Goal: Task Accomplishment & Management: Manage account settings

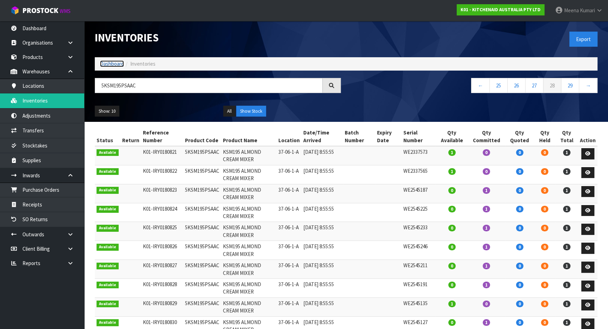
click at [114, 66] on link "Dashboard" at bounding box center [112, 63] width 24 height 7
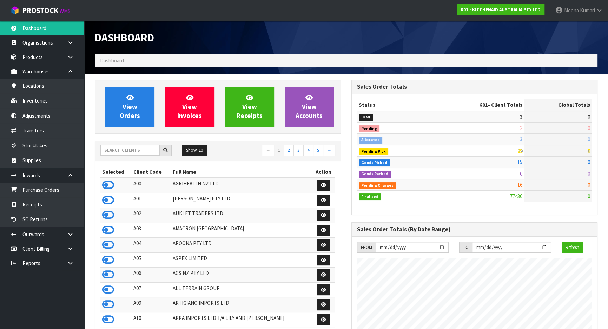
scroll to position [531, 256]
click at [125, 150] on input "text" at bounding box center [129, 150] width 59 height 11
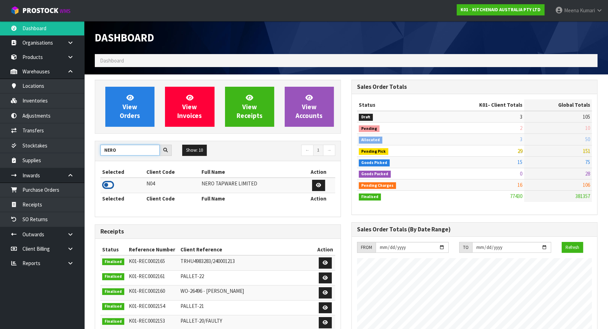
type input "NERO"
click at [110, 185] on icon at bounding box center [108, 185] width 12 height 11
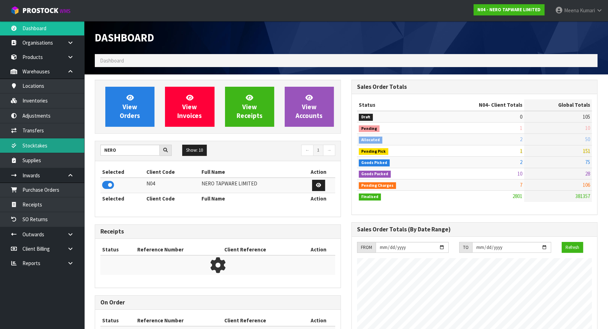
scroll to position [553, 256]
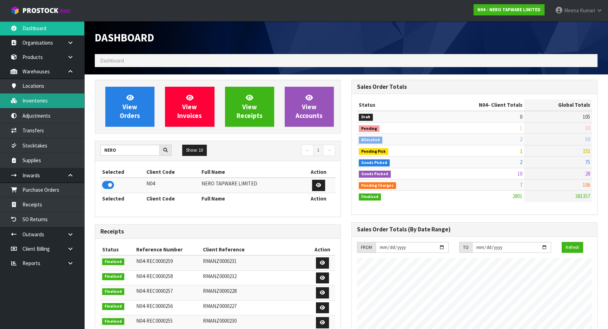
click at [62, 99] on link "Inventories" at bounding box center [42, 100] width 84 height 14
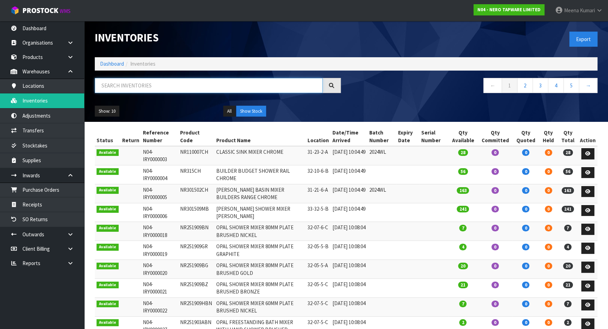
click at [151, 81] on input "text" at bounding box center [209, 85] width 228 height 15
paste input "BIANCA CATALOG"
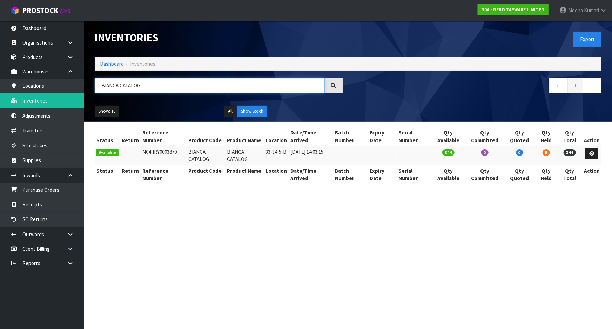
type input "BIANCA CATALOG"
click at [118, 66] on link "Dashboard" at bounding box center [112, 63] width 24 height 7
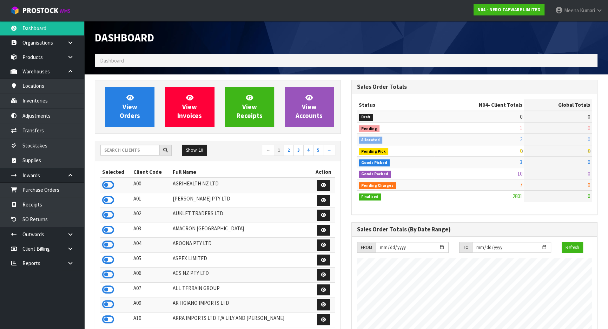
scroll to position [561, 256]
click at [130, 151] on input "text" at bounding box center [129, 150] width 59 height 11
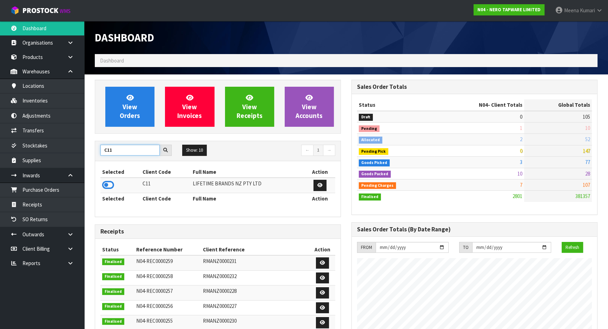
type input "C11"
click at [114, 185] on td at bounding box center [120, 185] width 40 height 15
click at [111, 185] on icon at bounding box center [108, 185] width 12 height 11
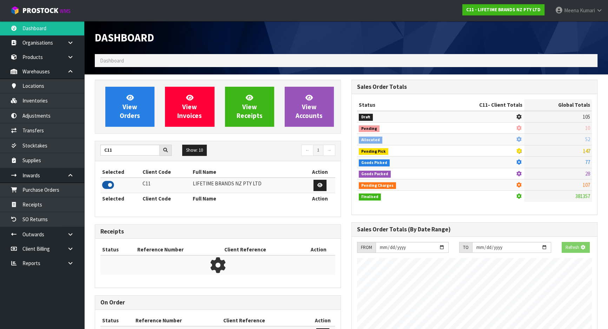
scroll to position [531, 256]
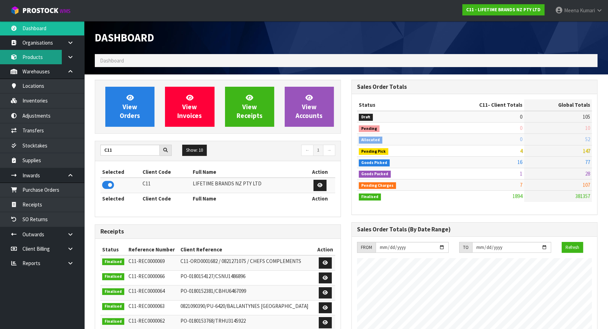
click at [39, 61] on link "Products" at bounding box center [42, 57] width 84 height 14
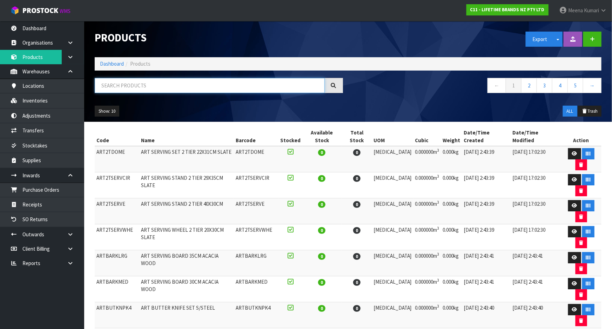
click at [122, 91] on input "text" at bounding box center [210, 85] width 230 height 15
paste input "KE010OHERA"
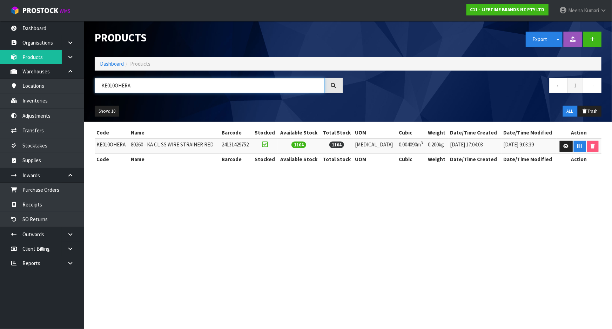
type input "KE010OHERA"
click at [111, 145] on td "KE010OHERA" at bounding box center [112, 146] width 34 height 15
copy td "KE010OHERA"
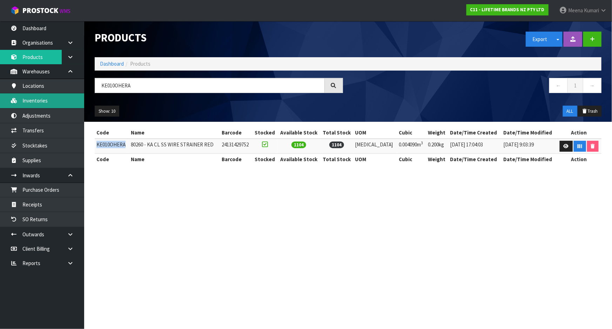
click at [47, 106] on link "Inventories" at bounding box center [42, 100] width 84 height 14
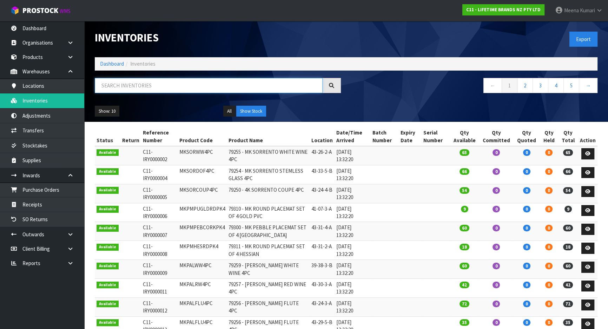
click at [240, 90] on input "text" at bounding box center [209, 85] width 228 height 15
paste input "KE010OHERA"
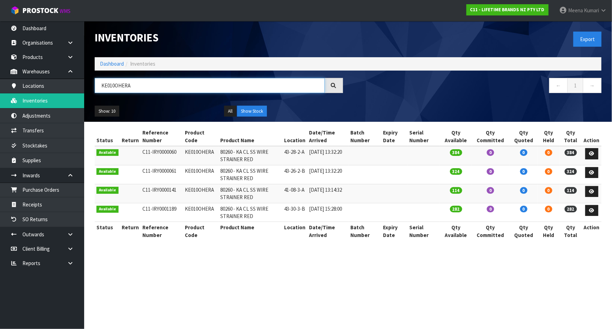
type input "KE010OHERA"
click at [191, 154] on td "KE010OHERA" at bounding box center [200, 155] width 35 height 19
copy td "KE010OHERA"
click at [29, 62] on link "Products" at bounding box center [42, 57] width 84 height 14
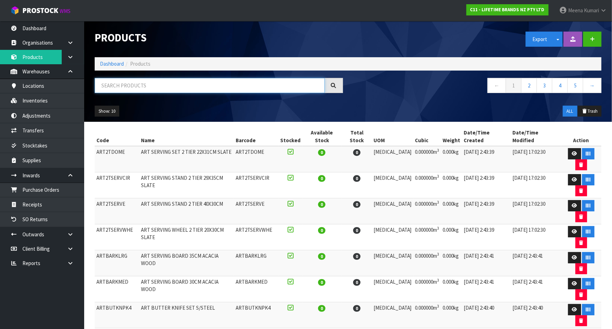
click at [141, 89] on input "text" at bounding box center [210, 85] width 230 height 15
paste input "KE010OHERA"
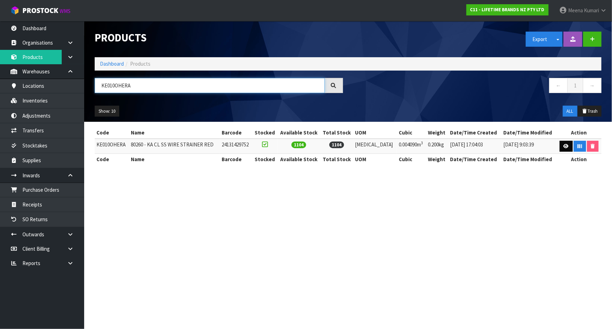
type input "KE010OHERA"
click at [564, 144] on icon at bounding box center [566, 146] width 5 height 5
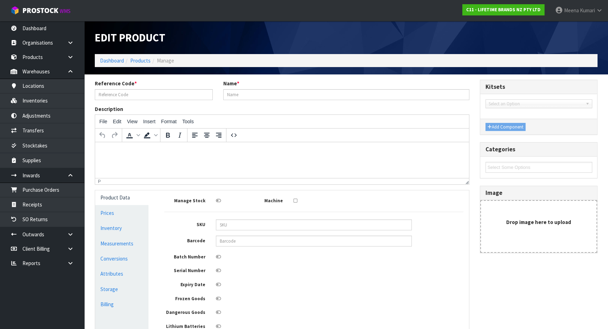
type input "KE010OHERA"
type input "80260 - KA CL SS WIRE STRAINER RED"
type input "24131429752"
type input "13"
type input "8.99"
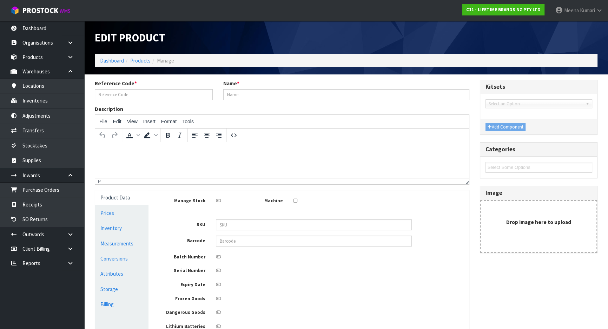
type input "35"
type input "0.00409"
type input "0.2"
click at [129, 249] on link "Measurements" at bounding box center [121, 243] width 53 height 14
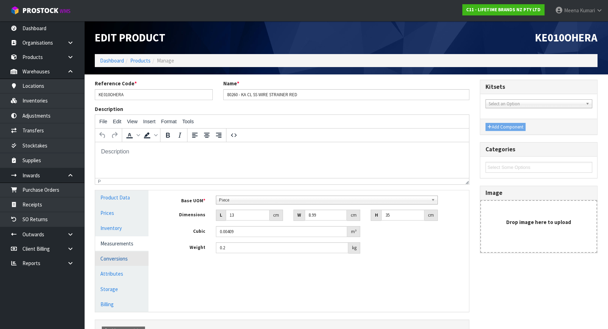
click at [126, 259] on link "Conversions" at bounding box center [121, 258] width 53 height 14
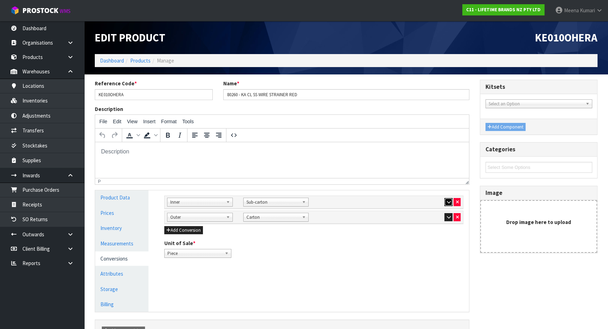
click at [446, 201] on icon "button" at bounding box center [448, 202] width 4 height 5
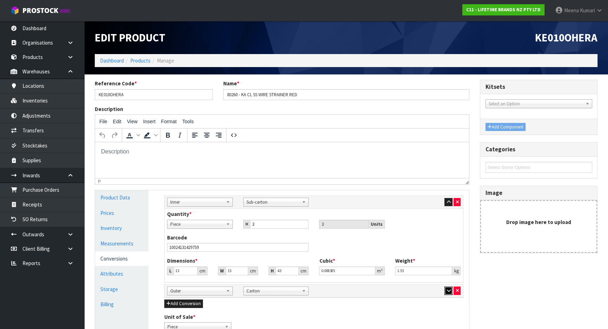
click at [450, 292] on button "button" at bounding box center [448, 290] width 8 height 8
click at [109, 60] on link "Dashboard" at bounding box center [112, 60] width 24 height 7
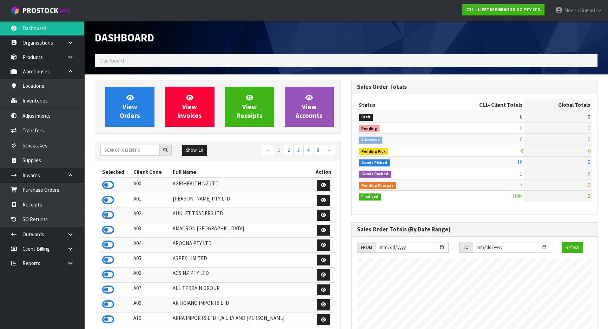
scroll to position [531, 256]
click at [46, 56] on link "Products" at bounding box center [42, 57] width 84 height 14
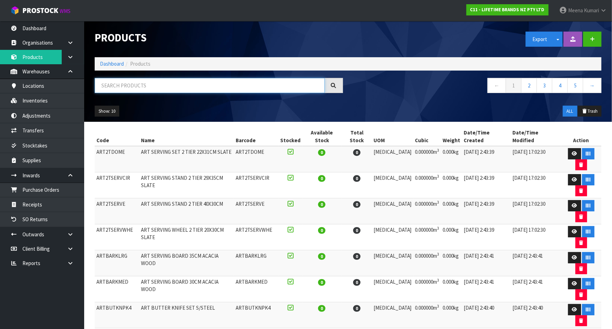
click at [171, 81] on input "text" at bounding box center [210, 85] width 230 height 15
paste input "KE132OHERA"
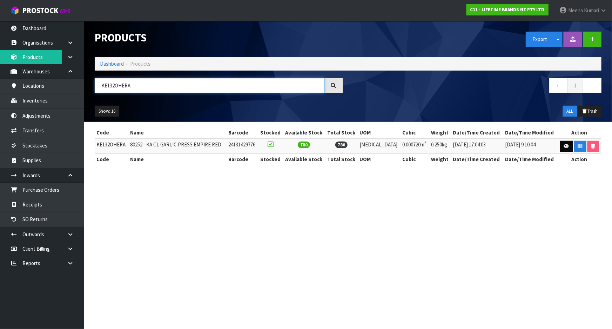
type input "KE132OHERA"
click at [564, 145] on icon at bounding box center [566, 146] width 5 height 5
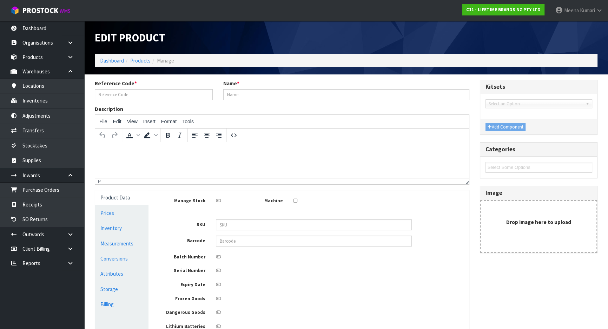
type input "KE132OHERA"
type input "80252 - KA CL GARLIC PRESS EMPIRE RED"
type input "24131429776"
type input "10"
type input "3"
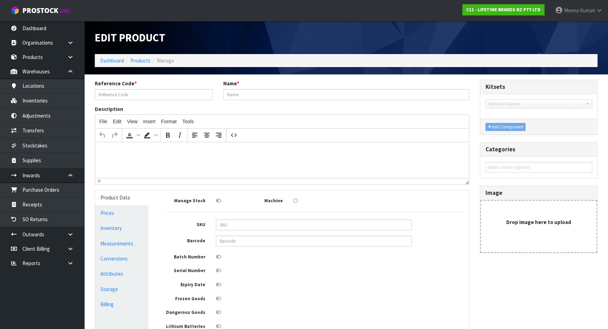
type input "24"
type input "0.00072"
type input "0.25"
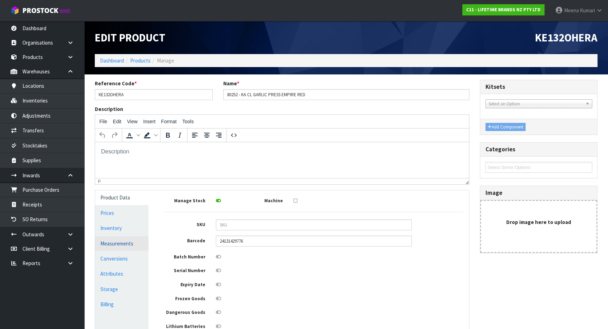
click at [122, 244] on link "Measurements" at bounding box center [121, 243] width 53 height 14
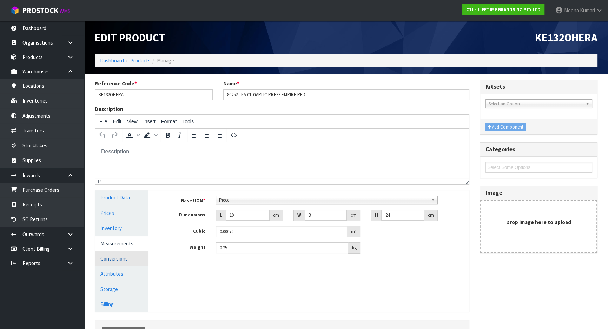
click at [121, 251] on link "Conversions" at bounding box center [121, 258] width 53 height 14
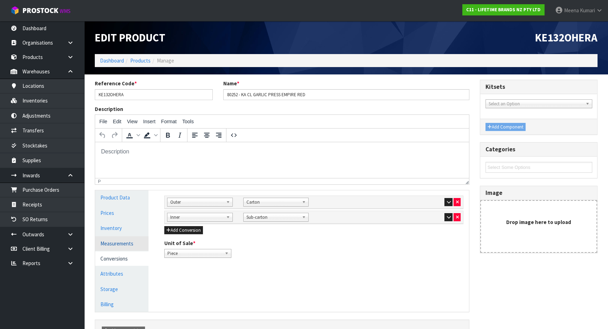
click at [122, 242] on link "Measurements" at bounding box center [121, 243] width 53 height 14
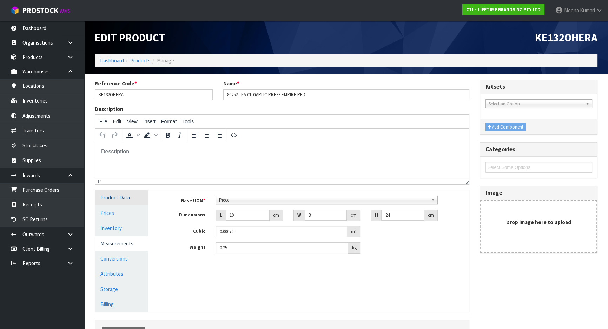
click at [123, 196] on link "Product Data" at bounding box center [121, 197] width 53 height 14
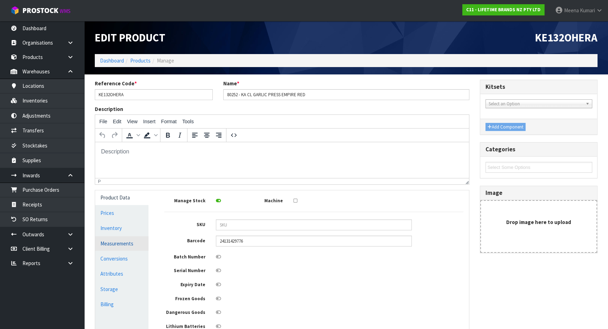
click at [125, 238] on link "Measurements" at bounding box center [121, 243] width 53 height 14
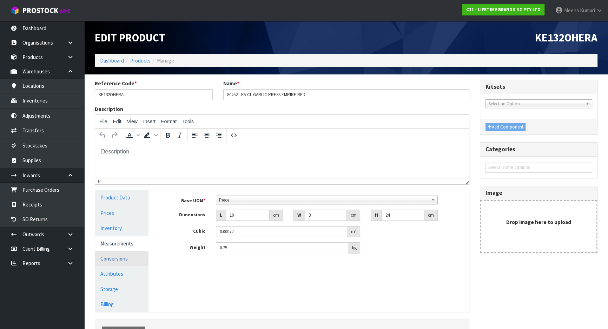
click at [121, 256] on link "Conversions" at bounding box center [121, 258] width 53 height 14
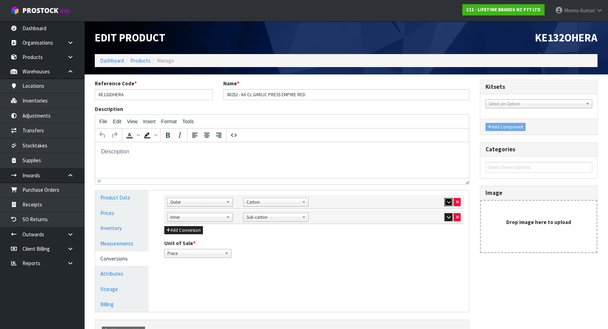
click at [448, 198] on button "button" at bounding box center [448, 202] width 8 height 8
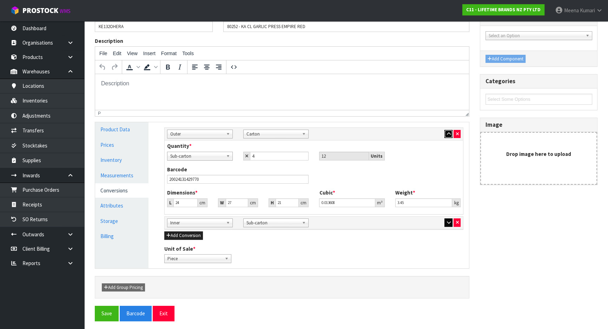
scroll to position [70, 0]
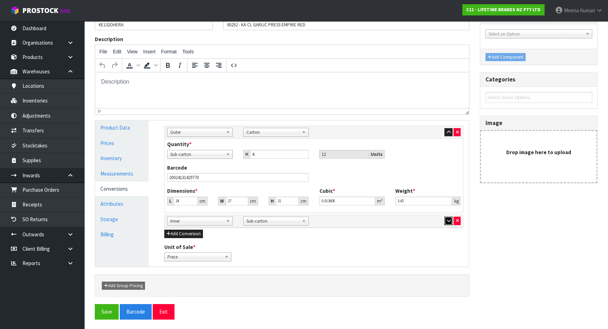
click at [448, 224] on button "button" at bounding box center [448, 221] width 8 height 8
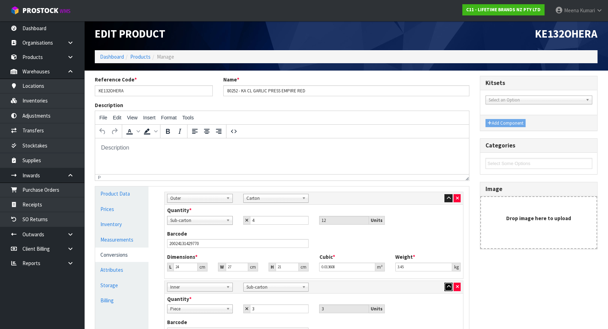
scroll to position [0, 0]
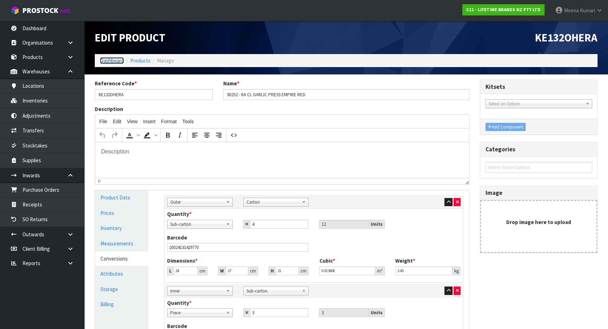
click at [113, 62] on link "Dashboard" at bounding box center [112, 60] width 24 height 7
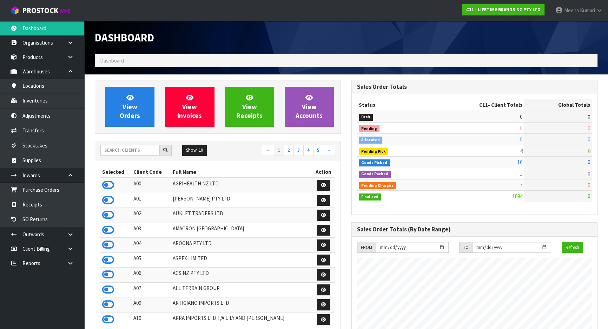
scroll to position [531, 256]
click at [122, 147] on input "text" at bounding box center [129, 150] width 59 height 11
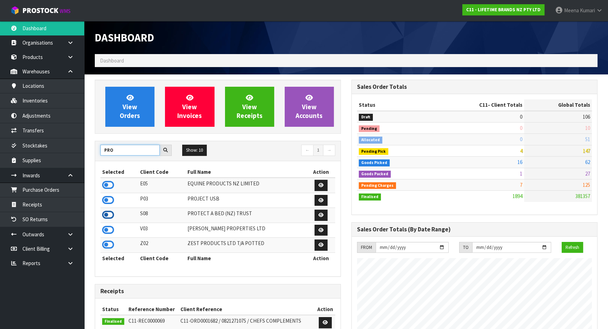
type input "PRO"
click at [106, 215] on icon at bounding box center [108, 215] width 12 height 11
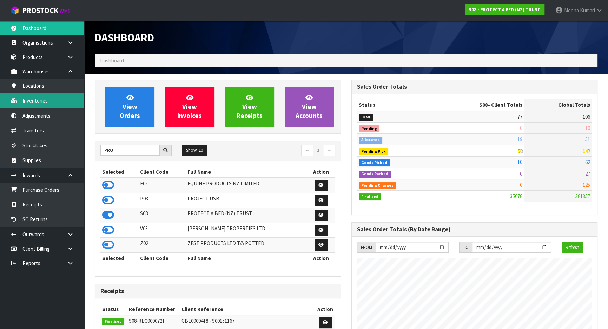
scroll to position [553, 256]
click at [34, 105] on link "Inventories" at bounding box center [42, 100] width 84 height 14
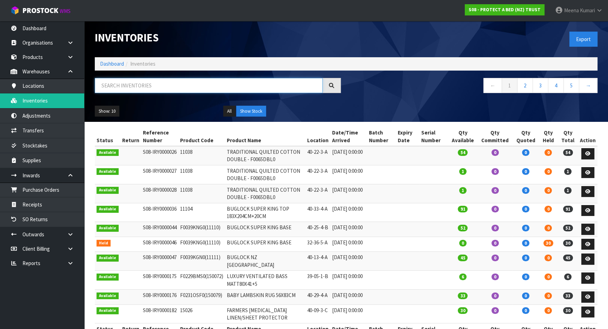
click at [176, 80] on input "text" at bounding box center [209, 85] width 228 height 15
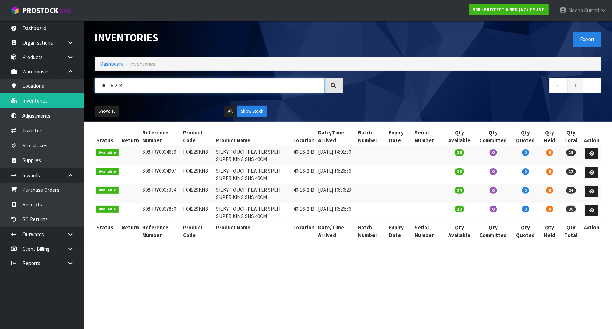
click at [143, 89] on input "40-16-2-B" at bounding box center [210, 85] width 230 height 15
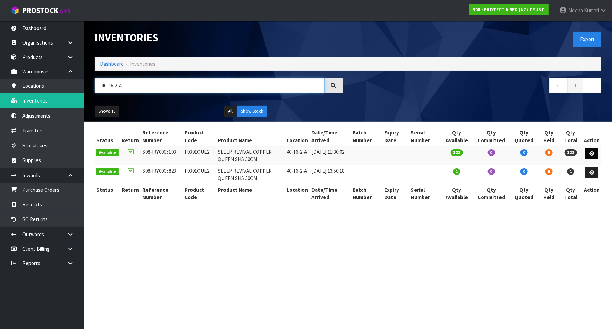
type input "40-16-2-A"
click at [595, 153] on icon at bounding box center [592, 153] width 5 height 5
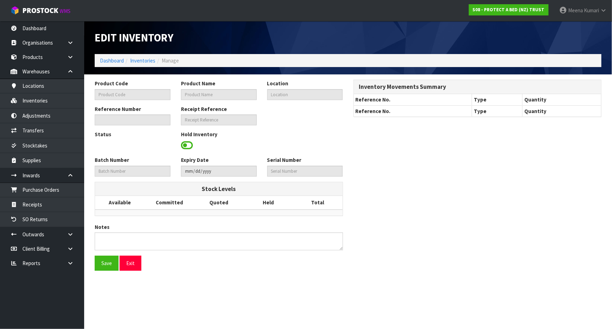
type input "F0391QUE2"
type input "SLEEP REVIVAL COPPER QUEEN SHS 50CM"
type input "40-16-2-A"
type input "S08-IRY0005103"
type input "S08-REC0000404"
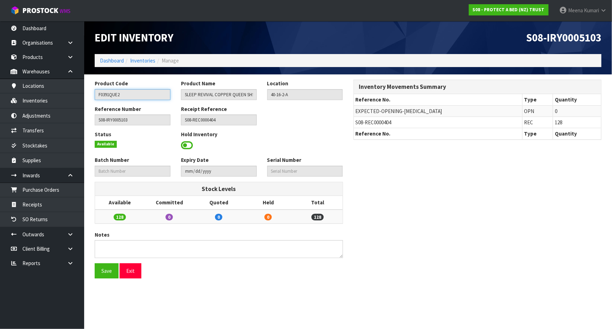
click at [131, 93] on input "F0391QUE2" at bounding box center [133, 94] width 76 height 11
click at [147, 61] on link "Inventories" at bounding box center [142, 60] width 25 height 7
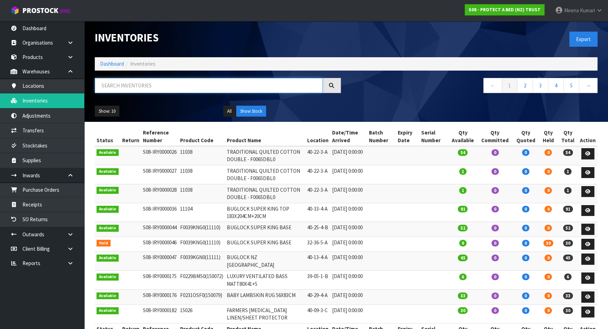
click at [147, 87] on input "text" at bounding box center [209, 85] width 228 height 15
paste input "F0391QUE2"
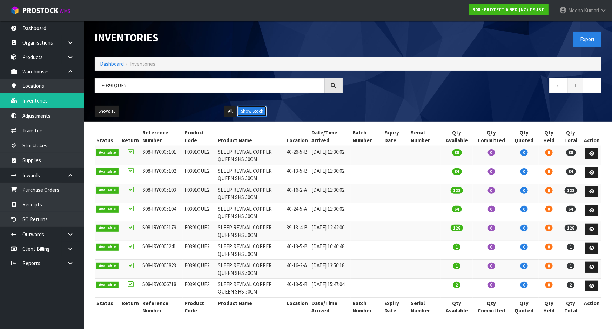
click at [252, 116] on button "Show Stock" at bounding box center [252, 111] width 30 height 11
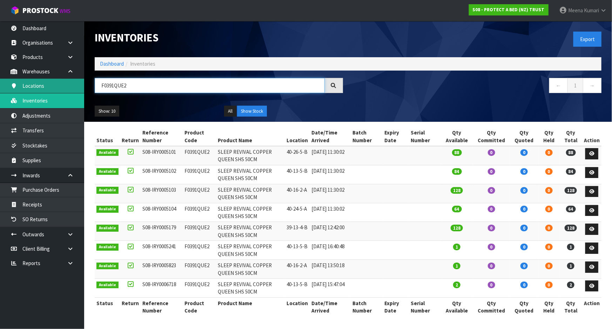
drag, startPoint x: 148, startPoint y: 90, endPoint x: 42, endPoint y: 91, distance: 105.7
click at [42, 91] on body "Toggle navigation ProStock WMS S08 - PROTECT A BED (NZ) TRUST Meena Kumari Logo…" at bounding box center [306, 164] width 612 height 329
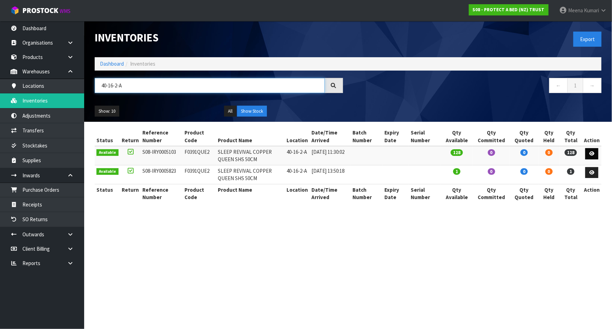
type input "40-16-2-A"
click at [588, 153] on link at bounding box center [592, 153] width 13 height 11
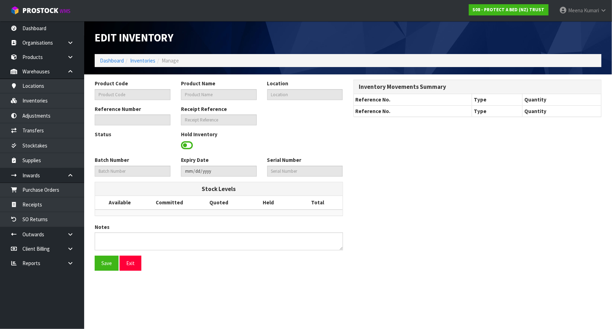
type input "F0391QUE2"
type input "SLEEP REVIVAL COPPER QUEEN SHS 50CM"
type input "40-16-2-A"
type input "S08-IRY0005103"
type input "S08-REC0000404"
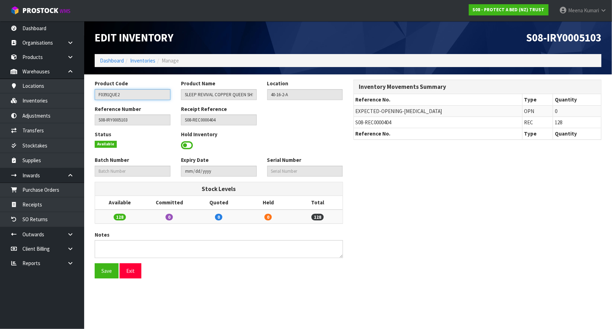
click at [122, 94] on input "F0391QUE2" at bounding box center [133, 94] width 76 height 11
click at [62, 102] on link "Inventories" at bounding box center [42, 100] width 84 height 14
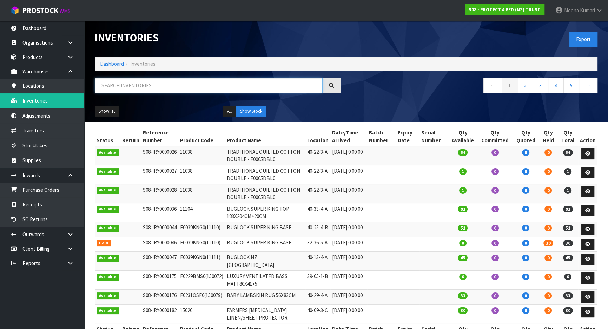
click at [163, 86] on input "text" at bounding box center [209, 85] width 228 height 15
paste input "F0391QUE2"
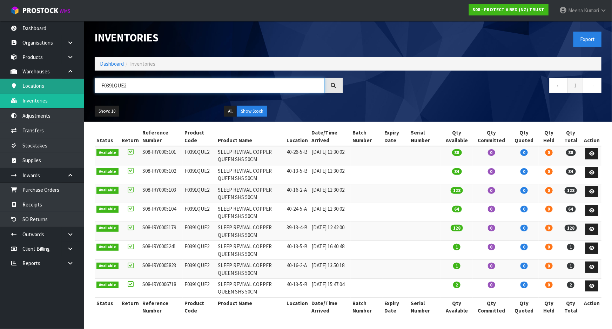
drag, startPoint x: 140, startPoint y: 87, endPoint x: 17, endPoint y: 79, distance: 123.5
click at [17, 79] on body "Toggle navigation ProStock WMS S08 - PROTECT A BED (NZ) TRUST Meena Kumari Logo…" at bounding box center [306, 164] width 612 height 329
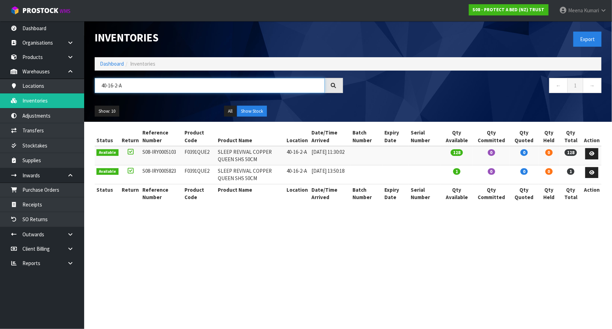
type input "40-16-2-A"
click at [120, 278] on section "Inventories Export Dashboard Inventories 40-16-2-A ← 1 → Show: 10 5 10 25 50 Al…" at bounding box center [306, 164] width 612 height 329
click at [114, 64] on link "Dashboard" at bounding box center [112, 63] width 24 height 7
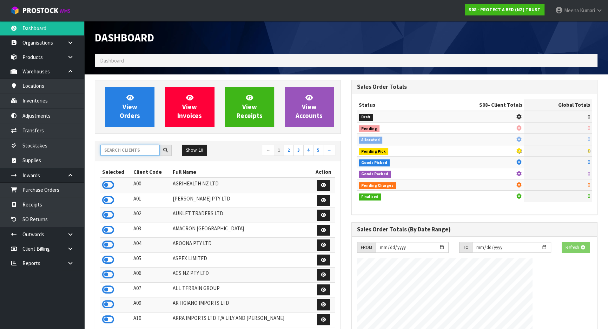
click at [120, 151] on input "text" at bounding box center [129, 150] width 59 height 11
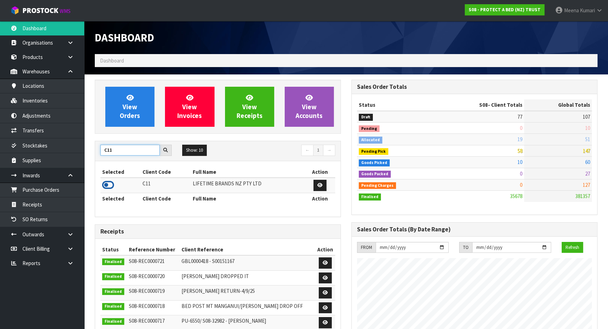
type input "C11"
click at [106, 186] on icon at bounding box center [108, 185] width 12 height 11
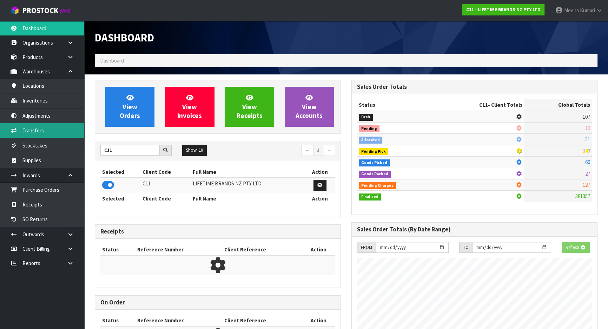
scroll to position [531, 256]
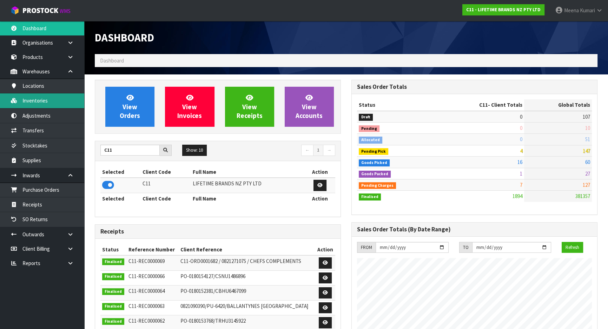
click at [35, 105] on link "Inventories" at bounding box center [42, 100] width 84 height 14
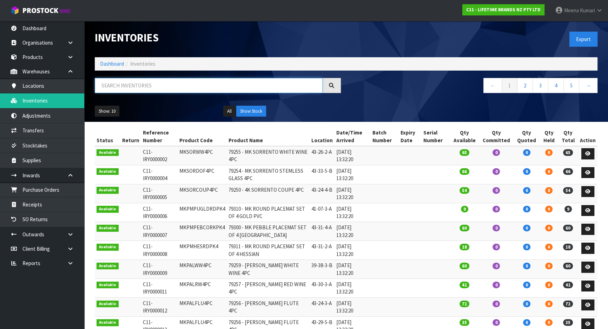
click at [166, 89] on input "text" at bounding box center [209, 85] width 228 height 15
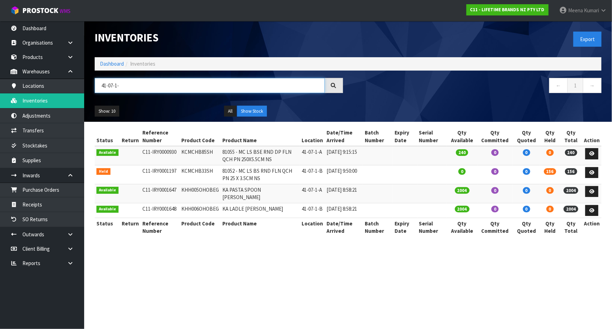
type input "41-07-1-"
click at [597, 86] on link "→" at bounding box center [592, 85] width 19 height 15
click at [109, 67] on li "Dashboard" at bounding box center [112, 63] width 24 height 7
click at [111, 63] on link "Dashboard" at bounding box center [112, 63] width 24 height 7
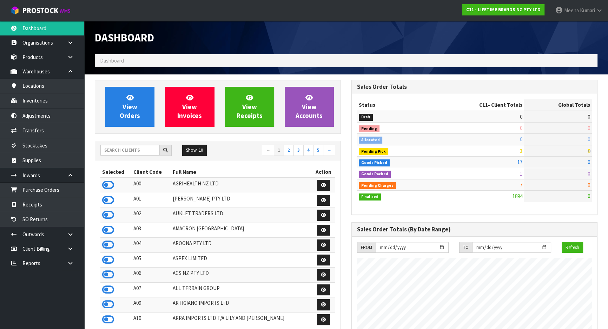
scroll to position [531, 256]
click at [118, 152] on input "text" at bounding box center [129, 150] width 59 height 11
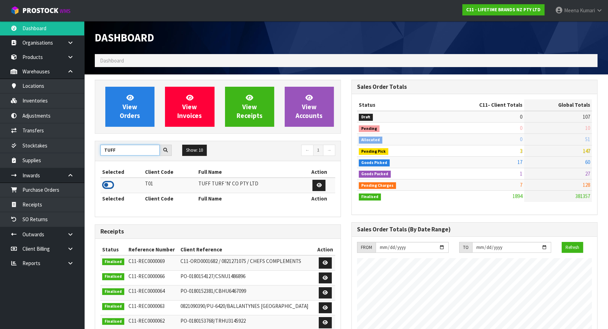
type input "TUFF"
click at [111, 184] on icon at bounding box center [108, 185] width 12 height 11
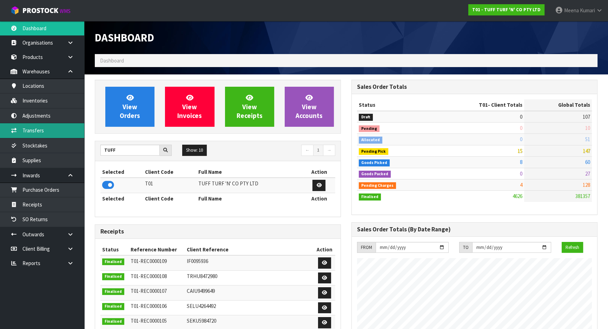
click at [48, 130] on link "Transfers" at bounding box center [42, 130] width 84 height 14
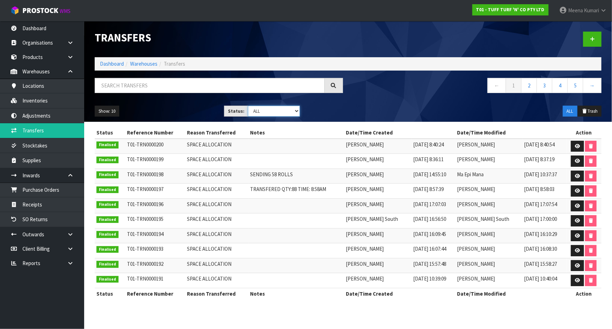
click at [262, 112] on select "Draft Pending Pick Goods Picked Finalised ALL" at bounding box center [274, 111] width 52 height 11
select select "string:1"
click at [248, 106] on select "Draft Pending Pick Goods Picked Finalised ALL" at bounding box center [274, 111] width 52 height 11
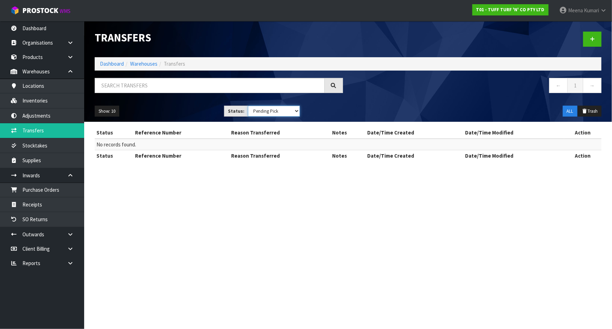
click at [256, 110] on select "Draft Pending Pick Goods Picked Finalised ALL" at bounding box center [274, 111] width 52 height 11
click at [127, 86] on input "text" at bounding box center [210, 85] width 230 height 15
paste input "0333038"
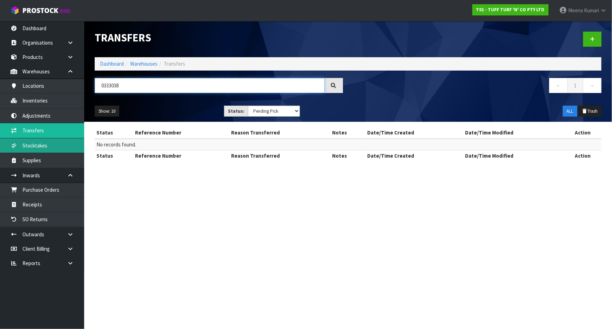
type input "0333038"
click at [73, 141] on link "Stocktakes" at bounding box center [42, 145] width 84 height 14
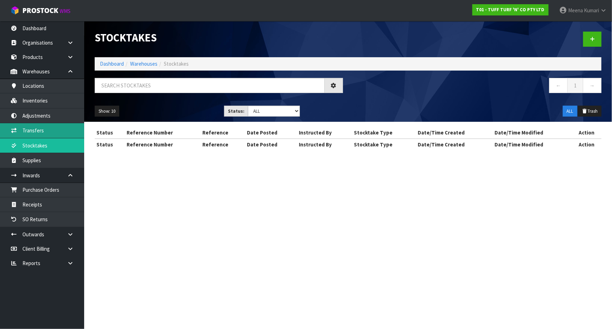
click at [67, 132] on div "Stocktakes Dashboard Warehouses Stocktakes ← 1 → Show: 10 5 10 25 50 Status: Dr…" at bounding box center [306, 81] width 612 height 163
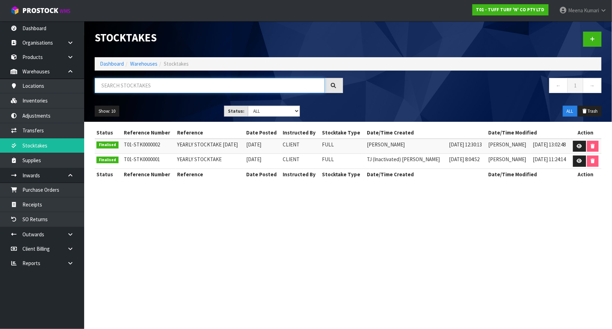
click at [158, 87] on input "text" at bounding box center [210, 85] width 230 height 15
click at [63, 144] on link "Stocktakes" at bounding box center [42, 145] width 84 height 14
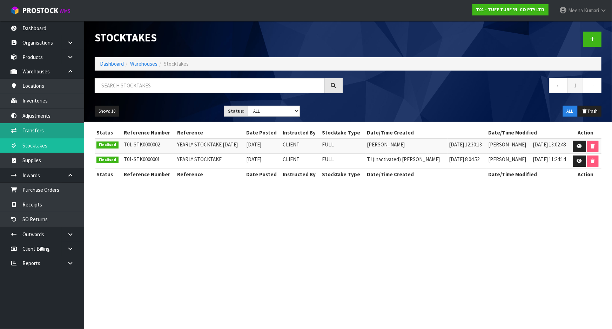
click at [52, 129] on link "Transfers" at bounding box center [42, 130] width 84 height 14
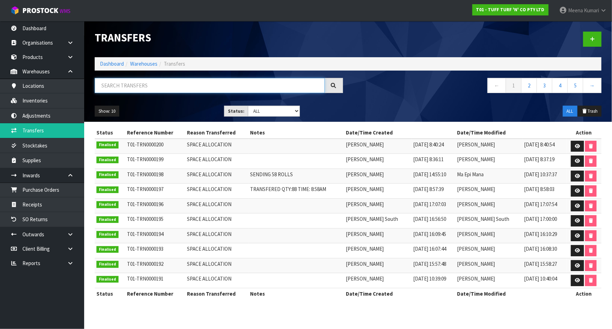
click at [158, 84] on input "text" at bounding box center [210, 85] width 230 height 15
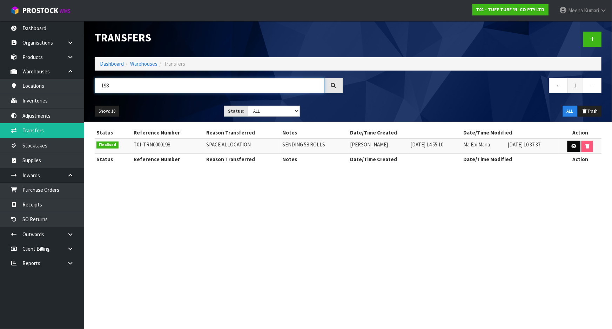
type input "198"
click at [575, 148] on link at bounding box center [574, 146] width 13 height 11
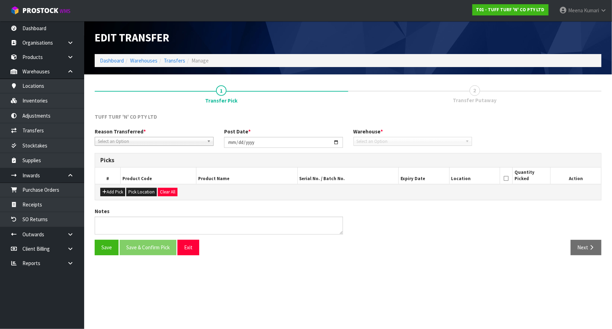
type input "2025-09-10"
type textarea "SENDING 58 ROLLS"
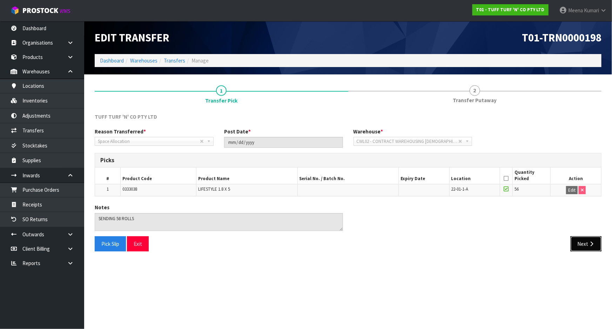
click at [589, 241] on icon "button" at bounding box center [592, 243] width 7 height 5
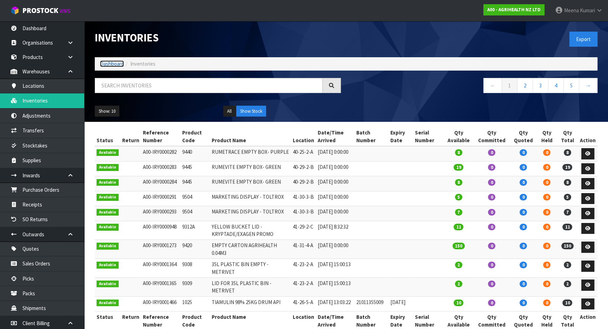
click at [107, 63] on link "Dashboard" at bounding box center [112, 63] width 24 height 7
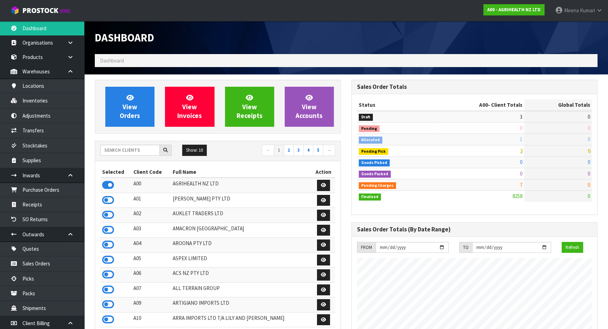
scroll to position [531, 256]
click at [135, 147] on input "text" at bounding box center [129, 150] width 59 height 11
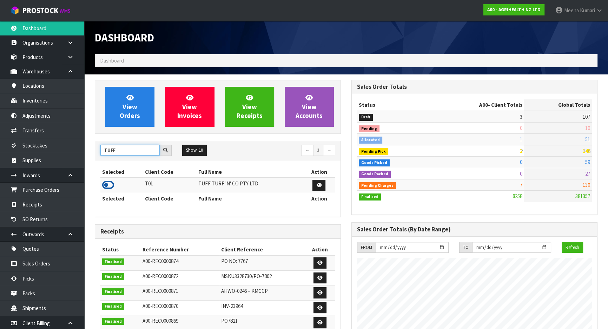
type input "TUFF"
click at [107, 181] on icon at bounding box center [108, 185] width 12 height 11
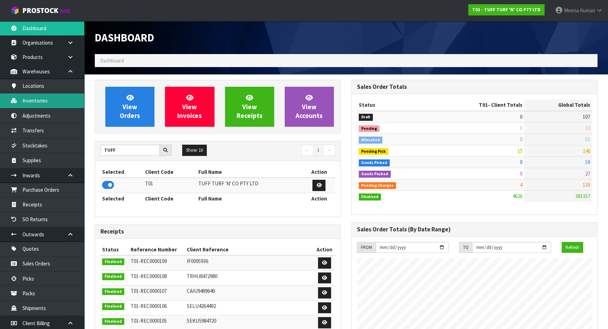
click at [52, 104] on link "Inventories" at bounding box center [42, 100] width 84 height 14
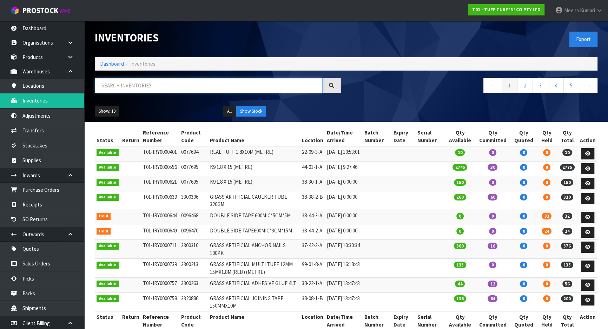
click at [180, 92] on input "text" at bounding box center [209, 85] width 228 height 15
paste input "0333036"
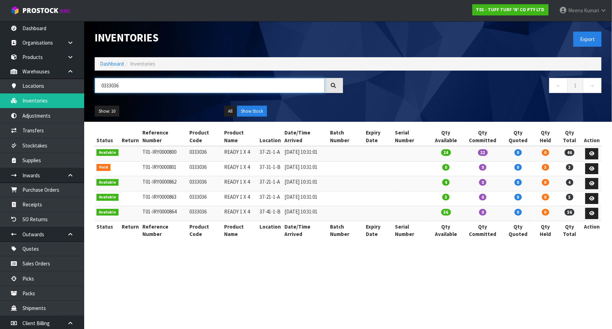
type input "0333036"
click at [268, 146] on td "37-21-1-A" at bounding box center [270, 153] width 25 height 15
click at [188, 146] on td "0333036" at bounding box center [205, 153] width 35 height 15
copy td "0333036"
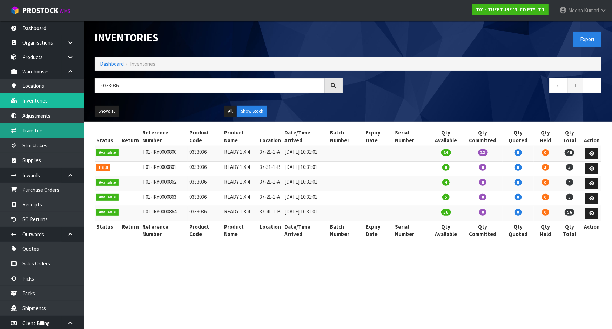
click at [31, 134] on link "Transfers" at bounding box center [42, 130] width 84 height 14
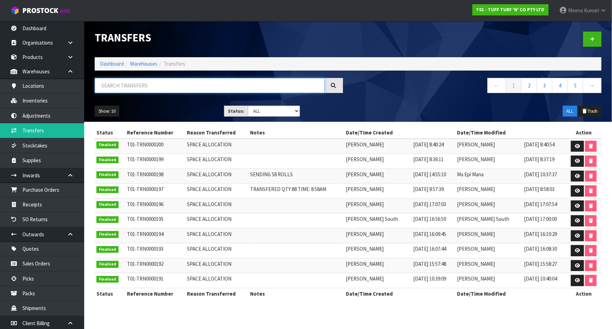
click at [113, 90] on input "text" at bounding box center [210, 85] width 230 height 15
paste input "0333036"
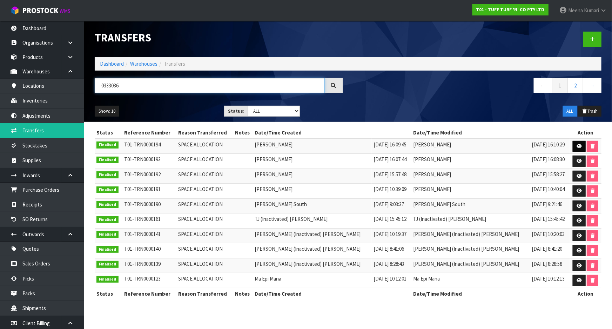
type input "0333036"
click at [577, 145] on icon at bounding box center [579, 146] width 5 height 5
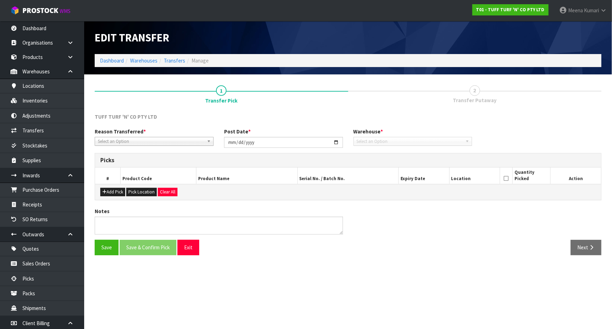
type input "2025-09-04"
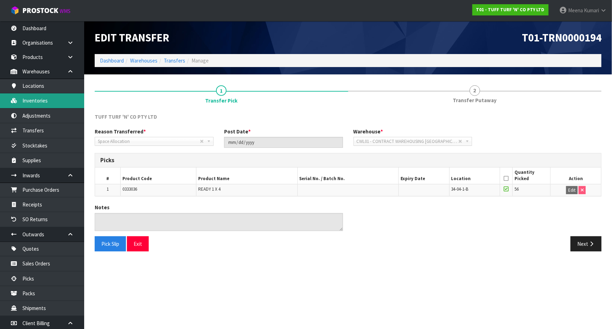
click at [39, 95] on link "Inventories" at bounding box center [42, 100] width 84 height 14
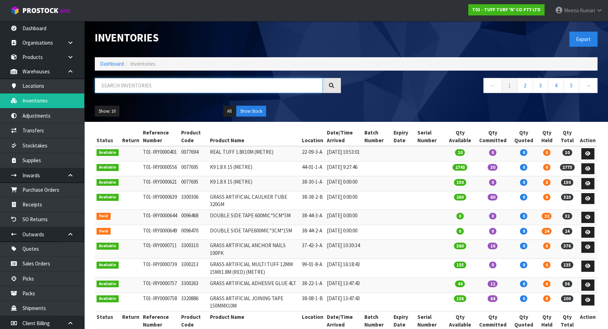
click at [205, 80] on input "text" at bounding box center [209, 85] width 228 height 15
paste input "0333036"
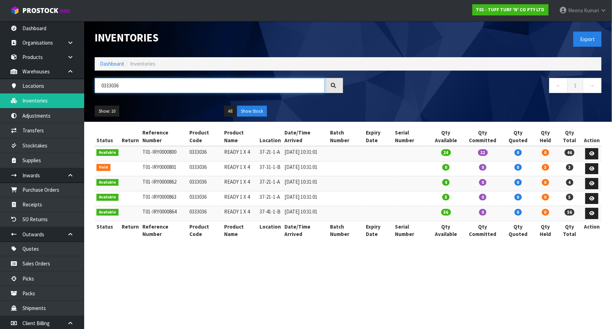
type input "0333036"
click at [106, 66] on link "Dashboard" at bounding box center [112, 63] width 24 height 7
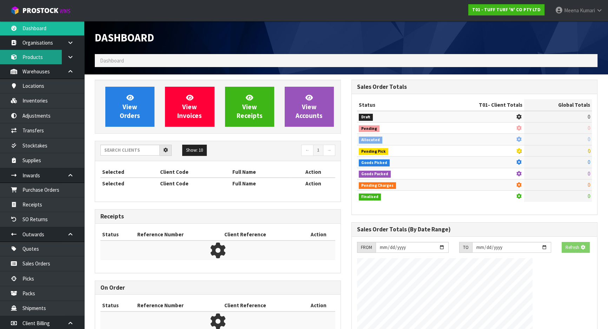
click at [53, 60] on div "Dashboard Dashboard View Orders View Invoices View Receipts View Accounts 5 10" at bounding box center [304, 262] width 608 height 525
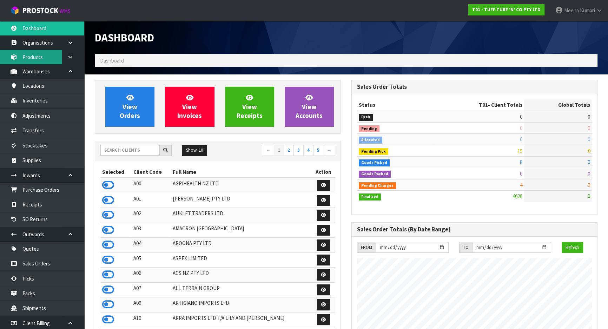
scroll to position [531, 256]
click at [48, 60] on link "Products" at bounding box center [42, 57] width 84 height 14
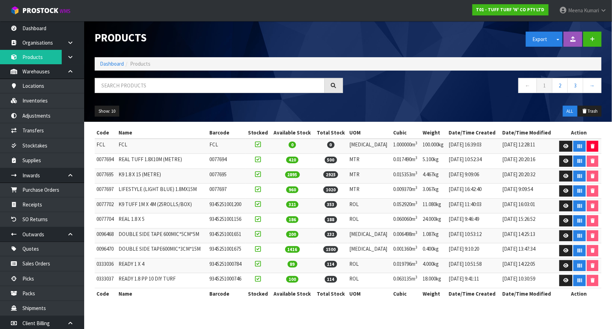
click at [100, 237] on td "0096468" at bounding box center [106, 235] width 22 height 15
copy td "0096468"
click at [150, 87] on input "text" at bounding box center [210, 85] width 230 height 15
paste input "0096468"
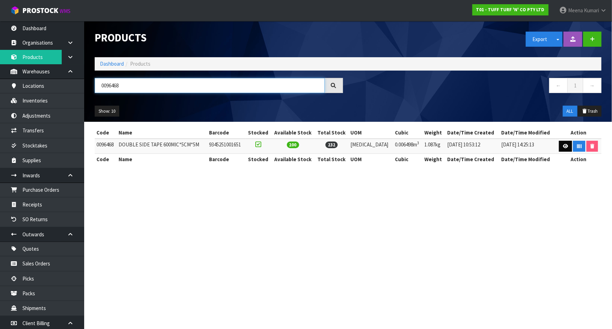
type input "0096468"
click at [565, 144] on icon at bounding box center [565, 146] width 5 height 5
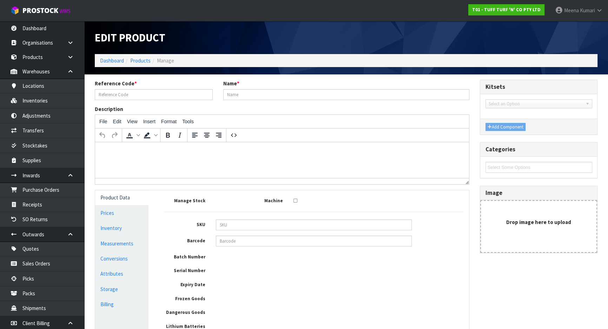
type input "0096468"
type input "DOUBLE SIDE TAPE 600MIC*5CM*5M"
type input "9345251001651"
type input "18.661"
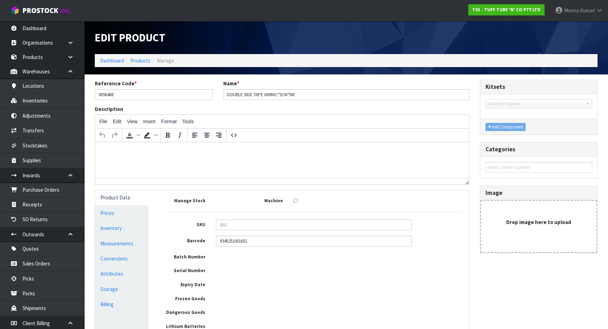
type input "18.661"
type input "0.006498"
type input "1.087"
click at [123, 246] on link "Measurements" at bounding box center [121, 243] width 53 height 14
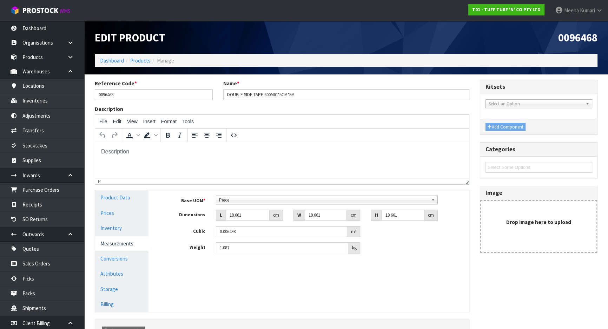
click at [258, 202] on span "Piece" at bounding box center [323, 200] width 209 height 8
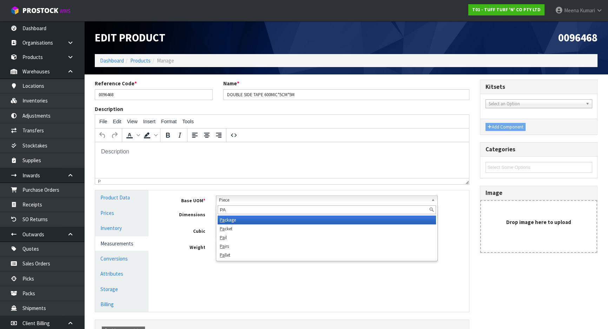
type input "P"
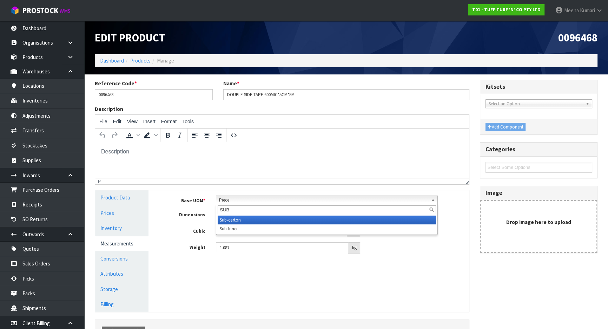
type input "SUB"
click at [293, 296] on div "Manage Stock Machine SKU Barcode 9345251001651 Batch Number Serial Number Expir…" at bounding box center [314, 250] width 320 height 121
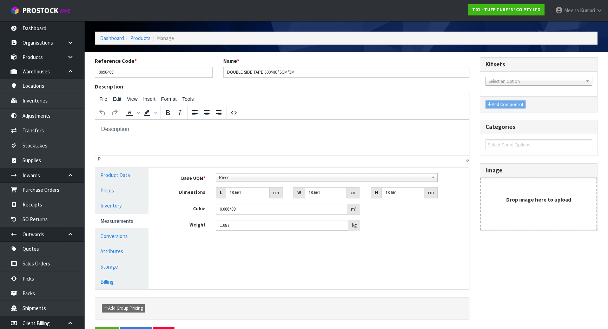
scroll to position [46, 0]
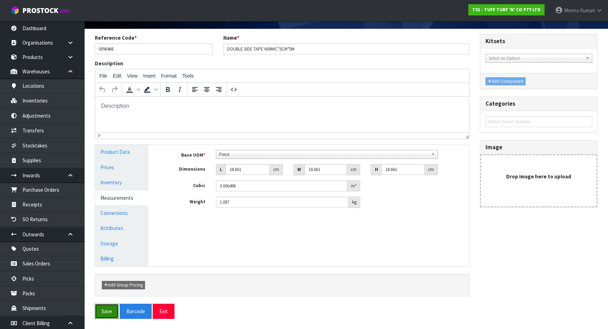
click at [104, 305] on button "Save" at bounding box center [107, 311] width 24 height 15
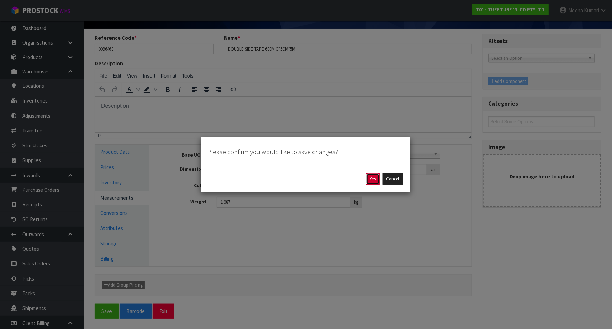
click at [375, 178] on button "Yes" at bounding box center [373, 178] width 14 height 11
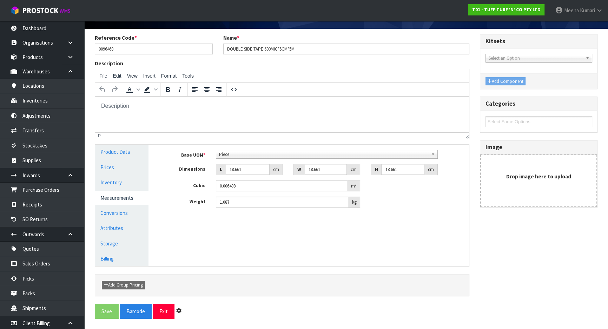
scroll to position [0, 0]
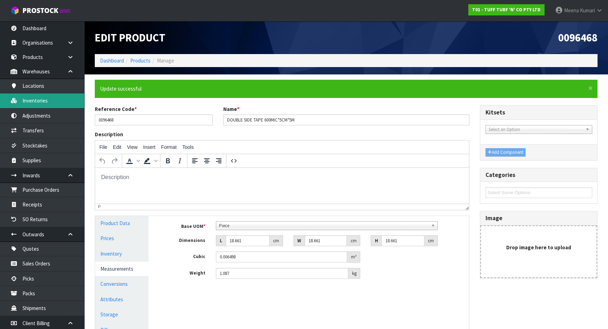
click at [42, 101] on link "Inventories" at bounding box center [42, 100] width 84 height 14
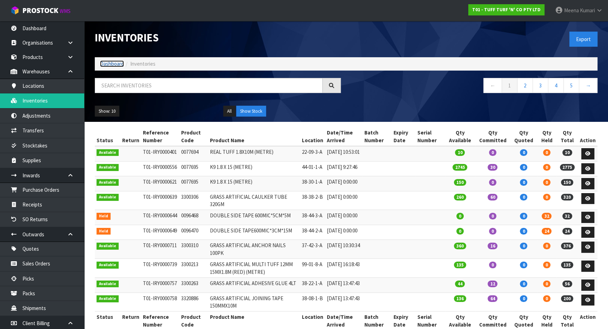
click at [118, 62] on link "Dashboard" at bounding box center [112, 63] width 24 height 7
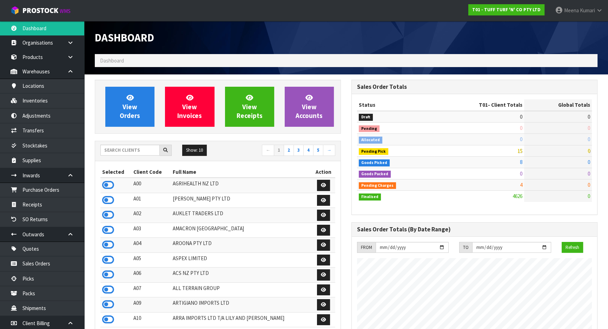
scroll to position [531, 256]
click at [124, 154] on input "text" at bounding box center [129, 150] width 59 height 11
type input "B"
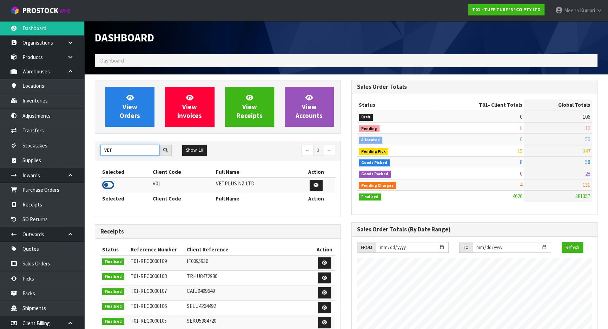
type input "VET"
click at [113, 183] on icon at bounding box center [108, 185] width 12 height 11
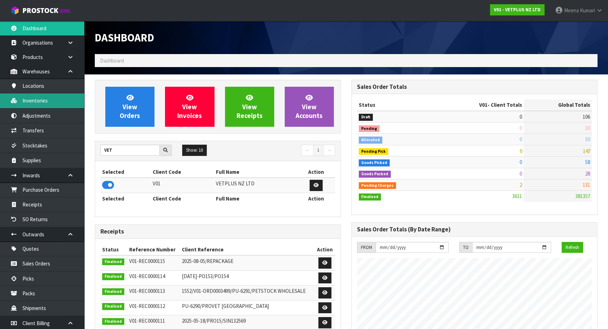
click at [35, 99] on link "Inventories" at bounding box center [42, 100] width 84 height 14
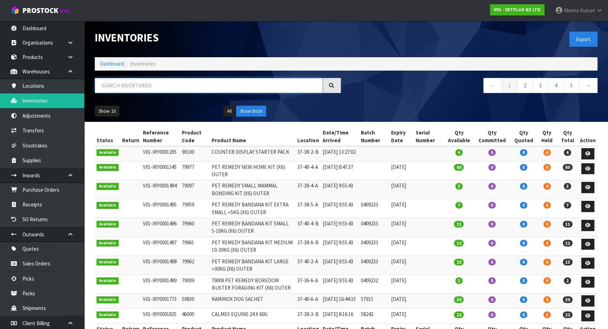
click at [250, 78] on input "text" at bounding box center [209, 85] width 228 height 15
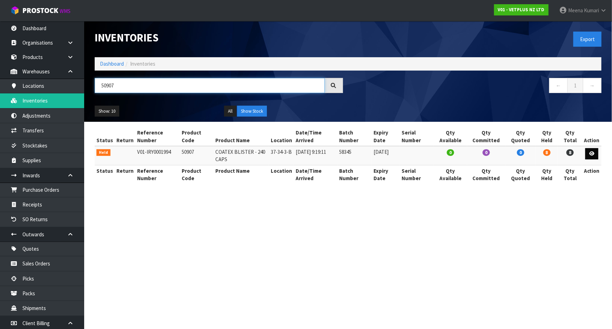
type input "50907"
click at [594, 154] on icon at bounding box center [592, 153] width 5 height 5
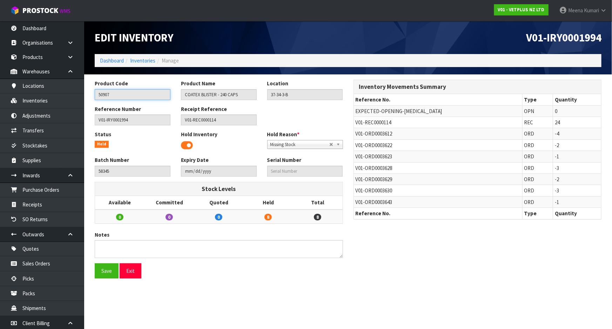
click at [123, 94] on input "50907" at bounding box center [133, 94] width 76 height 11
click at [24, 55] on link "Products" at bounding box center [42, 57] width 84 height 14
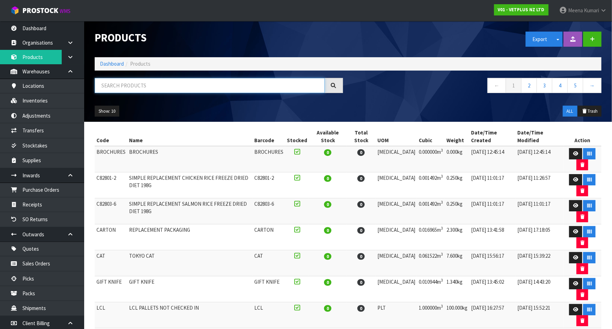
click at [146, 88] on input "text" at bounding box center [210, 85] width 230 height 15
paste input "50907"
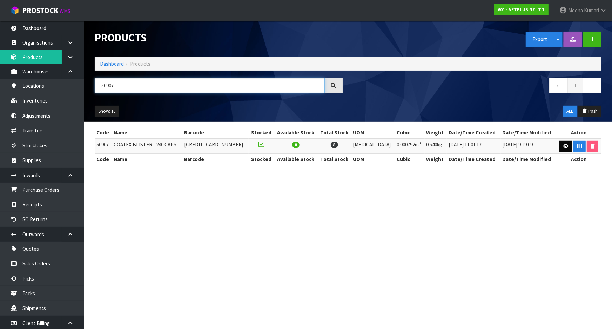
type input "50907"
click at [564, 147] on icon at bounding box center [566, 146] width 5 height 5
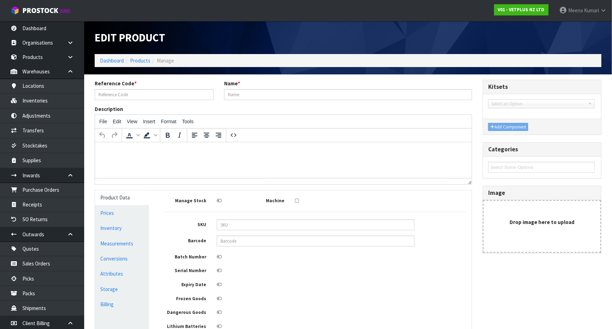
type input "50907"
type input "COATEX BLISTER - 240 CAPS"
type input "5031812509073"
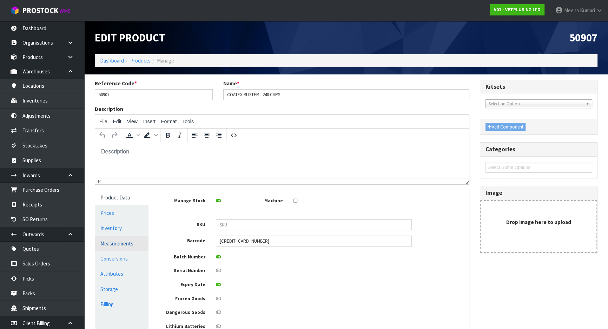
click at [139, 249] on link "Measurements" at bounding box center [121, 243] width 53 height 14
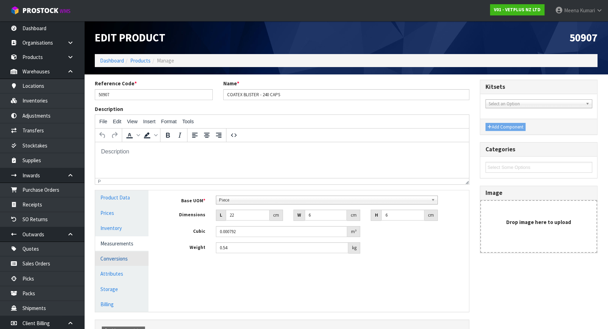
click at [126, 260] on link "Conversions" at bounding box center [121, 258] width 53 height 14
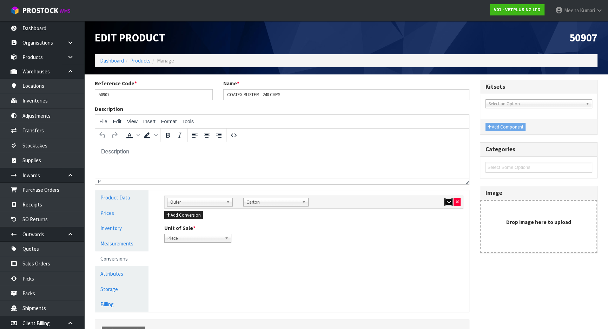
click at [447, 203] on icon "button" at bounding box center [448, 202] width 4 height 5
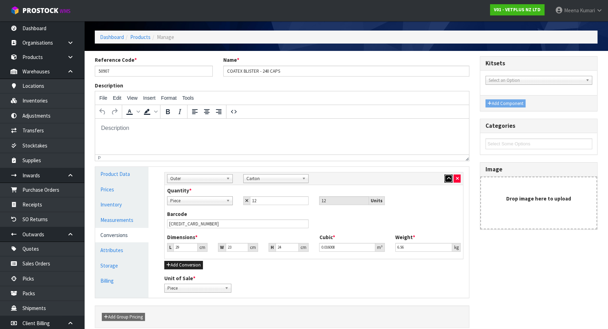
scroll to position [55, 0]
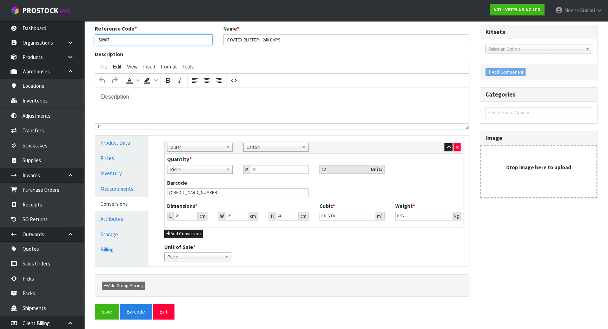
click at [114, 40] on input "50907" at bounding box center [154, 39] width 118 height 11
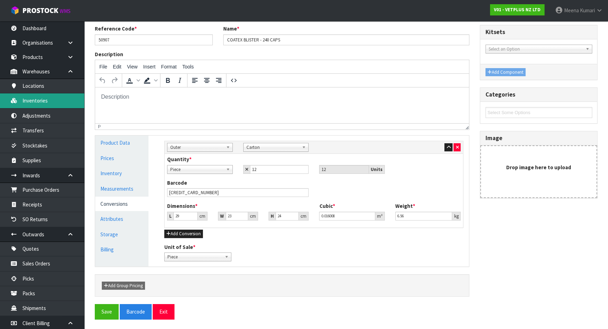
click at [51, 102] on link "Inventories" at bounding box center [42, 100] width 84 height 14
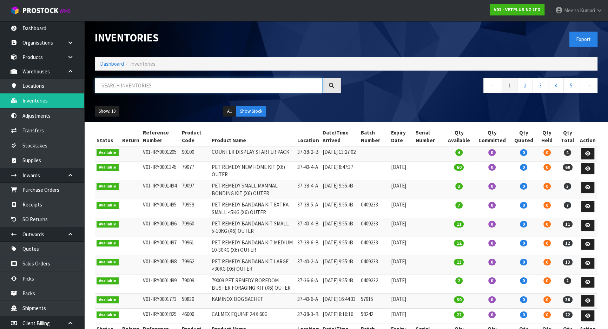
click at [127, 88] on input "text" at bounding box center [209, 85] width 228 height 15
paste input "50907"
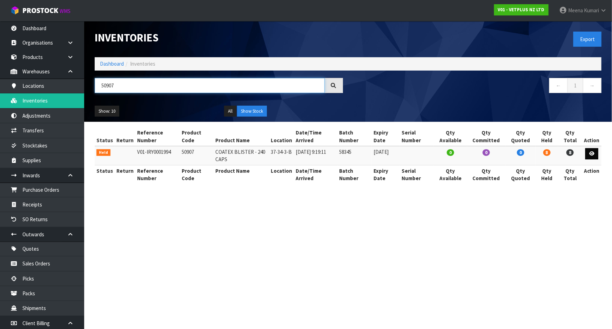
type input "50907"
click at [591, 153] on icon at bounding box center [592, 153] width 5 height 5
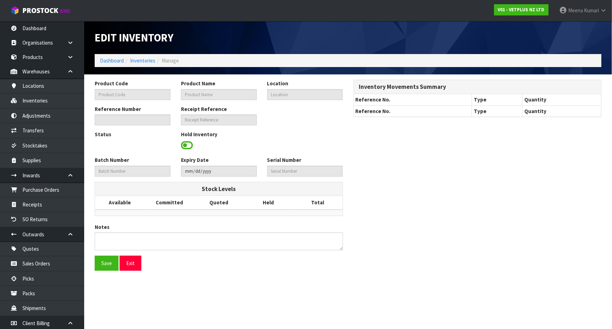
type input "50907"
type input "COATEX BLISTER - 240 CAPS"
type input "37-34-3-B"
type input "V01-IRY0001994"
type input "V01-REC0000114"
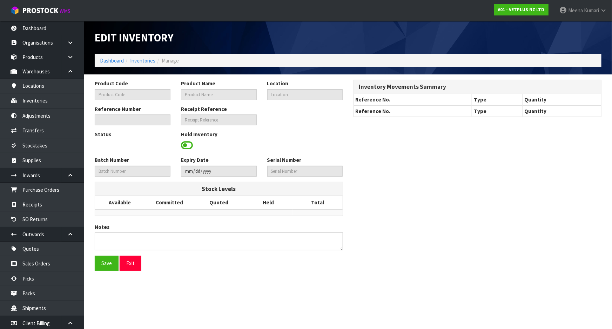
type input "58345"
type input "2026-10-31"
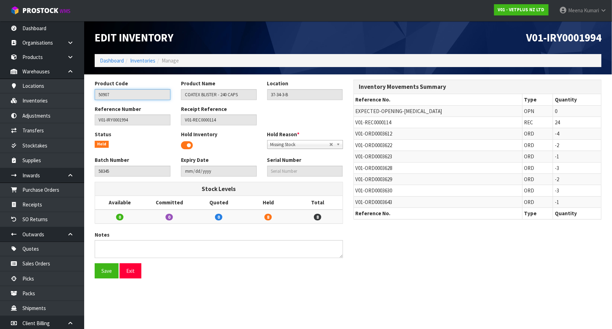
click at [121, 95] on input "50907" at bounding box center [133, 94] width 76 height 11
click at [47, 59] on link "Products" at bounding box center [42, 57] width 84 height 14
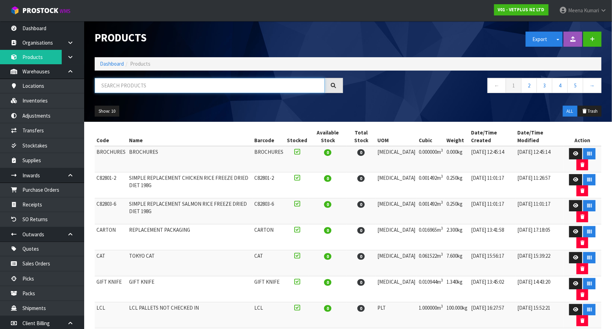
click at [138, 87] on input "text" at bounding box center [210, 85] width 230 height 15
paste input "50907"
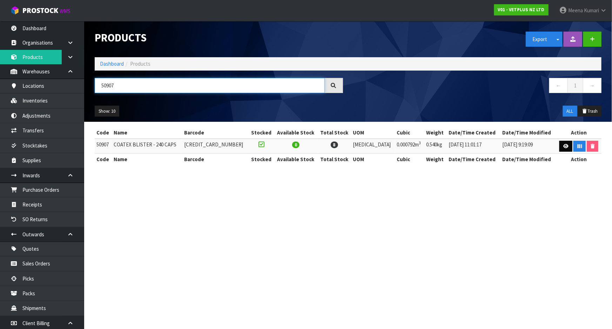
type input "50907"
click at [564, 147] on icon at bounding box center [566, 146] width 5 height 5
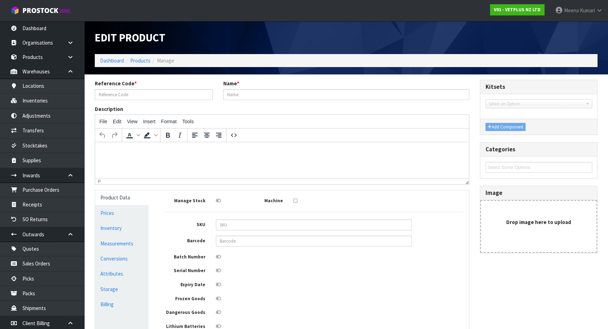
type input "50907"
type input "COATEX BLISTER - 240 CAPS"
type input "5031812509073"
click at [130, 241] on link "Measurements" at bounding box center [121, 243] width 53 height 14
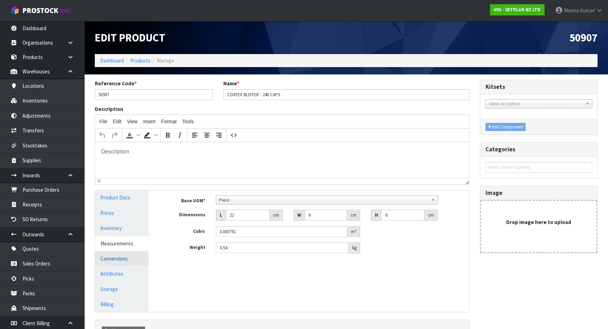
click at [122, 262] on link "Conversions" at bounding box center [121, 258] width 53 height 14
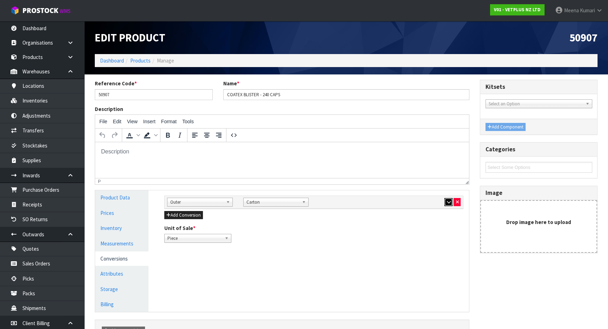
click at [447, 202] on icon "button" at bounding box center [448, 202] width 4 height 5
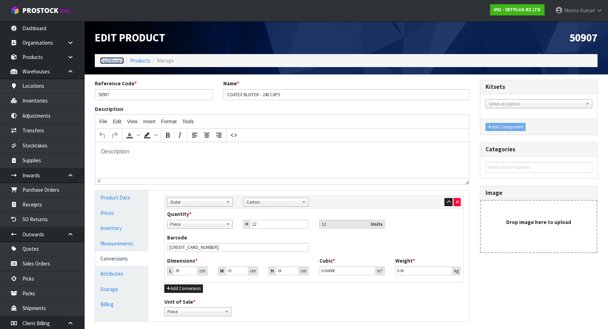
click at [117, 61] on link "Dashboard" at bounding box center [112, 60] width 24 height 7
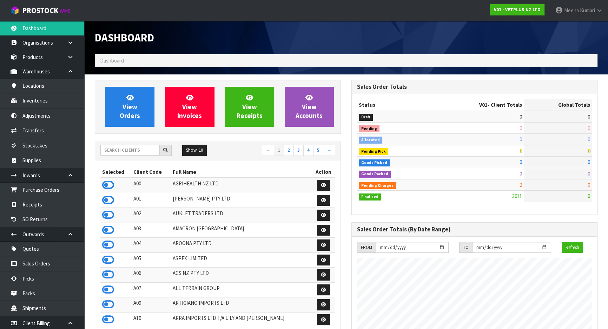
scroll to position [531, 256]
click at [117, 152] on input "text" at bounding box center [129, 150] width 59 height 11
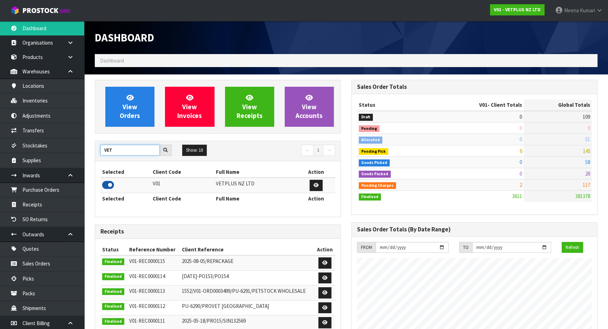
type input "VET"
click at [113, 185] on icon at bounding box center [108, 185] width 12 height 11
click at [50, 99] on link "Inventories" at bounding box center [42, 100] width 84 height 14
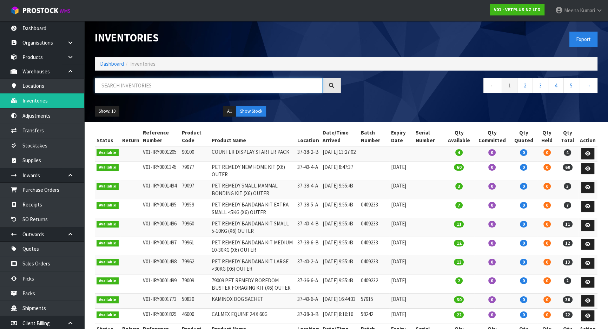
click at [144, 79] on input "text" at bounding box center [209, 85] width 228 height 15
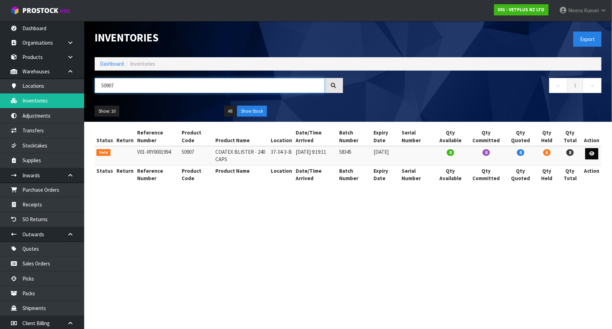
type input "50907"
click at [594, 152] on icon at bounding box center [592, 153] width 5 height 5
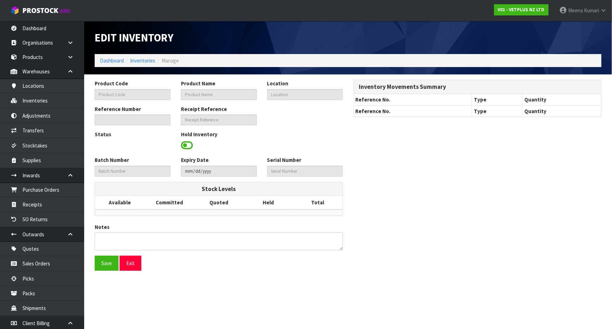
type input "50907"
type input "COATEX BLISTER - 240 CAPS"
type input "37-34-3-B"
type input "V01-IRY0001994"
type input "V01-REC0000114"
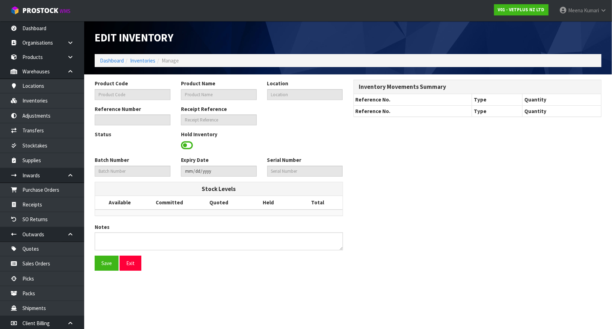
type input "58345"
type input "2026-10-31"
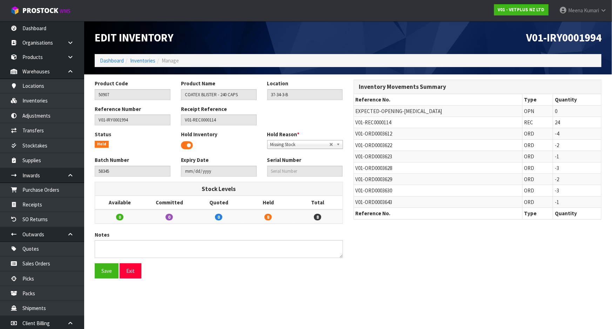
click at [186, 143] on span at bounding box center [187, 145] width 12 height 11
click at [104, 270] on button "Save" at bounding box center [107, 270] width 24 height 15
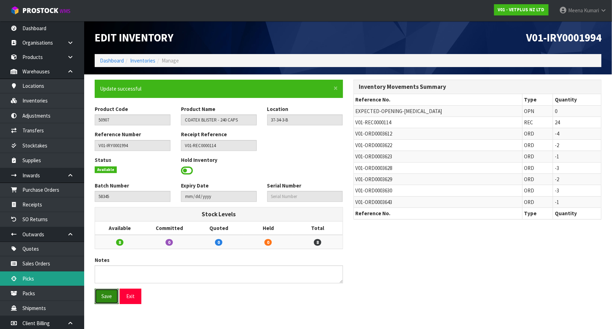
drag, startPoint x: 111, startPoint y: 298, endPoint x: 40, endPoint y: 281, distance: 73.0
click at [111, 298] on button "Save" at bounding box center [107, 296] width 24 height 15
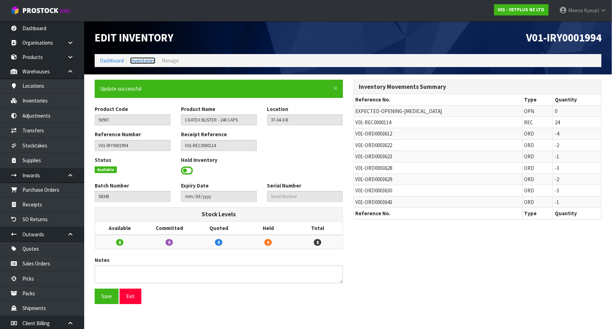
click at [146, 63] on link "Inventories" at bounding box center [142, 60] width 25 height 7
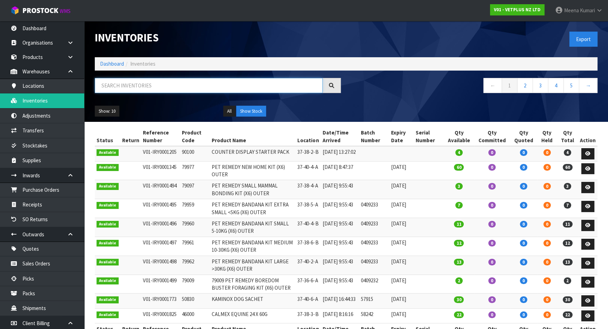
click at [150, 82] on input "text" at bounding box center [209, 85] width 228 height 15
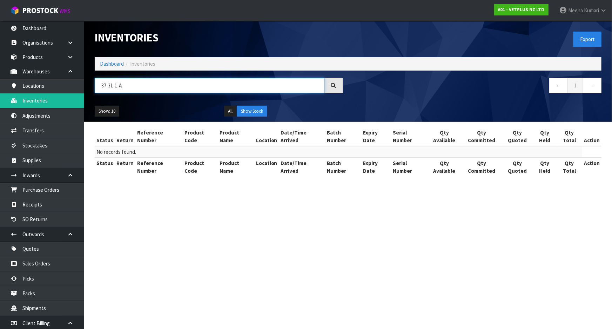
type input "37-31-1-A"
click at [250, 111] on button "Show Stock" at bounding box center [252, 111] width 30 height 11
click at [197, 88] on input "37-31-1-A" at bounding box center [210, 85] width 230 height 15
click at [225, 112] on button "All" at bounding box center [230, 111] width 12 height 11
click at [241, 109] on button "Show Stock" at bounding box center [252, 111] width 30 height 11
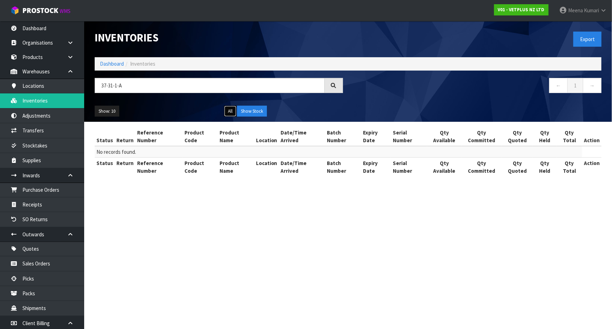
click at [225, 109] on button "All" at bounding box center [230, 111] width 12 height 11
click at [121, 66] on link "Dashboard" at bounding box center [112, 63] width 24 height 7
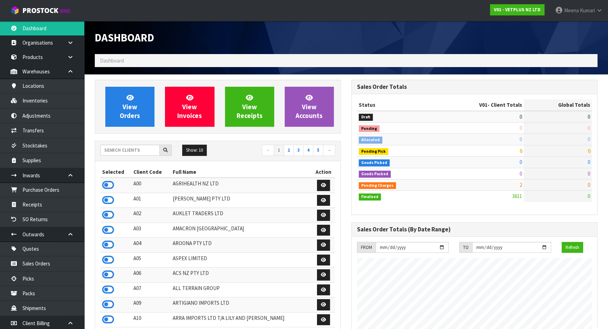
scroll to position [531, 256]
click at [38, 97] on link "Inventories" at bounding box center [42, 100] width 84 height 14
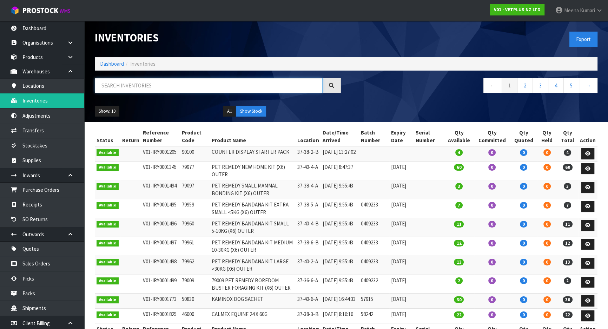
click at [131, 90] on input "text" at bounding box center [209, 85] width 228 height 15
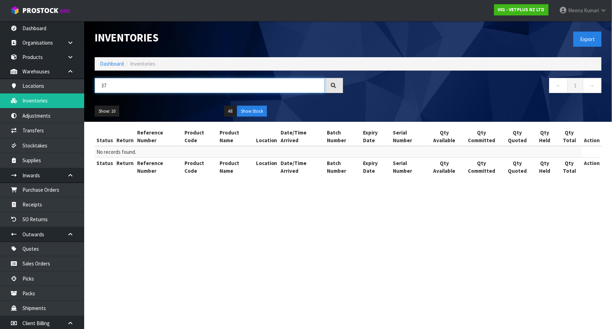
type input "3"
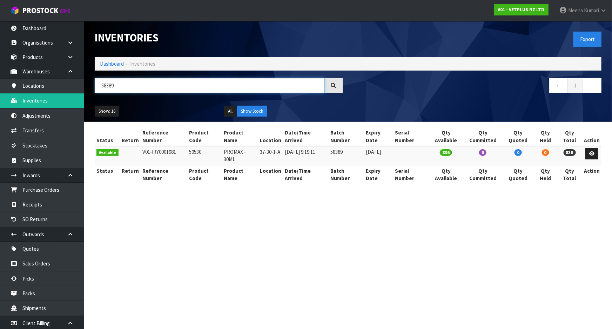
type input "58389"
click at [121, 63] on link "Dashboard" at bounding box center [112, 63] width 24 height 7
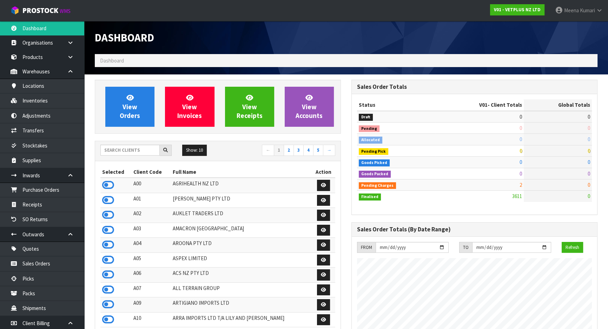
scroll to position [531, 256]
click at [131, 152] on input "text" at bounding box center [129, 150] width 59 height 11
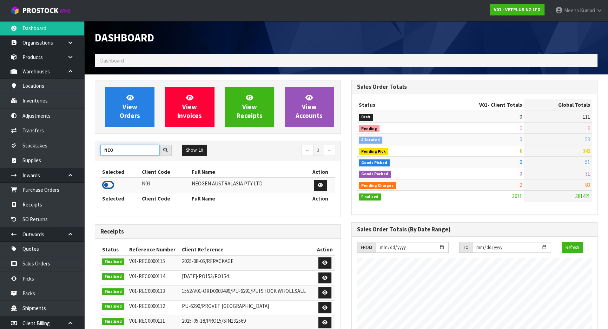
type input "NEO"
click at [109, 185] on icon at bounding box center [108, 185] width 12 height 11
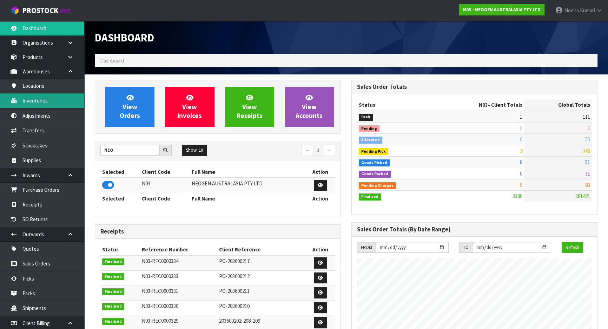
click at [46, 96] on link "Inventories" at bounding box center [42, 100] width 84 height 14
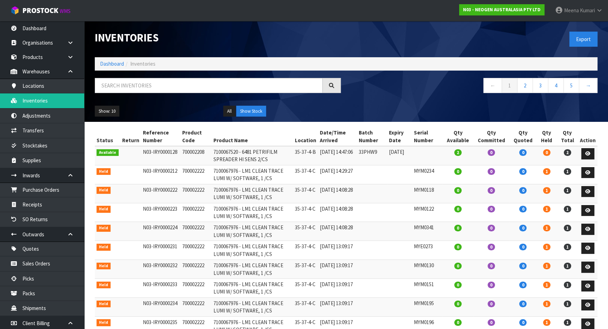
click at [164, 74] on div "Inventories Export Dashboard Inventories ← 1 2 3 4 5 → Show: 10 5 10 25 50 All …" at bounding box center [346, 71] width 513 height 101
click at [156, 87] on input "text" at bounding box center [209, 85] width 228 height 15
paste input "700002273"
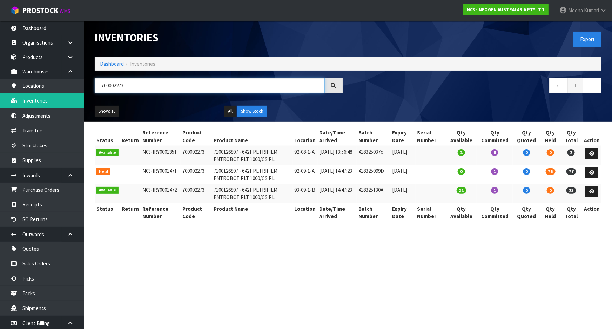
click at [141, 86] on input "700002273" at bounding box center [210, 85] width 230 height 15
click at [140, 86] on input "700002273" at bounding box center [210, 85] width 230 height 15
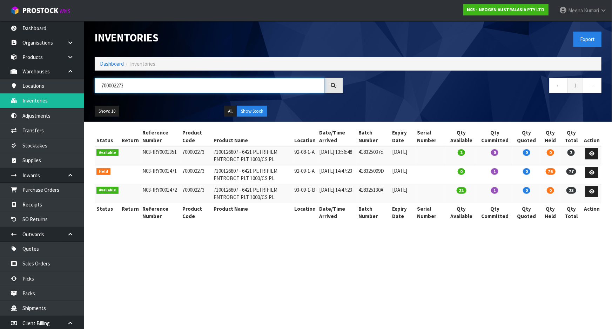
paste input "- CLIENT AQUA COOLER"
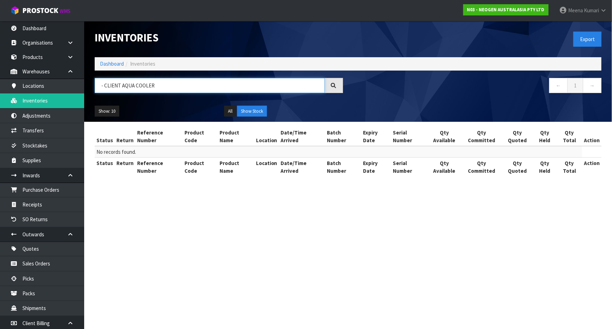
click at [102, 85] on input "- CLIENT AQUA COOLER" at bounding box center [210, 85] width 230 height 15
click at [175, 83] on input "CLIENT AQUA COOLER" at bounding box center [210, 85] width 230 height 15
type input "CLIENT AQUA COOLER"
click at [230, 114] on button "All" at bounding box center [230, 111] width 12 height 11
click at [251, 111] on button "Show Stock" at bounding box center [252, 111] width 30 height 11
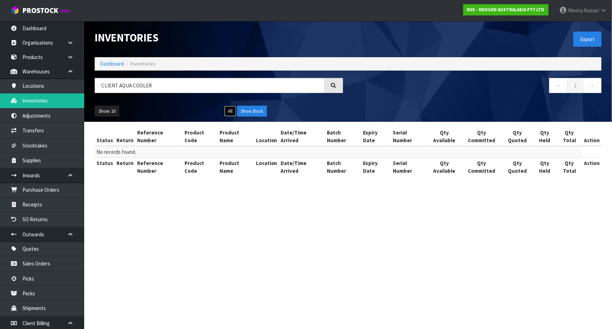
click at [232, 111] on button "All" at bounding box center [230, 111] width 12 height 11
click at [122, 67] on link "Dashboard" at bounding box center [112, 63] width 24 height 7
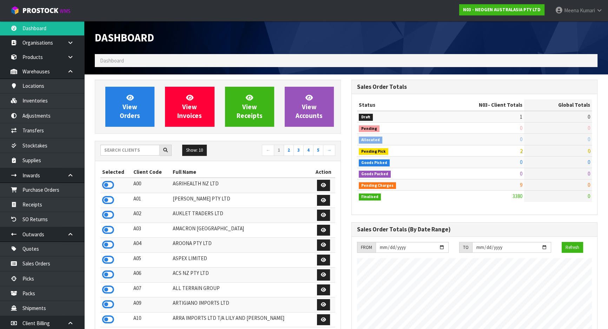
scroll to position [531, 256]
click at [135, 150] on input "text" at bounding box center [129, 150] width 59 height 11
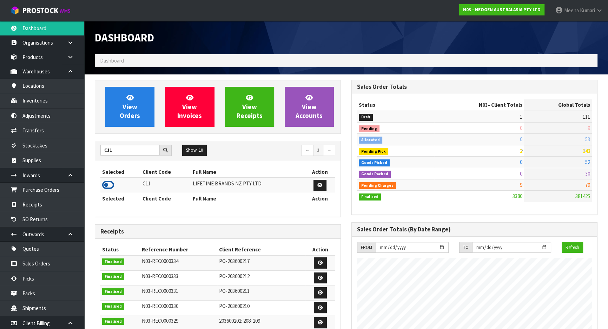
click at [112, 186] on icon at bounding box center [108, 185] width 12 height 11
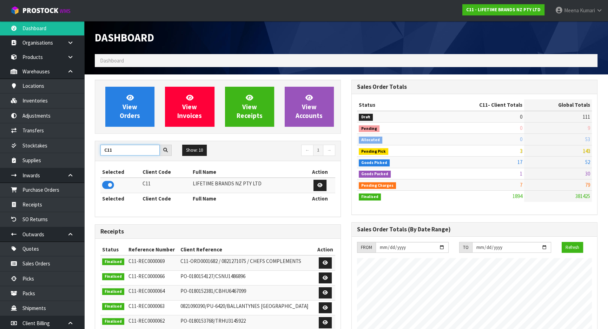
drag, startPoint x: 117, startPoint y: 151, endPoint x: 94, endPoint y: 151, distance: 22.8
click at [94, 151] on div "View Orders View Invoices View Receipts View Accounts C11 Show: 10 5 10 25 50 ←…" at bounding box center [218, 285] width 257 height 411
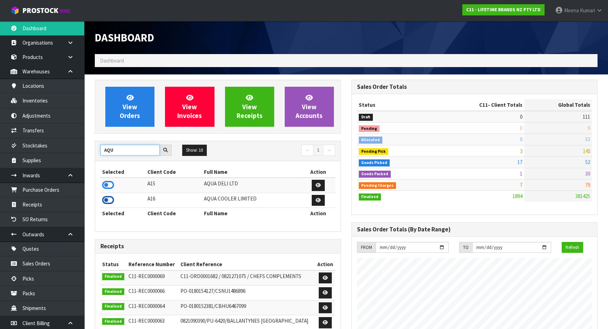
type input "AQU"
click at [109, 200] on icon at bounding box center [108, 200] width 12 height 11
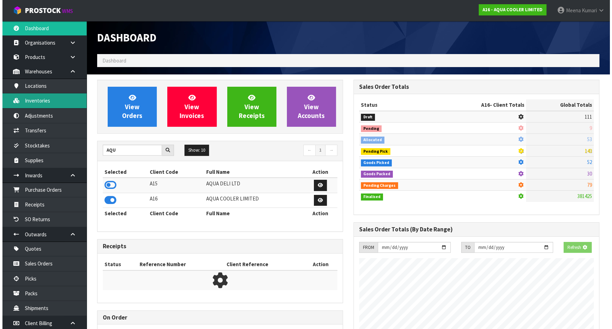
scroll to position [591, 256]
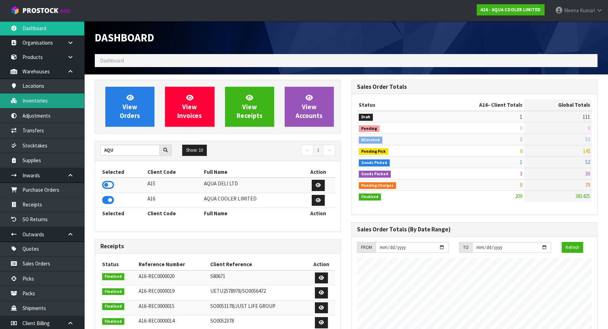
click at [42, 98] on link "Inventories" at bounding box center [42, 100] width 84 height 14
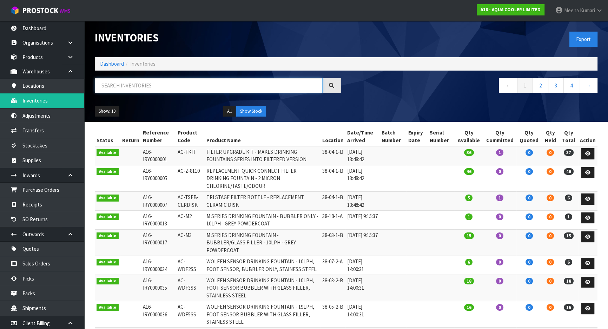
click at [193, 87] on input "text" at bounding box center [209, 85] width 228 height 15
paste input "- CLIENT AQUA COOLER"
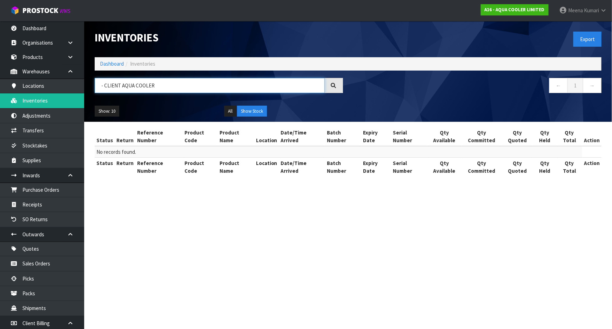
click at [104, 85] on input "- CLIENT AQUA COOLER" at bounding box center [210, 85] width 230 height 15
type input "CLIENT AQUA COOLER"
drag, startPoint x: 171, startPoint y: 84, endPoint x: 80, endPoint y: 77, distance: 90.8
click at [80, 77] on body "Toggle navigation ProStock WMS A16 - AQUA COOLER LIMITED Meena Kumari Logout Da…" at bounding box center [306, 164] width 612 height 329
click at [42, 60] on link "Products" at bounding box center [42, 57] width 84 height 14
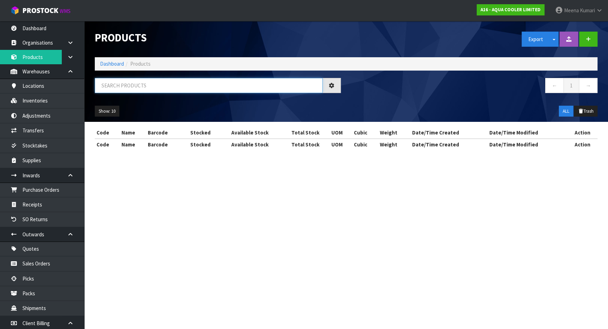
click at [130, 86] on input "text" at bounding box center [209, 85] width 228 height 15
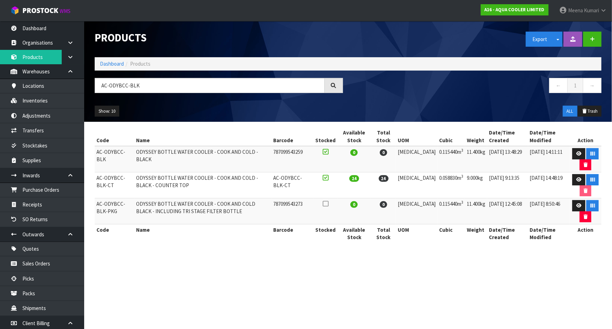
click at [105, 177] on td "AC-ODYBCC-BLK-CT" at bounding box center [115, 185] width 40 height 26
copy tr "AC-ODYBCC-BLK-CT"
click at [158, 84] on input "AC-ODYBCC-BLK" at bounding box center [210, 85] width 230 height 15
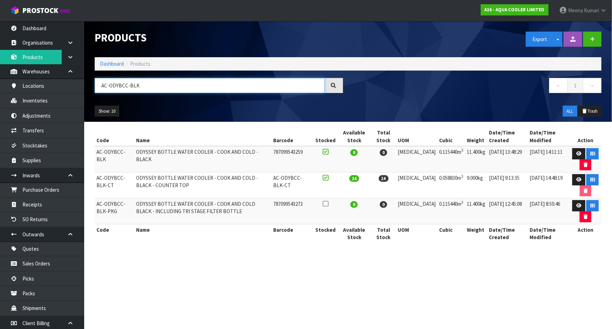
click at [158, 84] on input "AC-ODYBCC-BLK" at bounding box center [210, 85] width 230 height 15
paste input "-CT"
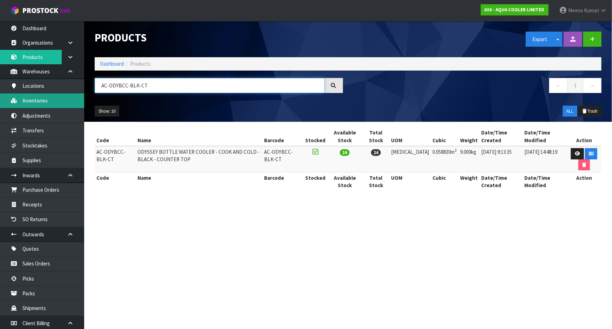
type input "AC-ODYBCC-BLK-CT"
click at [56, 105] on link "Inventories" at bounding box center [42, 100] width 84 height 14
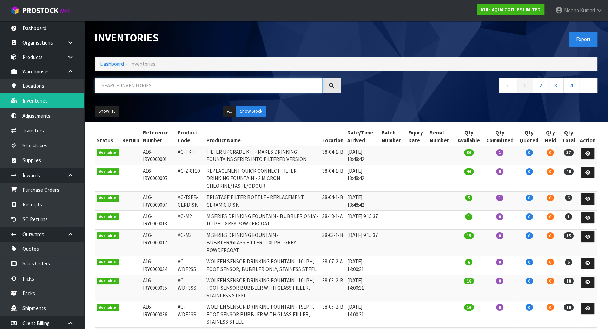
click at [153, 86] on input "text" at bounding box center [209, 85] width 228 height 15
paste input "AC-ODYBCC-BLK-CT"
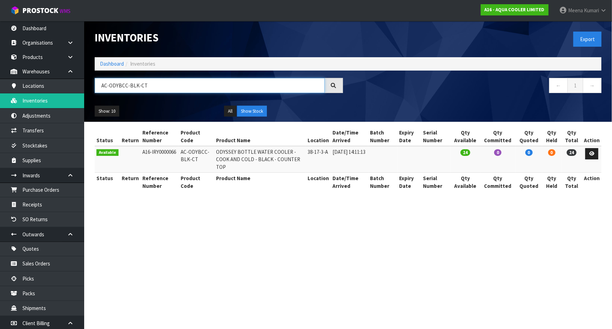
type input "AC-ODYBCC-BLK-CT"
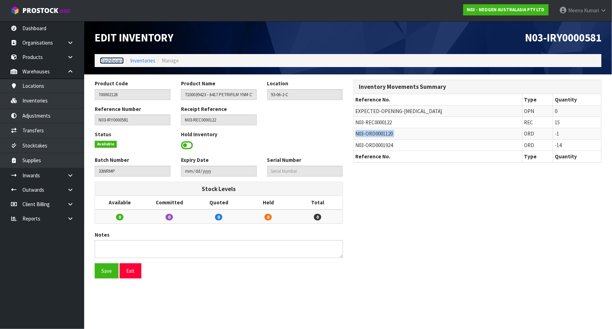
click at [108, 61] on link "Dashboard" at bounding box center [112, 60] width 24 height 7
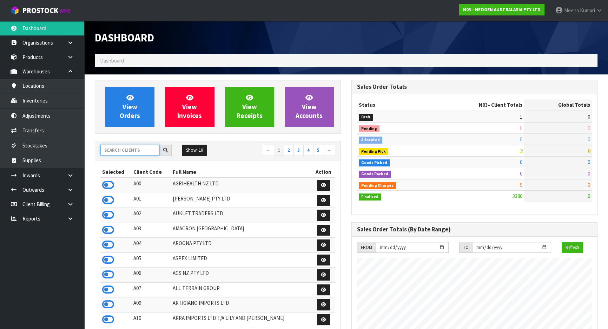
click at [130, 153] on input "text" at bounding box center [129, 150] width 59 height 11
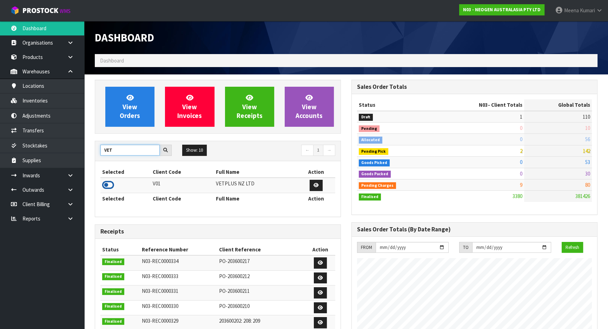
type input "VET"
click at [109, 184] on icon at bounding box center [108, 185] width 12 height 11
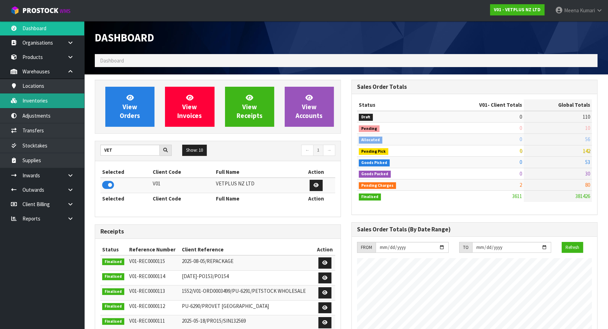
click at [48, 104] on link "Inventories" at bounding box center [42, 100] width 84 height 14
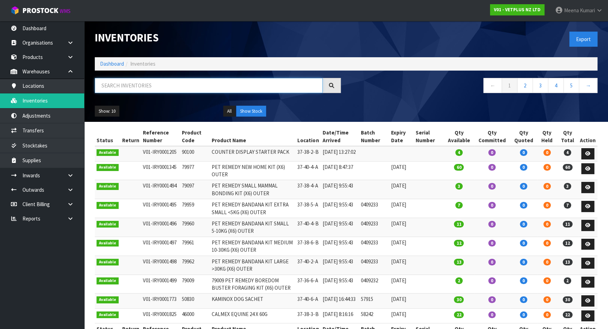
click at [193, 87] on input "text" at bounding box center [209, 85] width 228 height 15
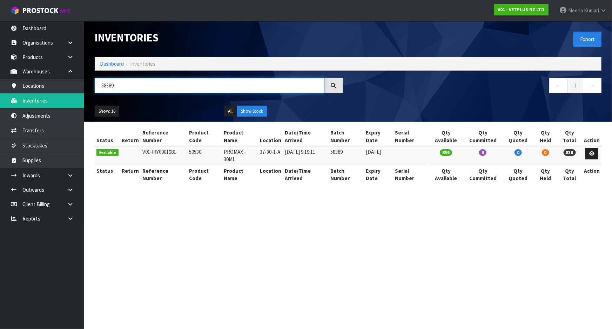
type input "58389"
click at [98, 61] on ol "Dashboard Inventories" at bounding box center [348, 63] width 507 height 13
click at [117, 64] on link "Dashboard" at bounding box center [112, 63] width 24 height 7
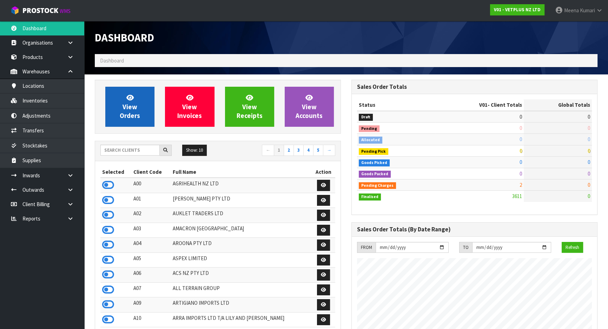
scroll to position [531, 256]
click at [114, 144] on div "Show: 10 5 10 25 50 ← 1 2 3 4 5 →" at bounding box center [217, 151] width 245 height 20
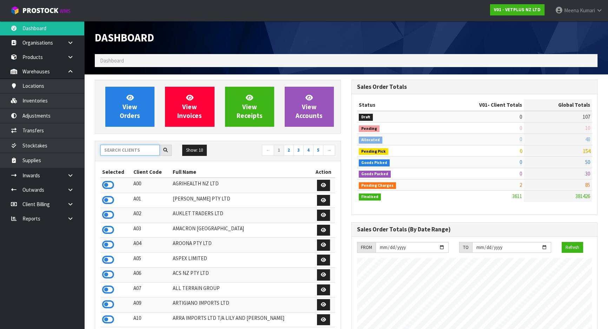
click at [114, 149] on input "text" at bounding box center [129, 150] width 59 height 11
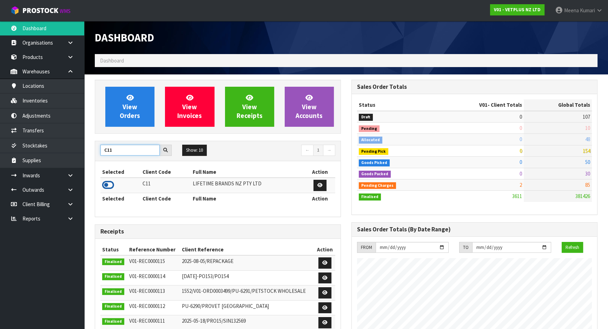
type input "C11"
click at [106, 183] on icon at bounding box center [108, 185] width 12 height 11
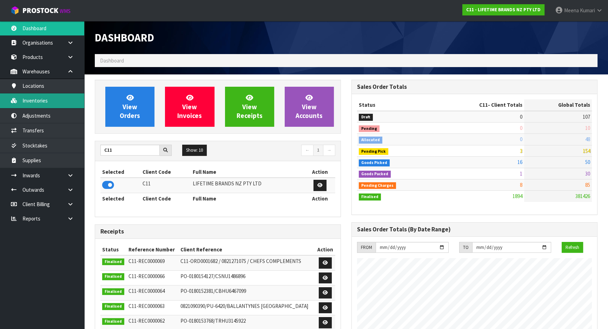
click at [47, 96] on link "Inventories" at bounding box center [42, 100] width 84 height 14
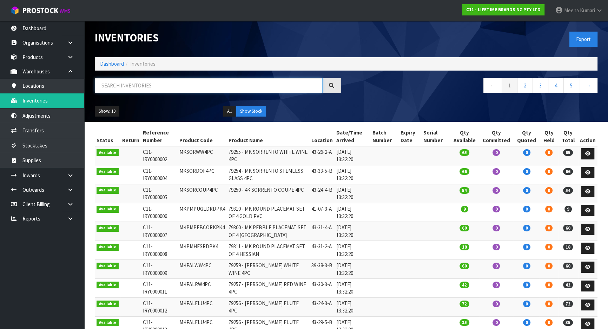
click at [155, 87] on input "text" at bounding box center [209, 85] width 228 height 15
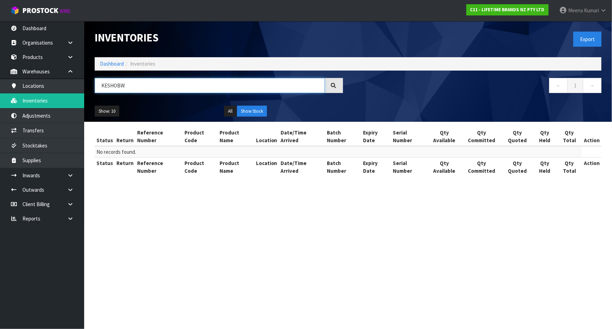
click at [109, 85] on input "KESHOBW" at bounding box center [210, 85] width 230 height 15
click at [140, 87] on input "KES11HOBW" at bounding box center [210, 85] width 230 height 15
type input "KES11HOBW"
click at [104, 61] on link "Dashboard" at bounding box center [112, 63] width 24 height 7
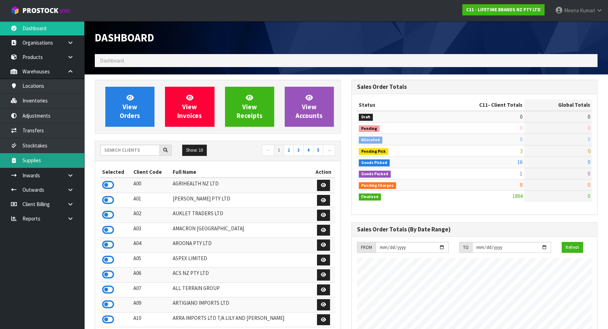
scroll to position [531, 256]
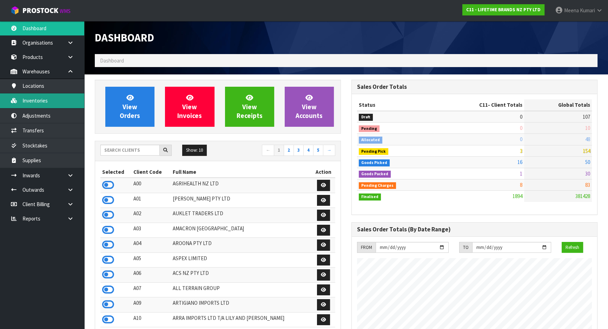
click at [45, 101] on link "Inventories" at bounding box center [42, 100] width 84 height 14
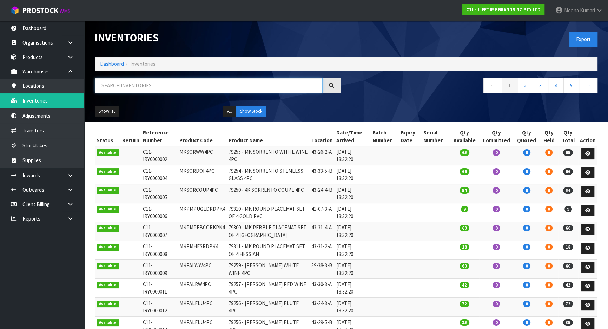
click at [140, 87] on input "text" at bounding box center [209, 85] width 228 height 15
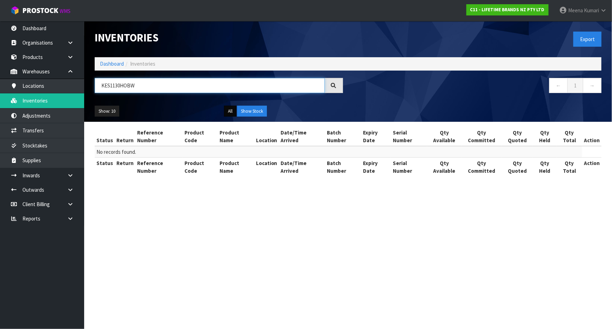
type input "KES1130HOBW"
click at [228, 109] on button "All" at bounding box center [230, 111] width 12 height 11
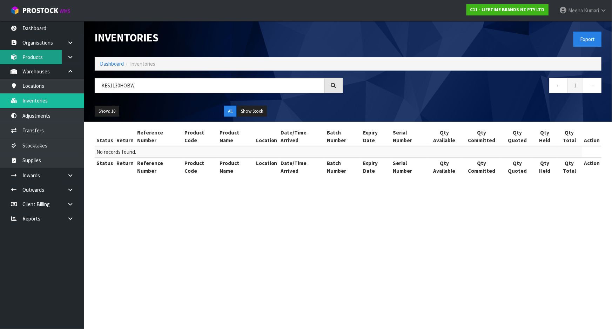
click at [39, 60] on link "Products" at bounding box center [42, 57] width 84 height 14
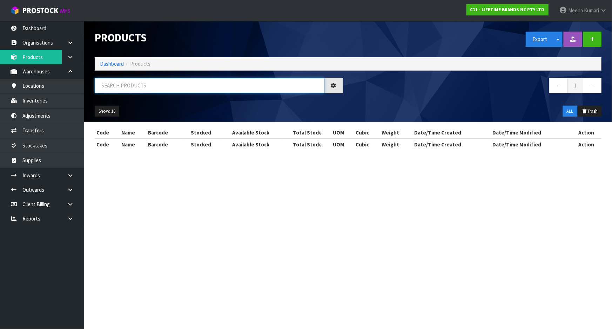
click at [123, 84] on input "text" at bounding box center [210, 85] width 230 height 15
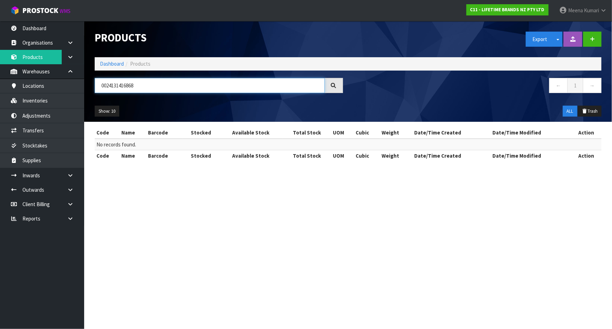
click at [104, 84] on input "0024131416868" at bounding box center [210, 85] width 230 height 15
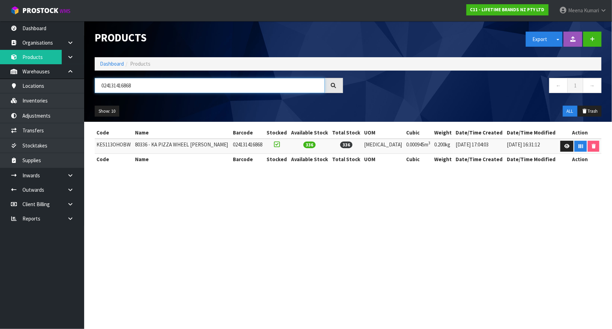
type input "024131416868"
click at [116, 145] on td "KES113OHOBW" at bounding box center [114, 146] width 39 height 15
copy td "KES113OHOBW"
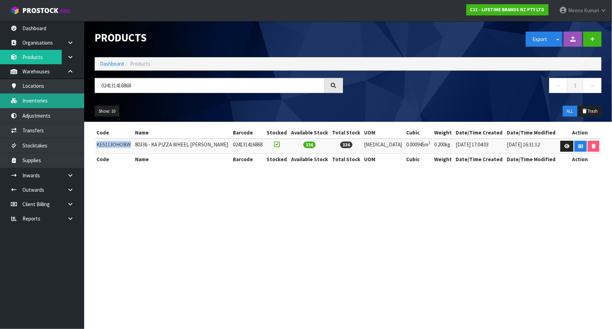
click at [46, 101] on link "Inventories" at bounding box center [42, 100] width 84 height 14
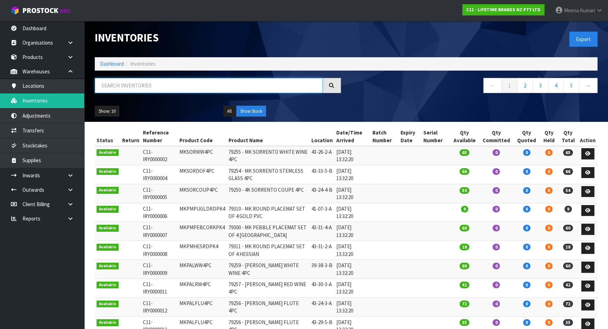
click at [154, 87] on input "text" at bounding box center [209, 85] width 228 height 15
paste input "KES113OHOBW"
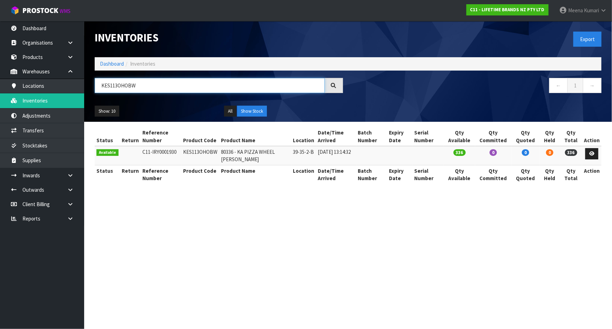
click at [147, 83] on input "KES113OHOBW" at bounding box center [210, 85] width 230 height 15
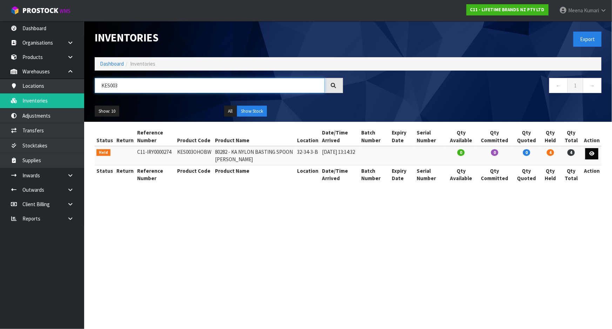
type input "KES003"
click at [592, 155] on icon at bounding box center [592, 153] width 5 height 5
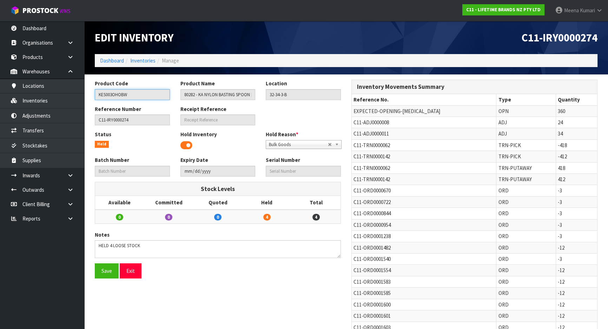
click at [155, 92] on input "KES003OHOBW" at bounding box center [132, 94] width 75 height 11
click at [42, 102] on link "Inventories" at bounding box center [42, 100] width 84 height 14
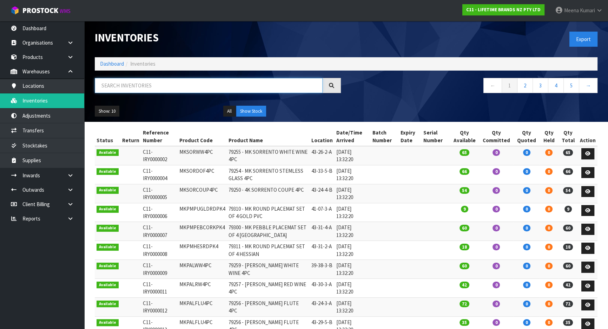
click at [150, 84] on input "text" at bounding box center [209, 85] width 228 height 15
paste input "KES003OHOBW"
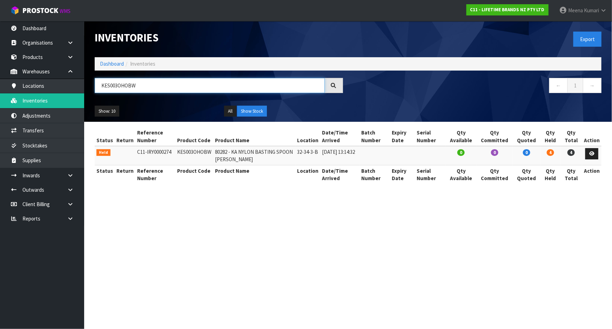
type input "KES003OHOBW"
click at [50, 59] on link "Products" at bounding box center [42, 57] width 84 height 14
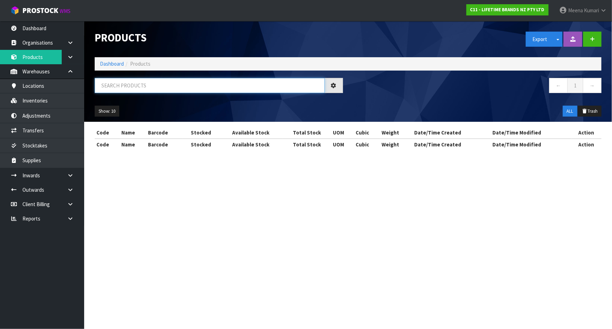
click at [130, 82] on input "text" at bounding box center [210, 85] width 230 height 15
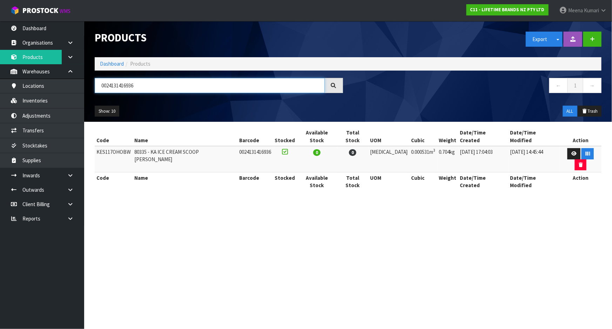
type input "0024131416936"
click at [109, 146] on td "KES117OHOBW" at bounding box center [114, 159] width 38 height 26
copy td "KES117OHOBW"
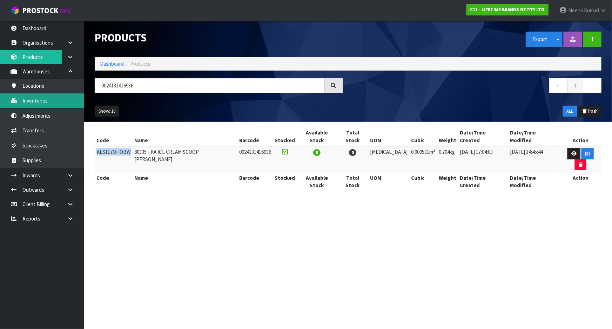
click at [61, 101] on link "Inventories" at bounding box center [42, 100] width 84 height 14
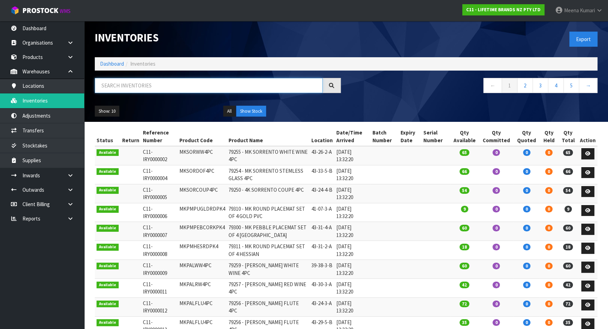
click at [150, 88] on input "text" at bounding box center [209, 85] width 228 height 15
paste input "KES117OHOBW"
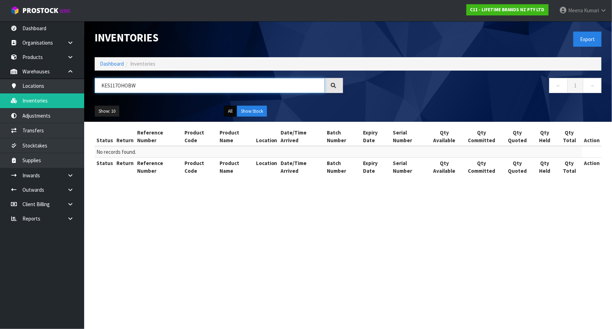
type input "KES117OHOBW"
click at [227, 111] on button "All" at bounding box center [230, 111] width 12 height 11
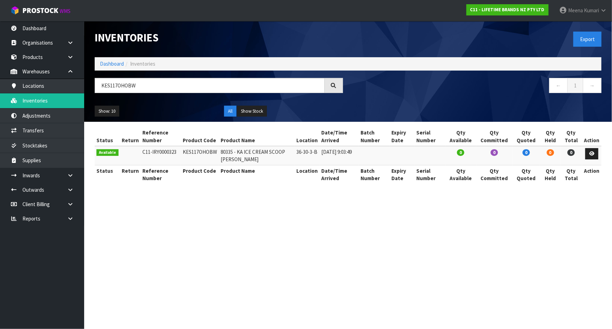
click at [195, 153] on td "KES117OHOBW" at bounding box center [200, 155] width 38 height 19
copy td "KES117OHOBW"
click at [52, 117] on link "Adjustments" at bounding box center [42, 115] width 84 height 14
click at [52, 101] on link "Inventories" at bounding box center [42, 100] width 84 height 14
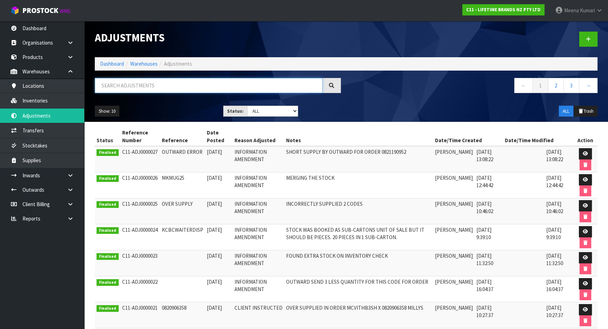
click at [139, 83] on input "text" at bounding box center [209, 85] width 228 height 15
paste input "KES117OHOBW"
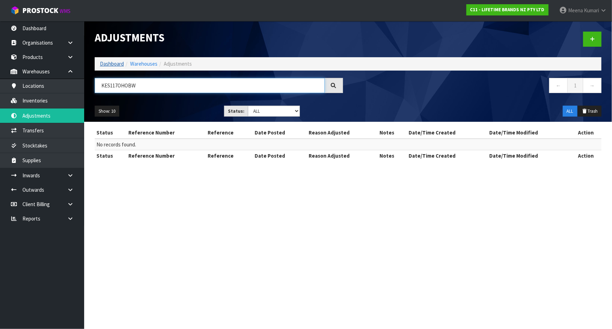
type input "KES117OHOBW"
click at [112, 62] on link "Dashboard" at bounding box center [112, 63] width 24 height 7
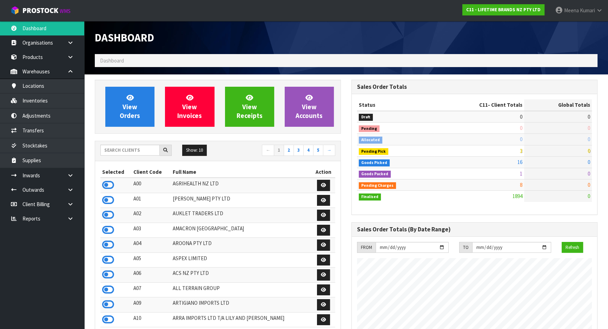
scroll to position [531, 256]
click at [114, 153] on input "text" at bounding box center [129, 150] width 59 height 11
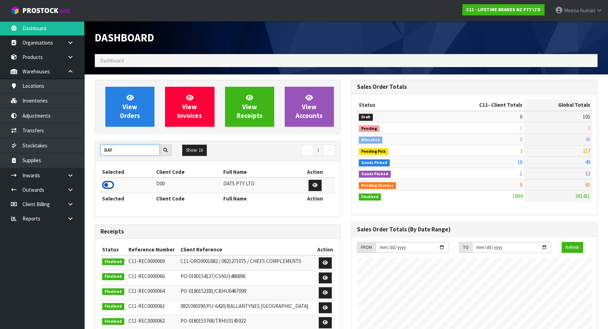
type input "DAT"
click at [111, 185] on icon at bounding box center [108, 185] width 12 height 11
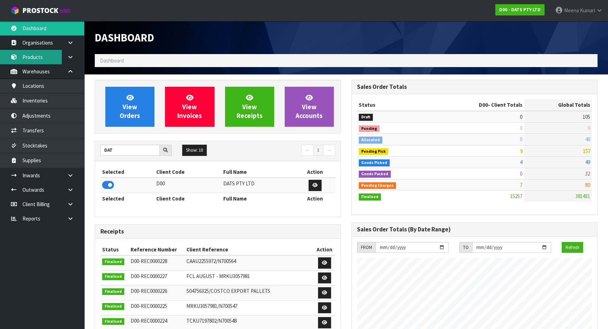
click at [51, 53] on link "Products" at bounding box center [42, 57] width 84 height 14
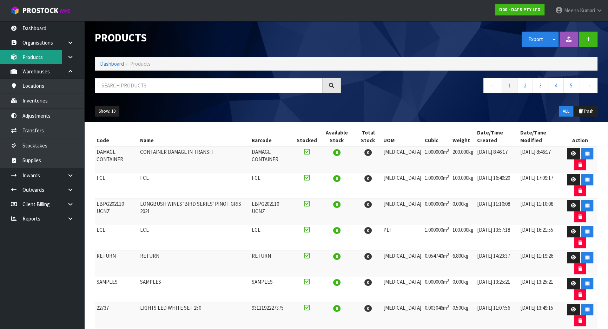
click at [51, 54] on link "Products" at bounding box center [42, 57] width 84 height 14
click at [146, 90] on input "text" at bounding box center [209, 85] width 228 height 15
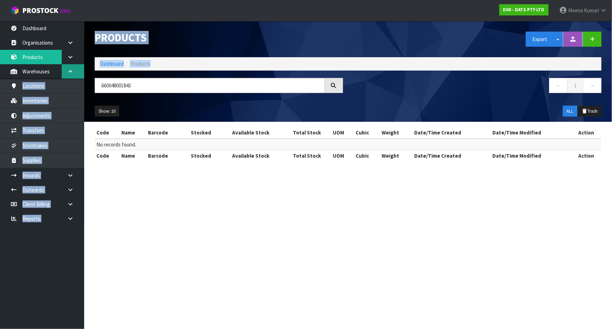
drag, startPoint x: 147, startPoint y: 77, endPoint x: 77, endPoint y: 78, distance: 70.2
click at [77, 78] on body "Toggle navigation ProStock WMS D00 - DATS PTY LTD Meena Kumari Logout Dashboard…" at bounding box center [306, 164] width 612 height 329
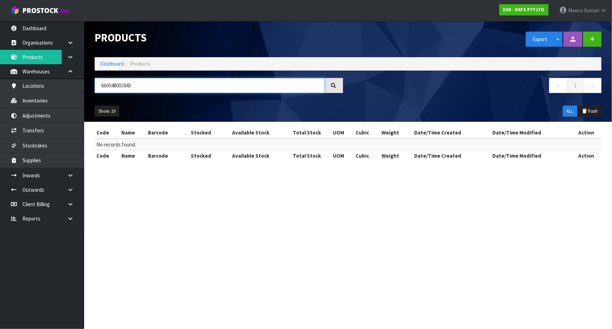
click at [152, 85] on input "660048001843" at bounding box center [210, 85] width 230 height 15
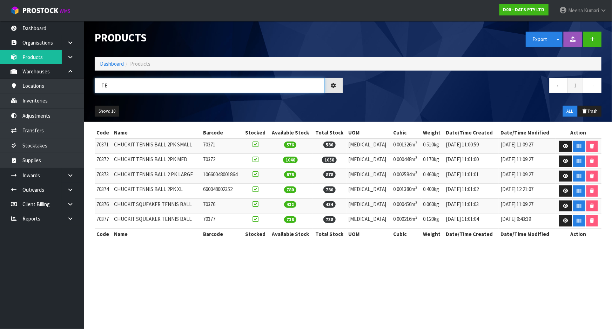
type input "T"
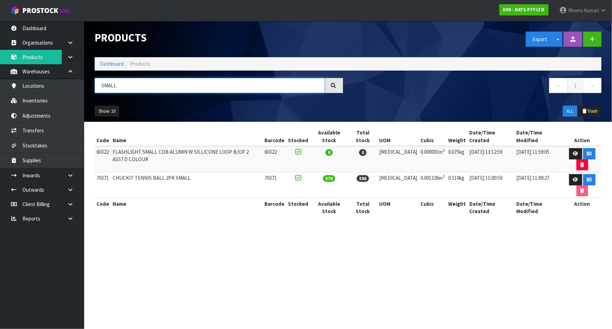
type input "SMALL"
click at [106, 172] on td "70371" at bounding box center [103, 185] width 16 height 26
copy td "70371"
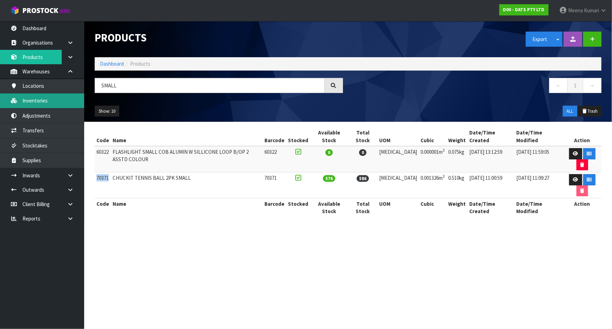
click at [58, 107] on link "Inventories" at bounding box center [42, 100] width 84 height 14
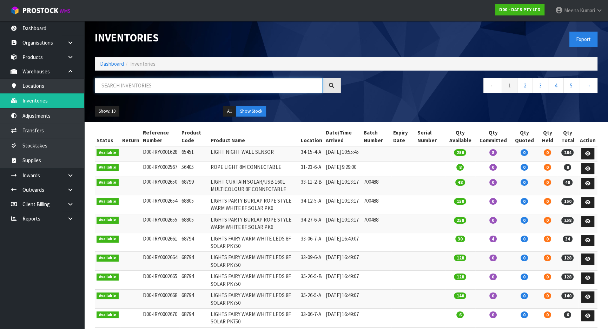
click at [117, 87] on input "text" at bounding box center [209, 85] width 228 height 15
paste input "70371"
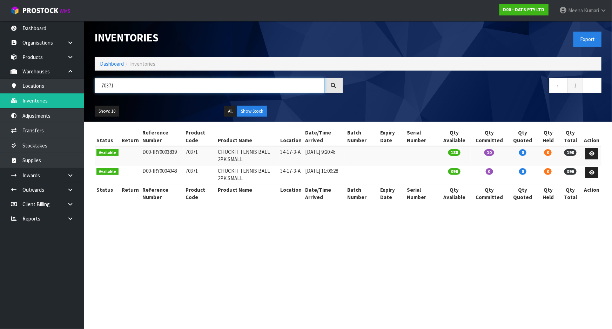
type input "70371"
click at [115, 64] on link "Dashboard" at bounding box center [112, 63] width 24 height 7
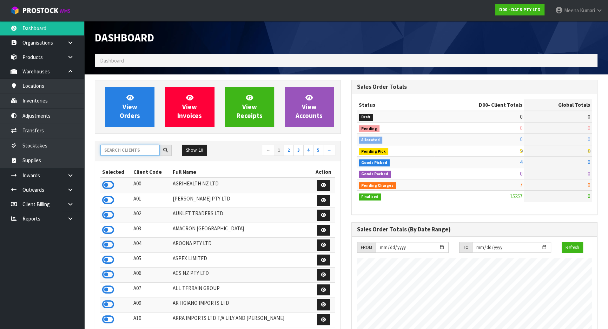
click at [124, 153] on input "text" at bounding box center [129, 150] width 59 height 11
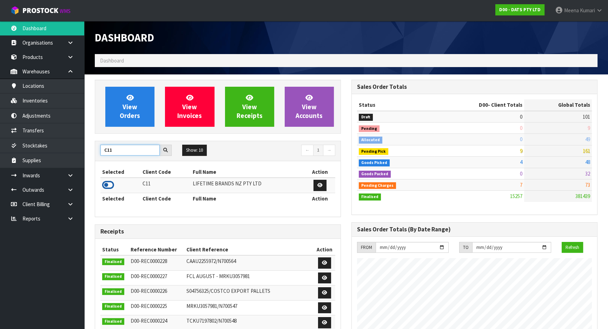
type input "C11"
click at [109, 187] on icon at bounding box center [108, 185] width 12 height 11
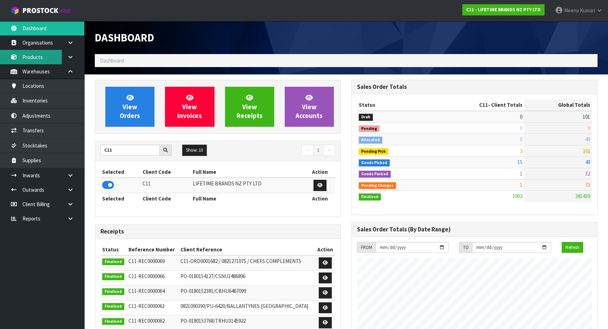
click at [48, 62] on link "Products" at bounding box center [42, 57] width 84 height 14
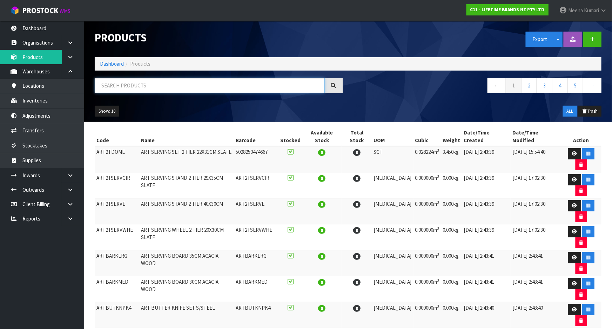
click at [120, 88] on input "text" at bounding box center [210, 85] width 230 height 15
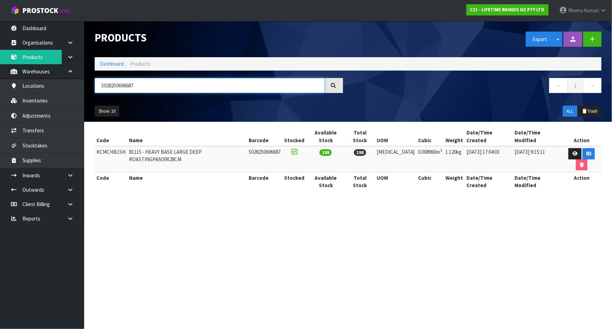
type input "5028250696687"
click at [100, 147] on td "KCMCHB1SH" at bounding box center [111, 159] width 33 height 26
copy td "KCMCHB1SH"
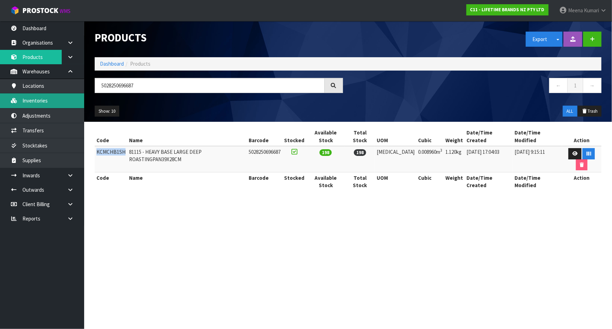
click at [41, 104] on link "Inventories" at bounding box center [42, 100] width 84 height 14
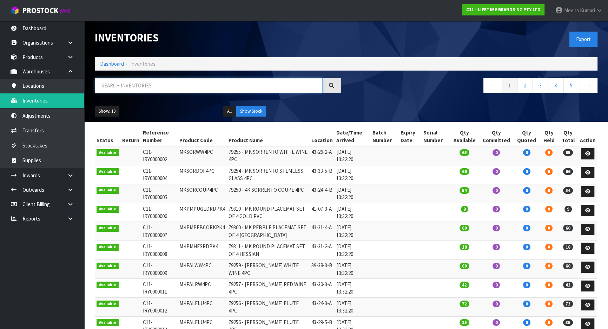
click at [146, 92] on input "text" at bounding box center [209, 85] width 228 height 15
paste input "KCMCHB1SH"
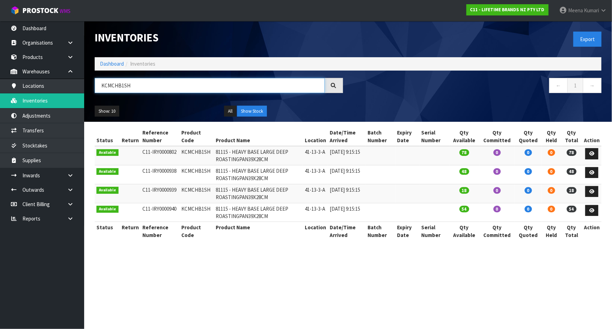
type input "KCMCHB1SH"
click at [109, 65] on link "Dashboard" at bounding box center [112, 63] width 24 height 7
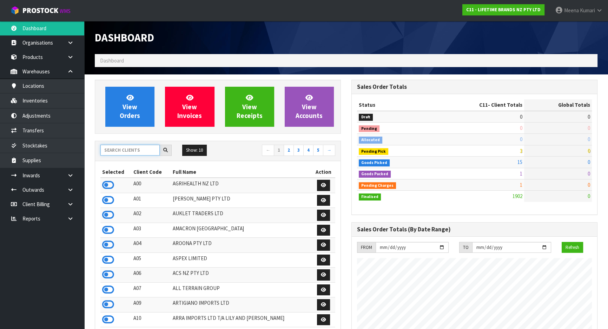
scroll to position [531, 256]
click at [133, 154] on input "text" at bounding box center [129, 150] width 59 height 11
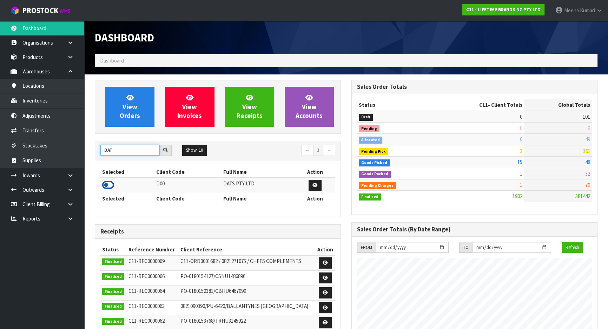
type input "DAT"
click at [105, 186] on icon at bounding box center [108, 185] width 12 height 11
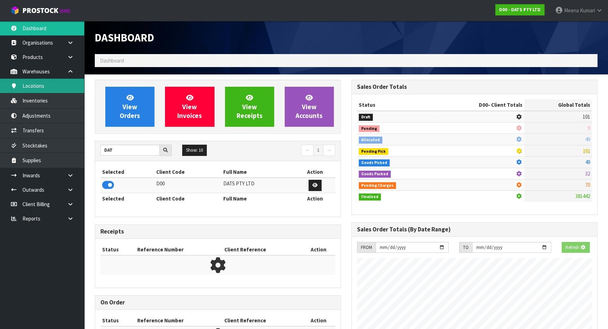
scroll to position [437, 256]
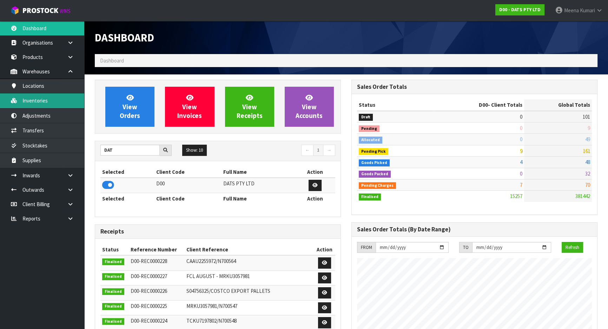
click at [58, 102] on link "Inventories" at bounding box center [42, 100] width 84 height 14
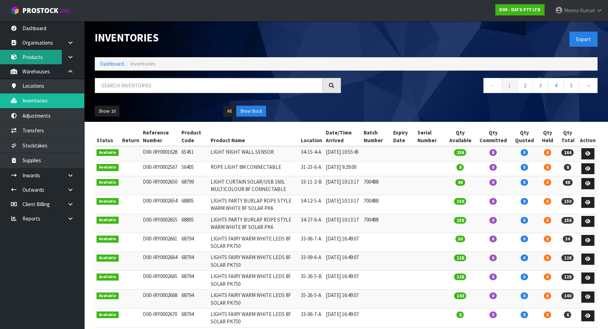
click at [45, 60] on link "Products" at bounding box center [42, 57] width 84 height 14
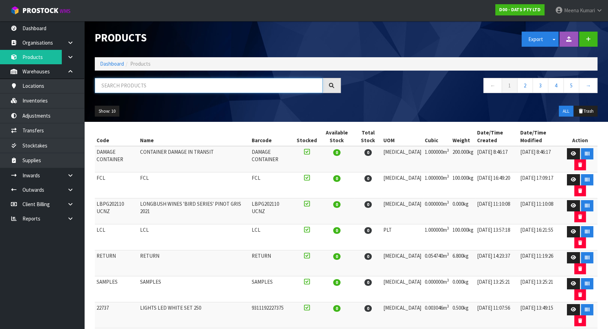
click at [148, 82] on input "text" at bounding box center [209, 85] width 228 height 15
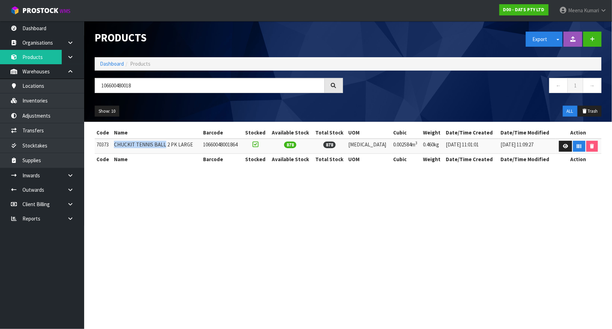
drag, startPoint x: 117, startPoint y: 144, endPoint x: 166, endPoint y: 150, distance: 49.5
click at [166, 150] on td "CHUCKIT TENNIS BALL 2 PK LARGE" at bounding box center [157, 146] width 90 height 15
click at [141, 86] on input "106600480018" at bounding box center [210, 85] width 230 height 15
click at [140, 86] on input "106600480018" at bounding box center [210, 85] width 230 height 15
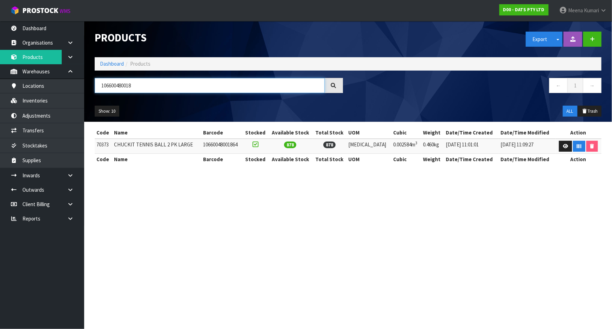
paste input "KCMCHB1SH"
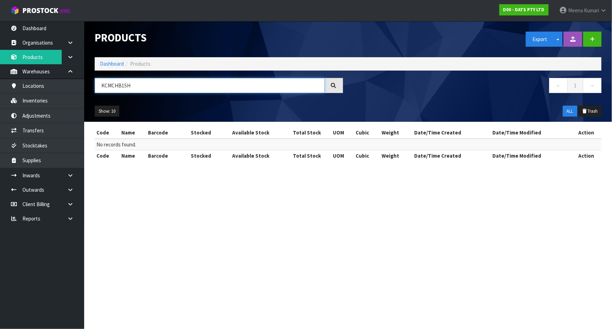
drag, startPoint x: 140, startPoint y: 86, endPoint x: -5, endPoint y: 86, distance: 144.6
click at [0, 86] on html "Toggle navigation ProStock WMS D00 - DATS PTY LTD Meena Kumari Logout Dashboard…" at bounding box center [306, 164] width 612 height 329
drag, startPoint x: 95, startPoint y: 80, endPoint x: 84, endPoint y: 80, distance: 11.2
click at [84, 80] on body "Toggle navigation ProStock WMS D00 - DATS PTY LTD Meena Kumari Logout Dashboard…" at bounding box center [306, 164] width 612 height 329
drag, startPoint x: 169, startPoint y: 85, endPoint x: 19, endPoint y: 95, distance: 150.3
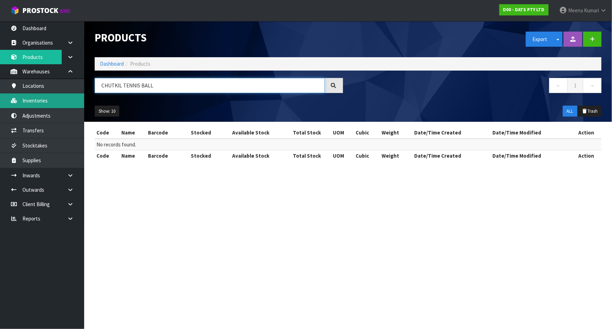
click at [19, 95] on body "Toggle navigation ProStock WMS D00 - DATS PTY LTD Meena Kumari Logout Dashboard…" at bounding box center [306, 164] width 612 height 329
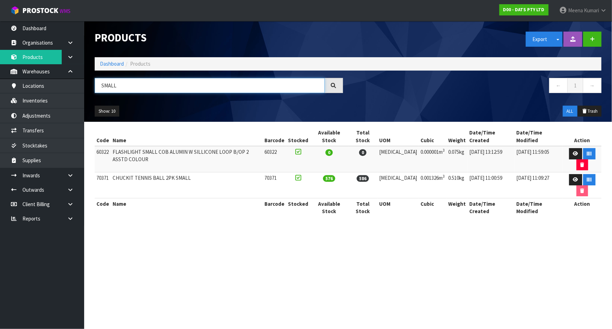
type input "SMALL"
click at [107, 172] on td "70371" at bounding box center [103, 185] width 16 height 26
click at [105, 172] on td "70371" at bounding box center [103, 185] width 16 height 26
copy td "70371"
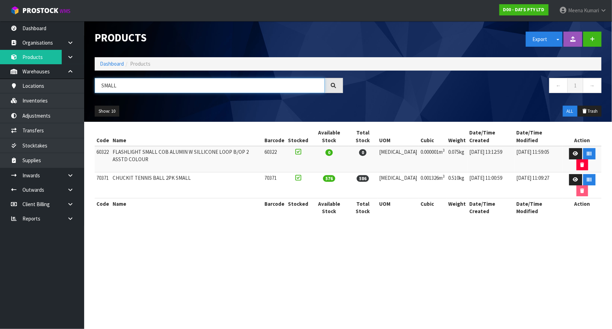
click at [128, 87] on input "SMALL" at bounding box center [210, 85] width 230 height 15
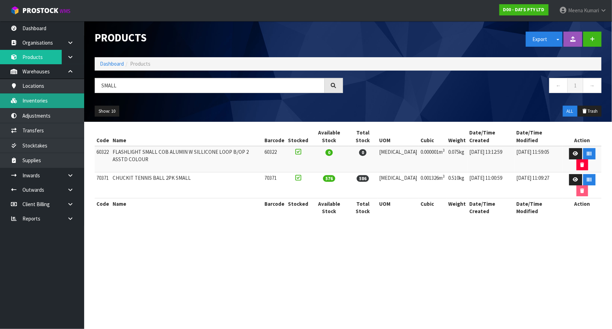
click at [60, 99] on link "Inventories" at bounding box center [42, 100] width 84 height 14
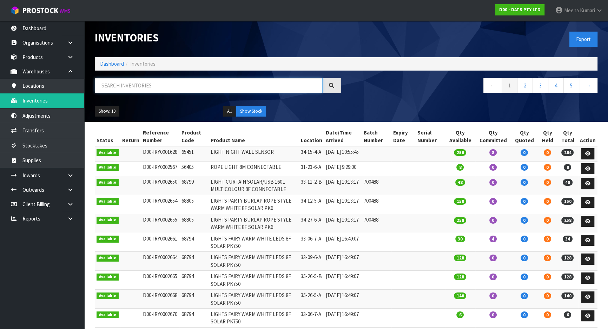
click at [120, 86] on input "text" at bounding box center [209, 85] width 228 height 15
paste input "70371"
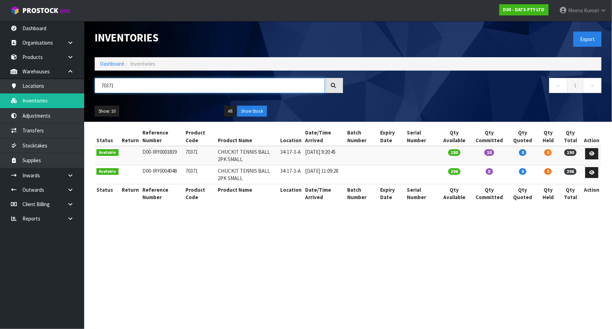
type input "70371"
click at [110, 64] on link "Dashboard" at bounding box center [112, 63] width 24 height 7
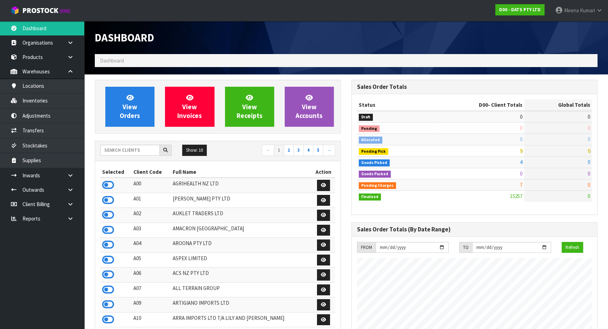
scroll to position [437, 256]
click at [132, 154] on input "text" at bounding box center [129, 150] width 59 height 11
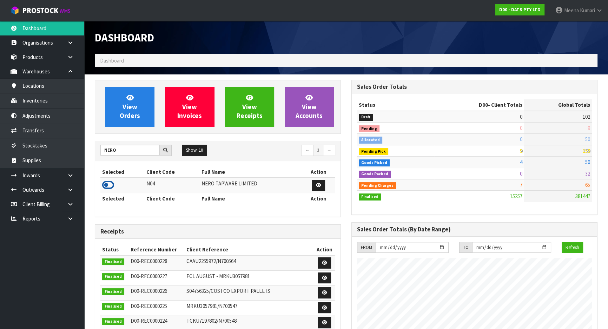
click at [109, 185] on icon at bounding box center [108, 185] width 12 height 11
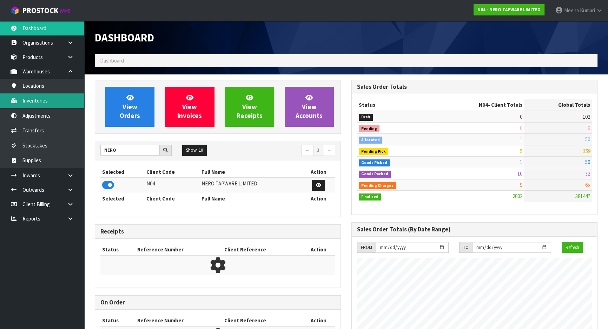
scroll to position [561, 256]
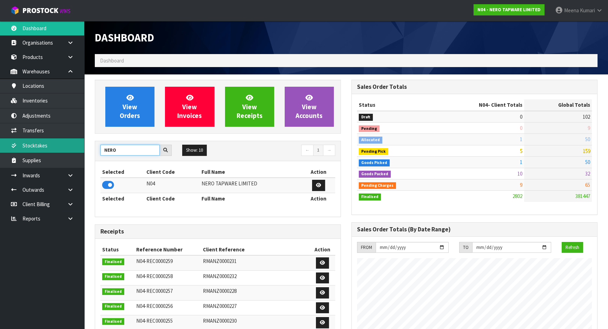
drag, startPoint x: 122, startPoint y: 153, endPoint x: 52, endPoint y: 140, distance: 71.4
click at [52, 140] on body "Toggle navigation ProStock WMS N04 - NERO TAPWARE LIMITED Meena Kumari Logout D…" at bounding box center [304, 164] width 608 height 329
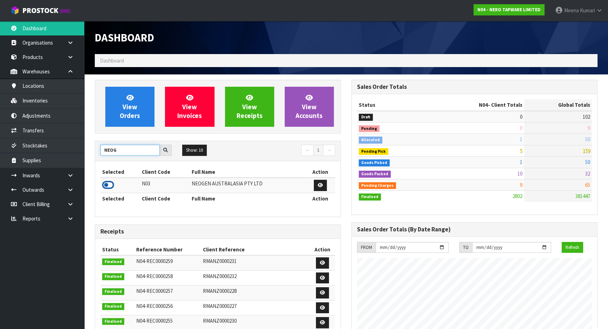
type input "NEOG"
click at [110, 185] on icon at bounding box center [108, 185] width 12 height 11
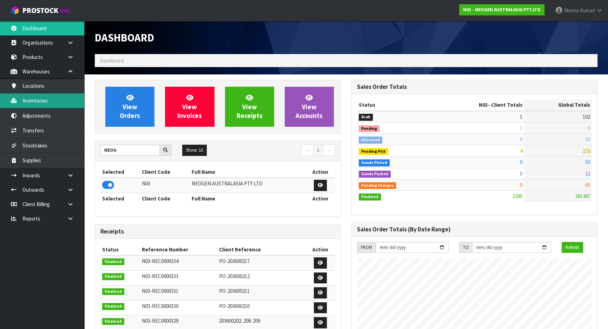
scroll to position [531, 256]
click at [52, 102] on link "Inventories" at bounding box center [42, 100] width 84 height 14
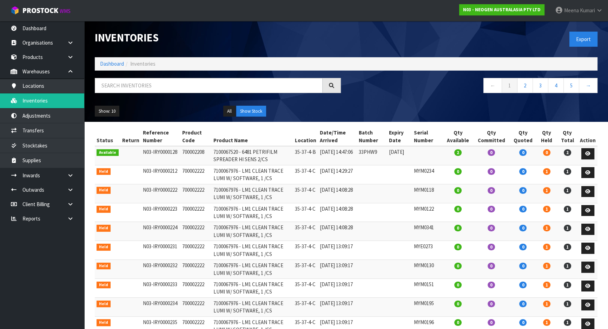
click at [187, 74] on div "Inventories Export Dashboard Inventories ← 1 2 3 4 5 → Show: 10 5 10 25 50 All …" at bounding box center [346, 71] width 513 height 101
click at [184, 85] on input "text" at bounding box center [209, 85] width 228 height 15
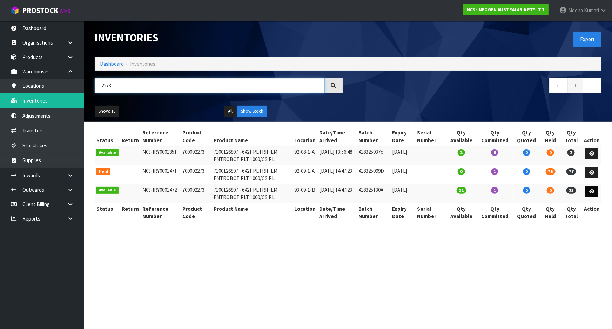
type input "2273"
click at [596, 195] on link at bounding box center [592, 191] width 13 height 11
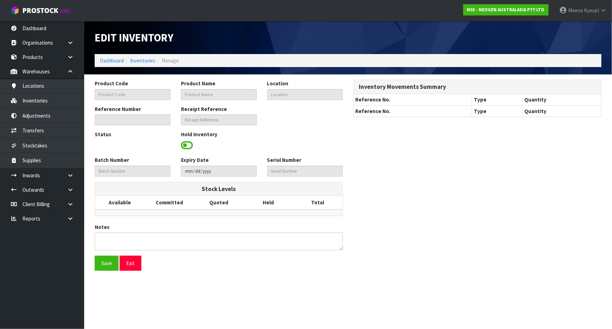
type input "700002273"
type input "7100126807 - 6421 PETRIFILM ENTROBCT PLT 1000/CS PL"
type input "93-09-1-B"
type input "N03-IRY0001472"
type input "N03-REC0000330"
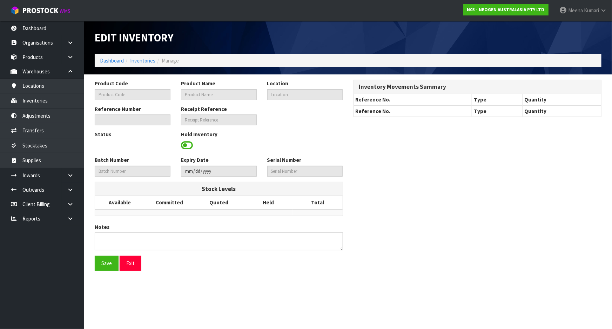
type input "418325130A"
type input "2026-11-08"
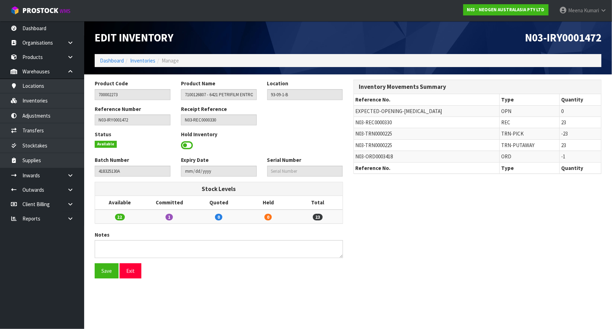
click at [385, 138] on td "N03-TRN0000225" at bounding box center [427, 133] width 146 height 11
click at [385, 134] on span "N03-TRN0000225" at bounding box center [374, 133] width 37 height 7
copy tr "N03-TRN0000225"
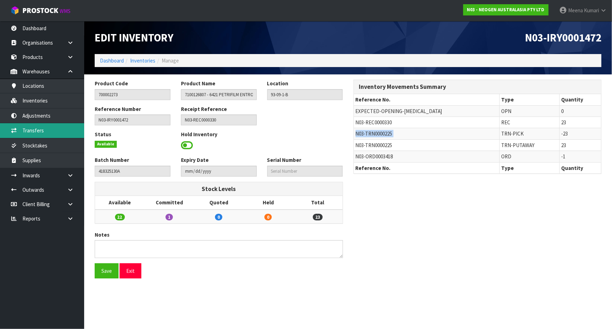
click at [66, 127] on link "Transfers" at bounding box center [42, 130] width 84 height 14
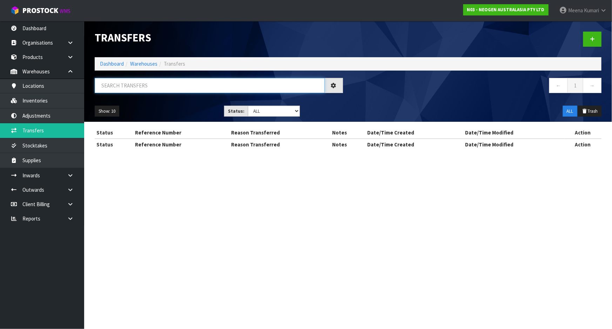
drag, startPoint x: 157, startPoint y: 90, endPoint x: 163, endPoint y: 87, distance: 6.3
click at [163, 87] on input "text" at bounding box center [210, 85] width 230 height 15
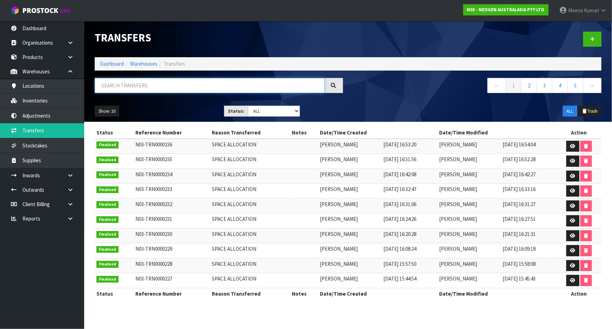
paste input "N03-TRN0000225"
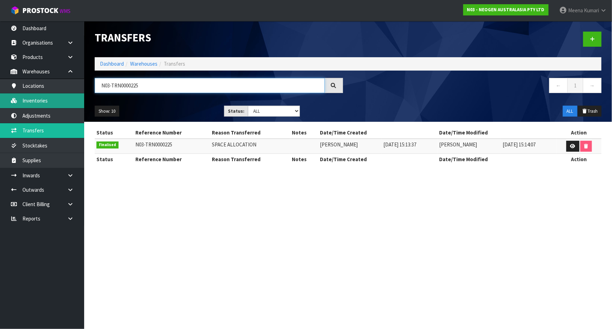
type input "N03-TRN0000225"
click at [40, 100] on link "Inventories" at bounding box center [42, 100] width 84 height 14
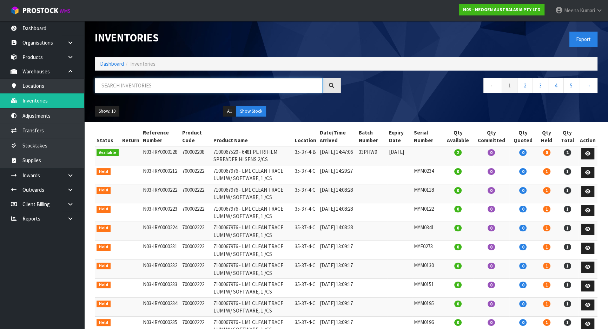
click at [158, 84] on input "text" at bounding box center [209, 85] width 228 height 15
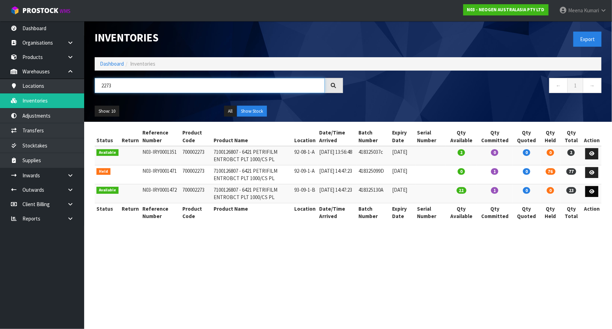
type input "2273"
click at [595, 192] on icon at bounding box center [592, 191] width 5 height 5
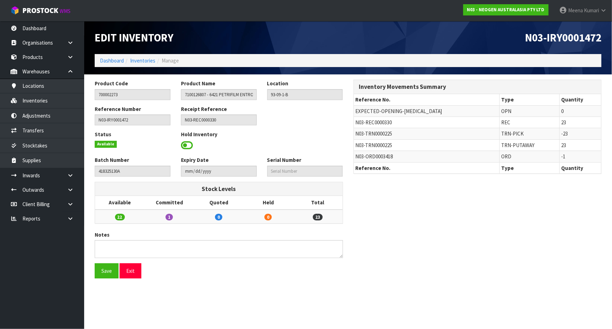
click at [381, 124] on span "N03-REC0000330" at bounding box center [374, 122] width 37 height 7
copy tr "N03-REC0000330"
click at [71, 174] on icon at bounding box center [70, 175] width 7 height 5
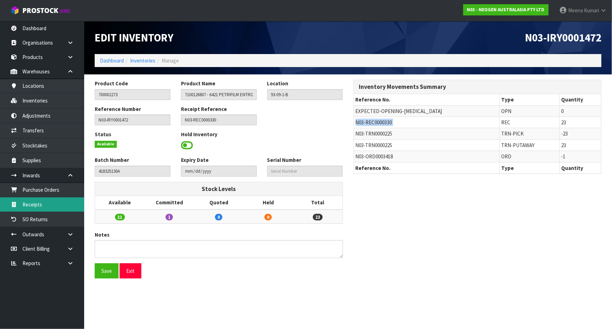
click at [59, 210] on link "Receipts" at bounding box center [42, 204] width 84 height 14
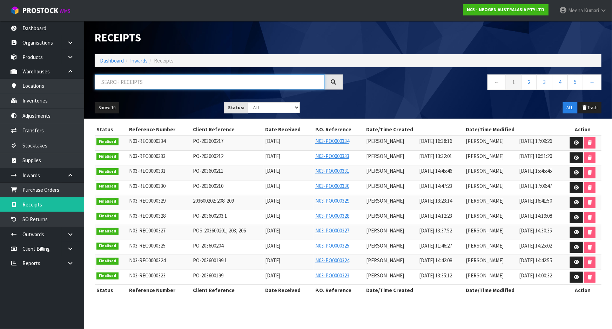
click at [215, 84] on input "text" at bounding box center [210, 81] width 230 height 15
paste input "N03-REC0000330"
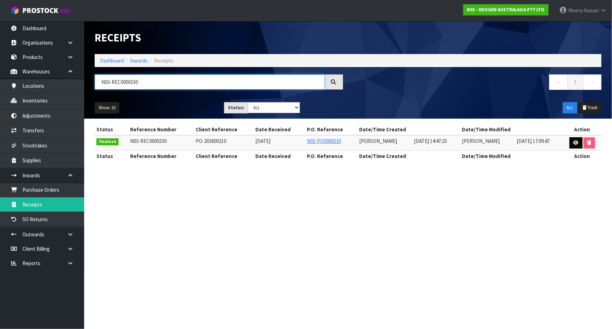
type input "N03-REC0000330"
click at [576, 143] on icon at bounding box center [576, 142] width 5 height 5
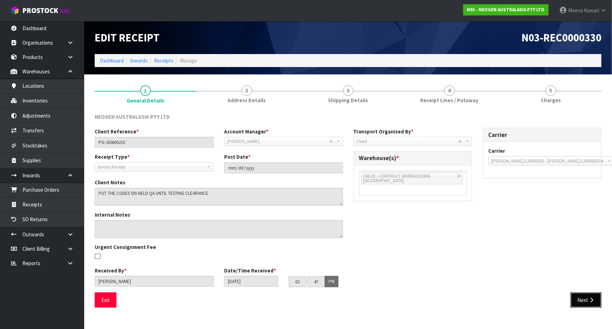
click at [582, 302] on button "Next" at bounding box center [586, 299] width 31 height 15
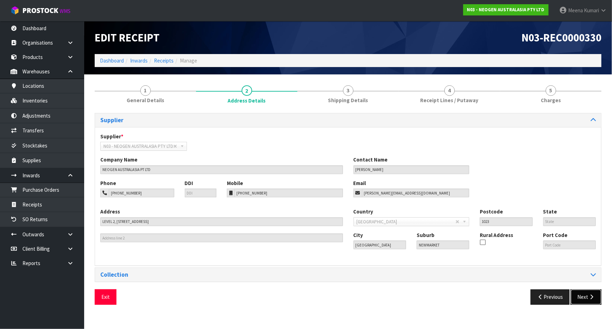
click at [590, 300] on button "Next" at bounding box center [586, 296] width 31 height 15
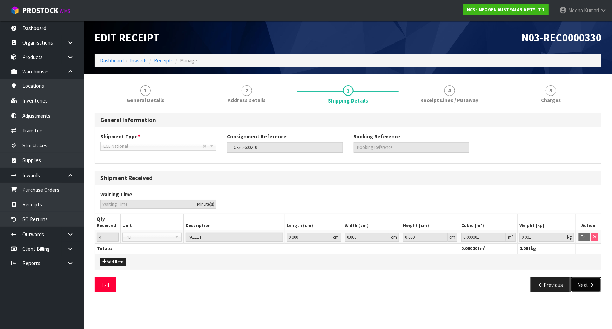
click at [589, 284] on icon "button" at bounding box center [592, 284] width 7 height 5
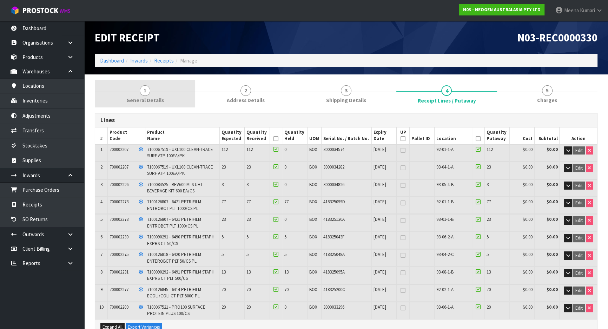
click at [188, 92] on link "1 General Details" at bounding box center [145, 94] width 100 height 28
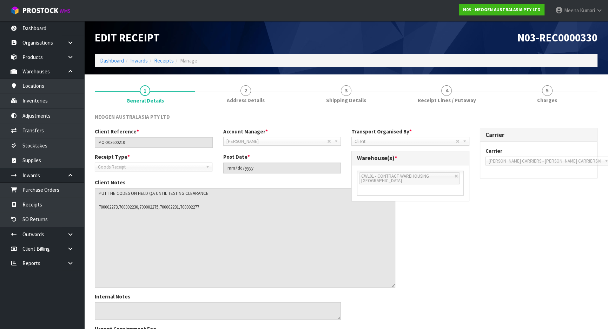
drag, startPoint x: 340, startPoint y: 202, endPoint x: 392, endPoint y: 284, distance: 97.4
click at [392, 284] on textarea at bounding box center [245, 238] width 300 height 100
click at [111, 207] on textarea at bounding box center [245, 238] width 300 height 100
click at [112, 207] on textarea at bounding box center [245, 238] width 300 height 100
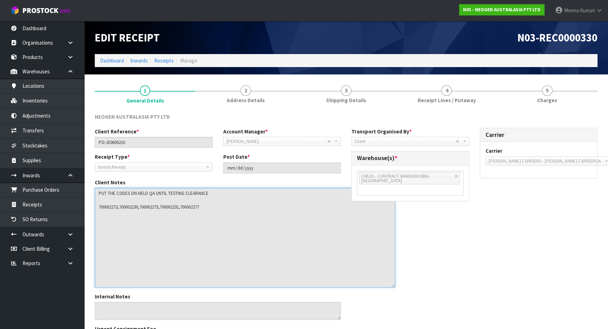
click at [112, 207] on textarea at bounding box center [245, 238] width 300 height 100
drag, startPoint x: 118, startPoint y: 205, endPoint x: 101, endPoint y: 203, distance: 17.0
click at [101, 203] on textarea at bounding box center [245, 238] width 300 height 100
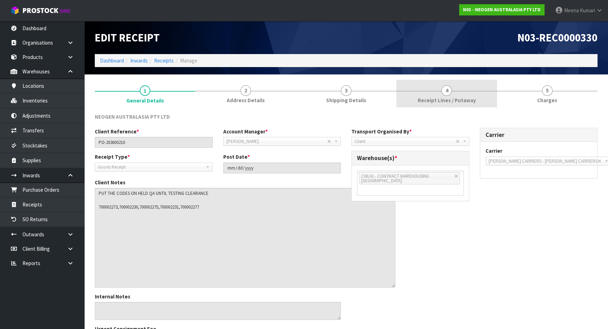
click at [465, 94] on link "4 Receipt Lines / Putaway" at bounding box center [446, 94] width 100 height 28
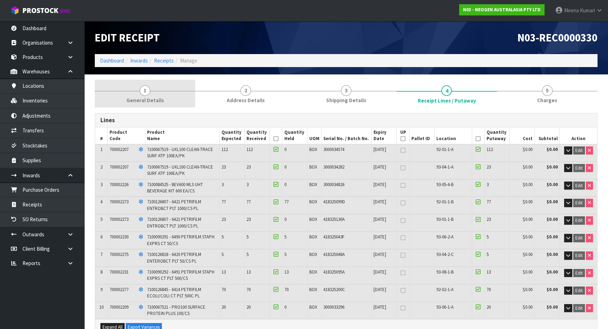
click at [133, 90] on link "1 General Details" at bounding box center [145, 94] width 100 height 28
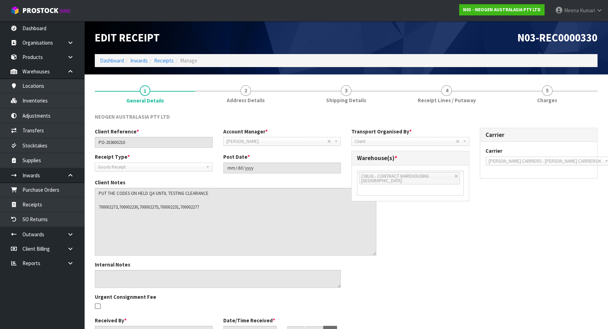
drag, startPoint x: 342, startPoint y: 204, endPoint x: 375, endPoint y: 254, distance: 60.3
click at [375, 254] on textarea at bounding box center [235, 222] width 281 height 68
click at [131, 210] on textarea at bounding box center [235, 222] width 281 height 68
click at [132, 208] on textarea at bounding box center [235, 222] width 281 height 68
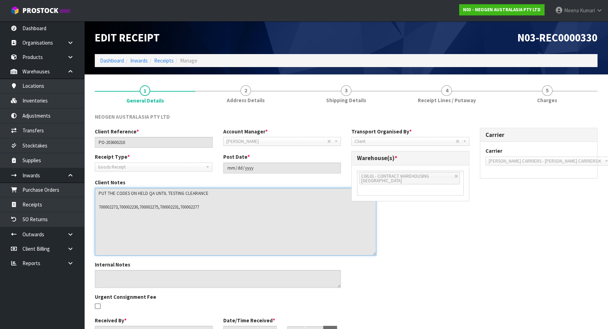
click at [130, 205] on textarea at bounding box center [235, 222] width 281 height 68
click at [121, 206] on textarea at bounding box center [235, 222] width 281 height 68
click at [120, 206] on textarea at bounding box center [235, 222] width 281 height 68
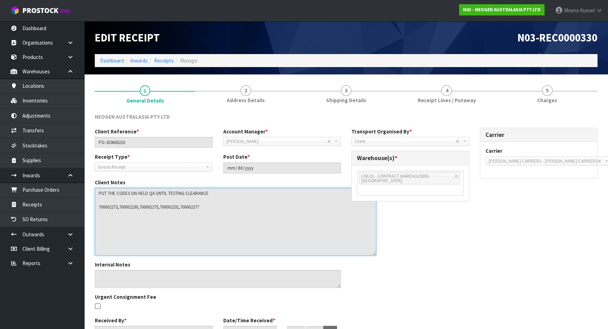
drag, startPoint x: 120, startPoint y: 206, endPoint x: 140, endPoint y: 207, distance: 19.7
click at [140, 207] on textarea at bounding box center [235, 222] width 281 height 68
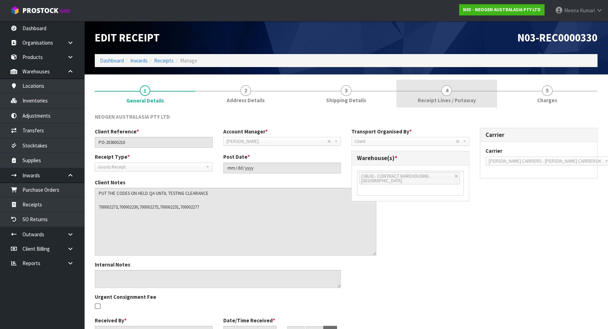
click at [455, 99] on span "Receipt Lines / Putaway" at bounding box center [446, 100] width 58 height 7
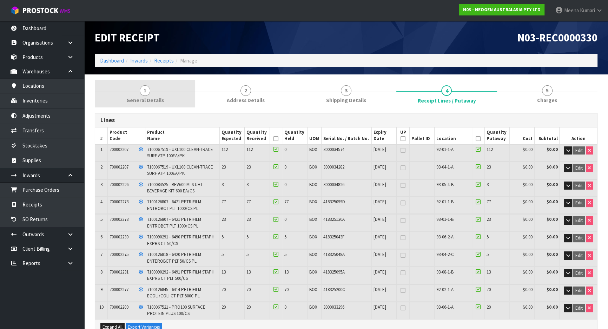
click at [146, 100] on span "General Details" at bounding box center [145, 100] width 38 height 7
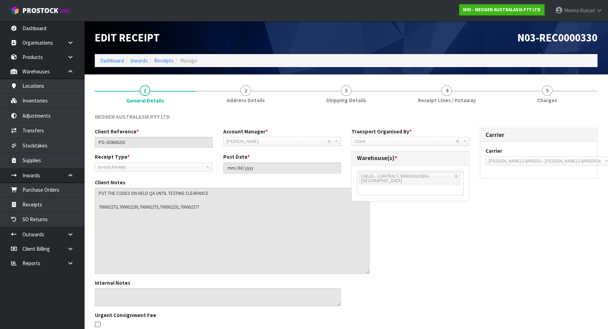
drag, startPoint x: 342, startPoint y: 202, endPoint x: 368, endPoint y: 270, distance: 73.5
click at [368, 270] on textarea at bounding box center [232, 231] width 275 height 86
click at [151, 206] on textarea at bounding box center [232, 231] width 275 height 86
click at [152, 206] on textarea at bounding box center [232, 231] width 275 height 86
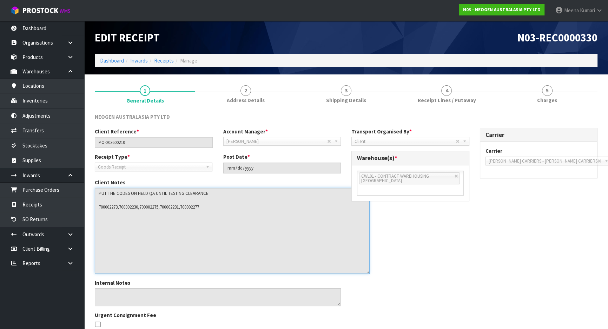
click at [152, 206] on textarea at bounding box center [232, 231] width 275 height 86
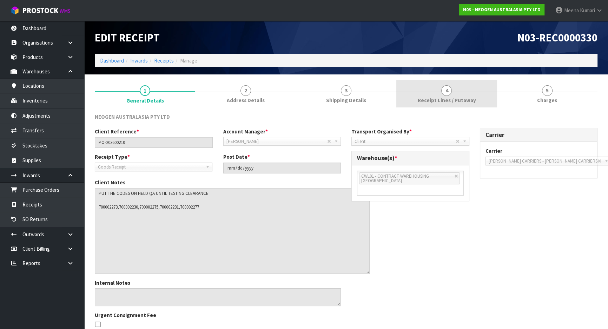
click at [466, 101] on span "Receipt Lines / Putaway" at bounding box center [446, 100] width 58 height 7
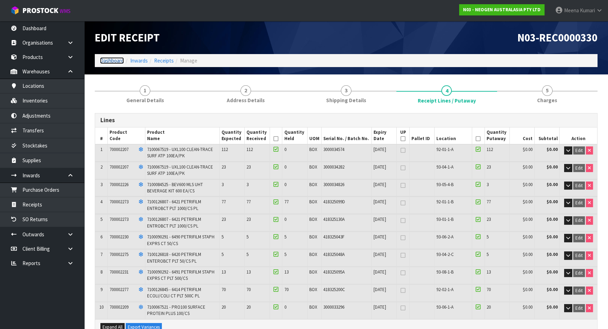
click at [113, 59] on link "Dashboard" at bounding box center [112, 60] width 24 height 7
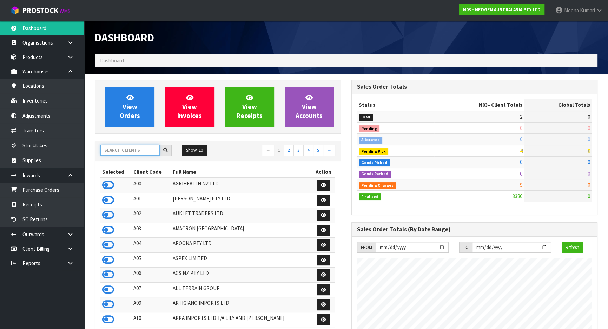
scroll to position [531, 256]
click at [137, 152] on input "text" at bounding box center [129, 150] width 59 height 11
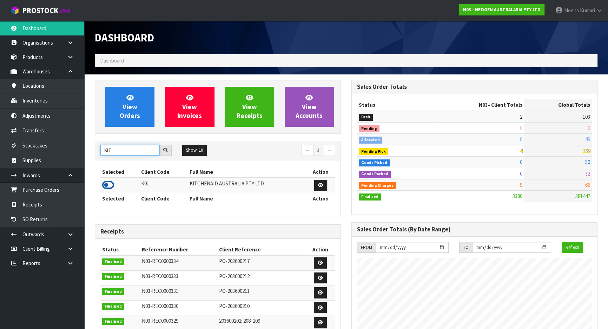
type input "KIT"
click at [107, 185] on icon at bounding box center [108, 185] width 12 height 11
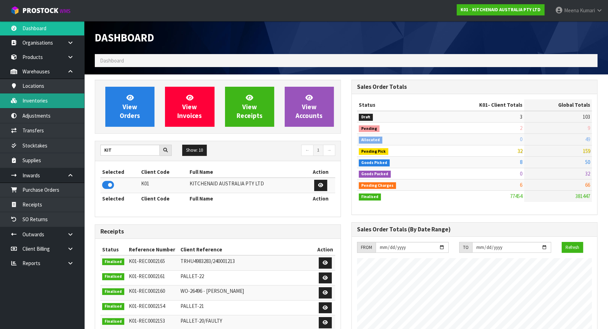
click at [53, 102] on link "Inventories" at bounding box center [42, 100] width 84 height 14
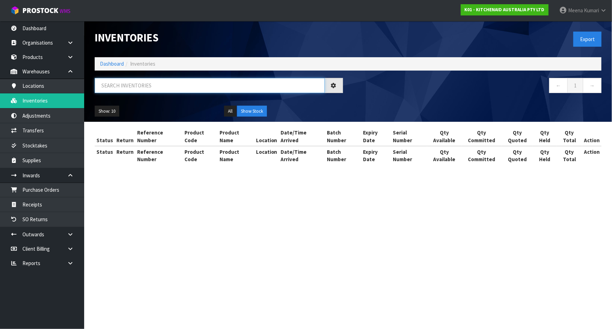
drag, startPoint x: 165, startPoint y: 88, endPoint x: 164, endPoint y: 92, distance: 3.9
click at [164, 89] on input "text" at bounding box center [210, 85] width 230 height 15
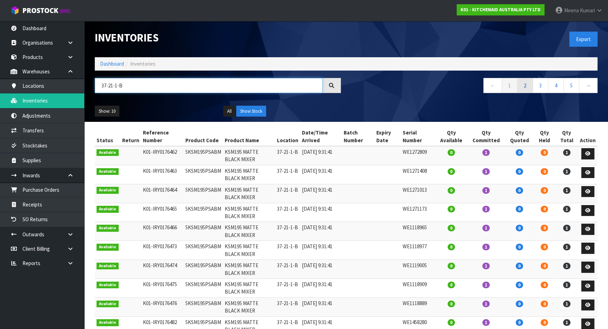
type input "37-21-1-B"
click at [529, 84] on link "2" at bounding box center [525, 85] width 16 height 15
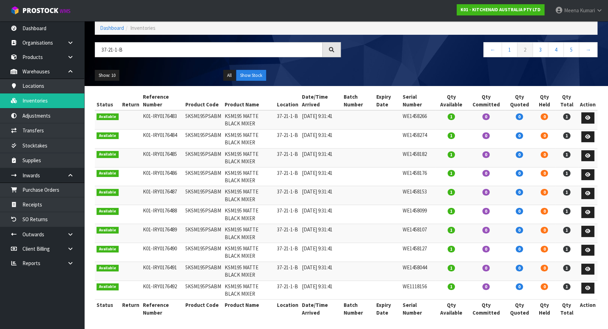
scroll to position [37, 0]
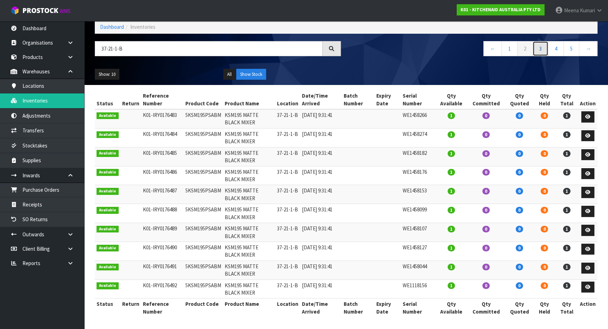
click at [546, 47] on link "3" at bounding box center [540, 48] width 16 height 15
click at [558, 47] on link "4" at bounding box center [556, 48] width 16 height 15
click at [572, 48] on link "6" at bounding box center [571, 48] width 16 height 15
click at [556, 49] on link "7" at bounding box center [556, 48] width 16 height 15
click at [556, 49] on link "8" at bounding box center [556, 48] width 16 height 15
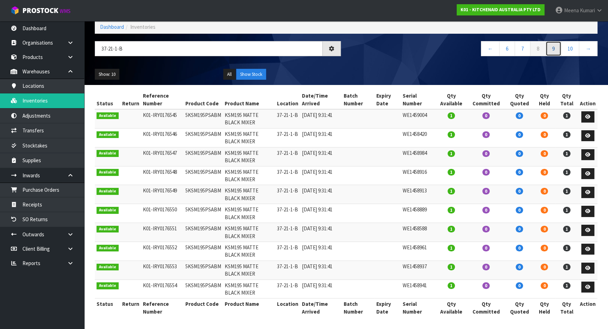
click at [556, 49] on link "9" at bounding box center [553, 48] width 16 height 15
click at [556, 49] on link "10" at bounding box center [552, 48] width 18 height 15
click at [556, 49] on link "11" at bounding box center [552, 48] width 18 height 15
click at [556, 49] on link "12" at bounding box center [552, 48] width 18 height 15
click at [556, 49] on link "13" at bounding box center [552, 48] width 18 height 15
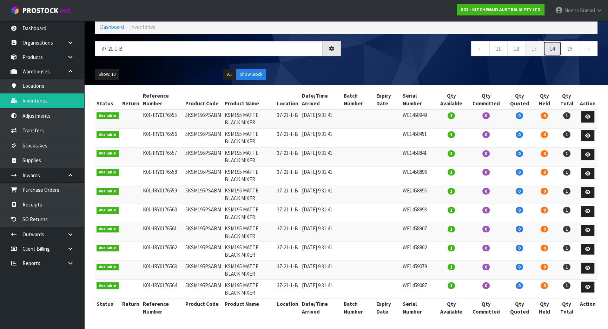
click at [556, 50] on link "14" at bounding box center [552, 48] width 18 height 15
click at [556, 50] on link "15" at bounding box center [552, 48] width 18 height 15
click at [556, 50] on link "16" at bounding box center [552, 48] width 18 height 15
click at [556, 50] on link "17" at bounding box center [552, 48] width 18 height 15
click at [556, 50] on link "18" at bounding box center [552, 48] width 18 height 15
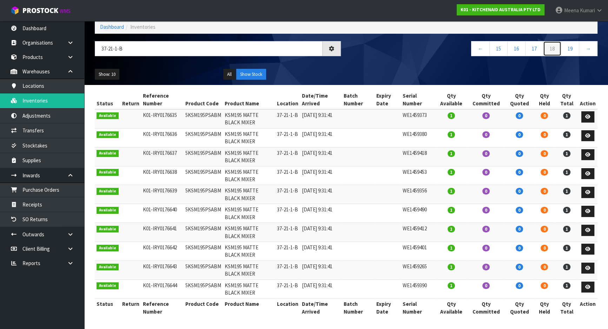
click at [556, 50] on link "18" at bounding box center [552, 48] width 18 height 15
click at [557, 50] on link "18" at bounding box center [552, 48] width 18 height 15
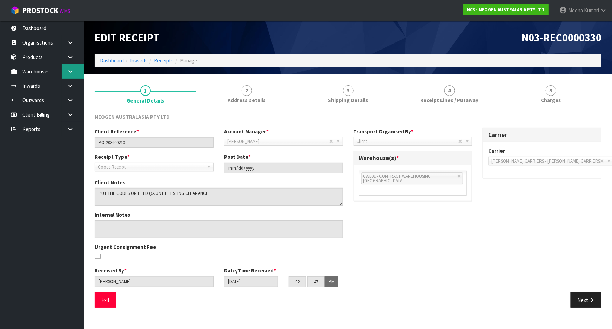
click at [69, 70] on icon at bounding box center [70, 71] width 7 height 5
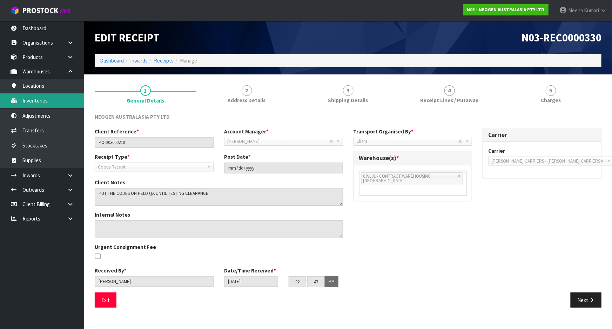
click at [61, 105] on link "Inventories" at bounding box center [42, 100] width 84 height 14
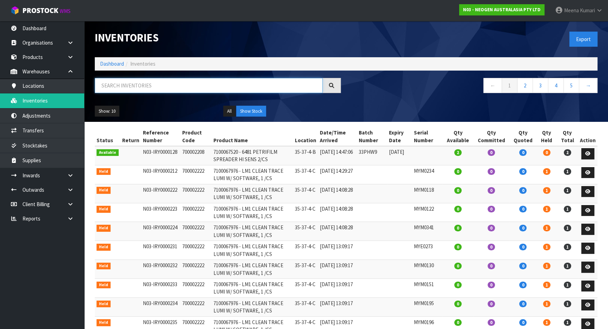
click at [289, 86] on input "text" at bounding box center [209, 85] width 228 height 15
paste input "700002273"
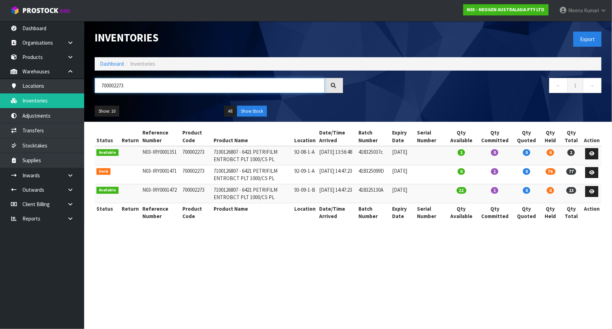
type input "700002273"
click at [193, 153] on td "700002273" at bounding box center [196, 155] width 31 height 19
copy td "700002273"
click at [594, 193] on icon at bounding box center [592, 191] width 5 height 5
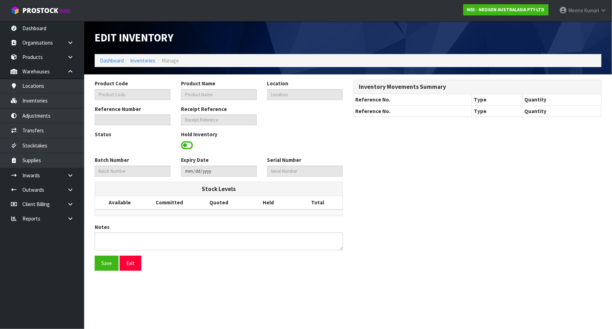
type input "700002273"
type input "7100126807 - 6421 PETRIFILM ENTROBCT PLT 1000/CS PL"
type input "93-09-1-B"
type input "N03-IRY0001472"
type input "N03-REC0000330"
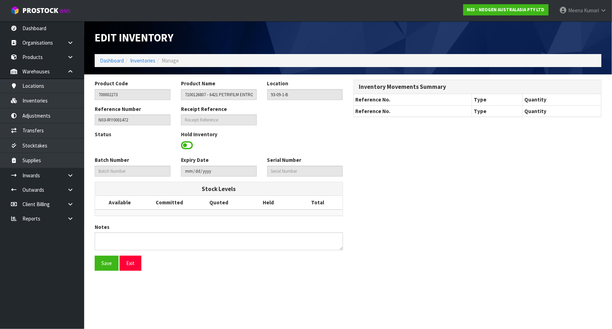
type input "418325130A"
type input "[DATE]"
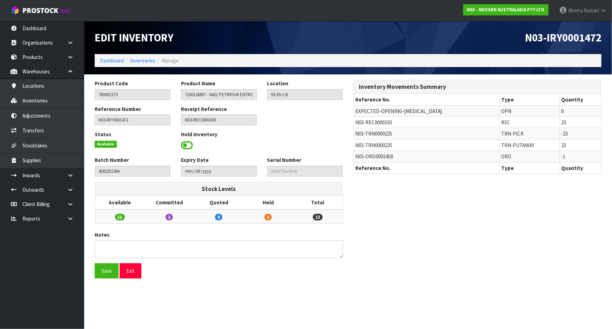
click at [184, 144] on span at bounding box center [187, 145] width 12 height 11
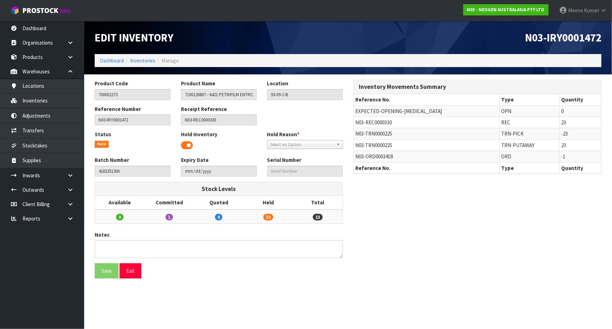
click at [294, 144] on span "Select an Option" at bounding box center [302, 144] width 63 height 8
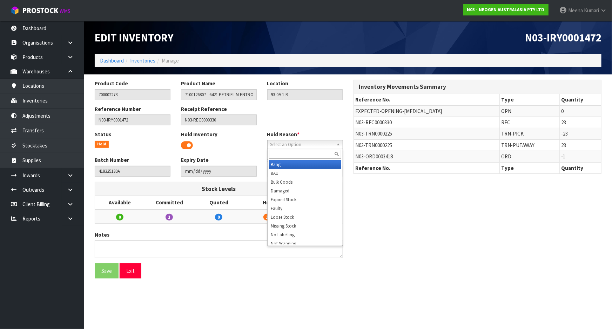
click at [286, 155] on input "text" at bounding box center [305, 154] width 72 height 9
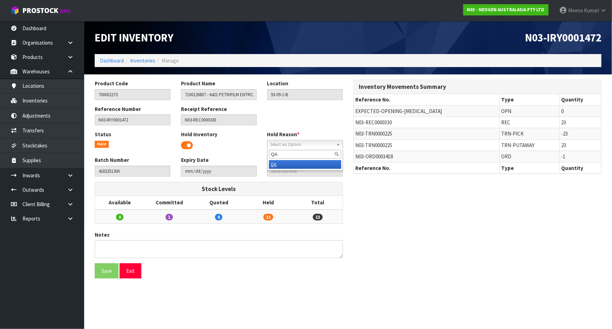
type input "QA"
click at [289, 163] on li "QA" at bounding box center [305, 164] width 72 height 9
click at [107, 269] on button "Save" at bounding box center [107, 270] width 24 height 15
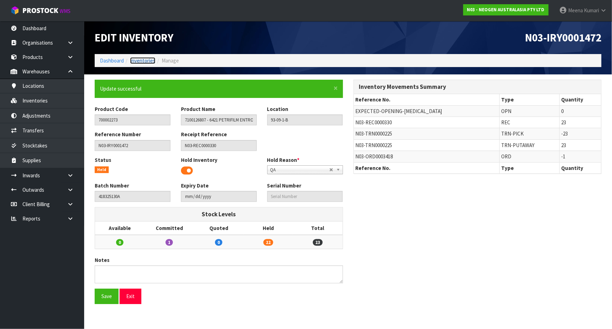
click at [144, 62] on link "Inventories" at bounding box center [142, 60] width 25 height 7
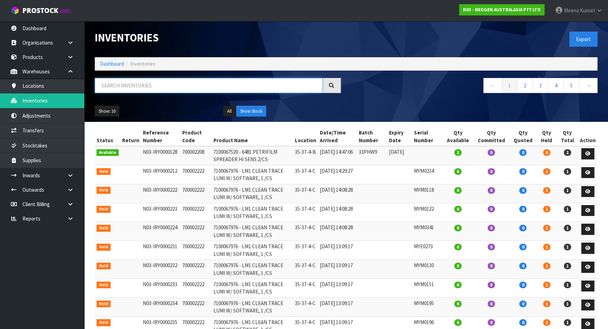
click at [147, 84] on input "text" at bounding box center [209, 85] width 228 height 15
paste input "700002230"
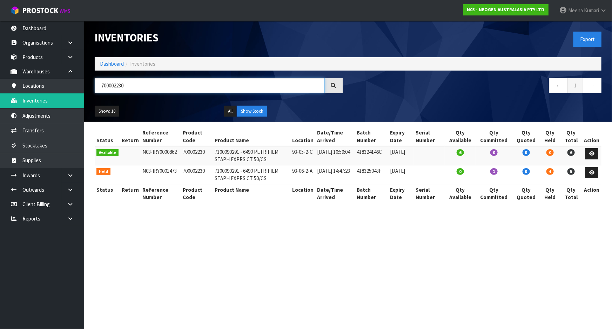
click at [154, 91] on input "700002230" at bounding box center [210, 85] width 230 height 15
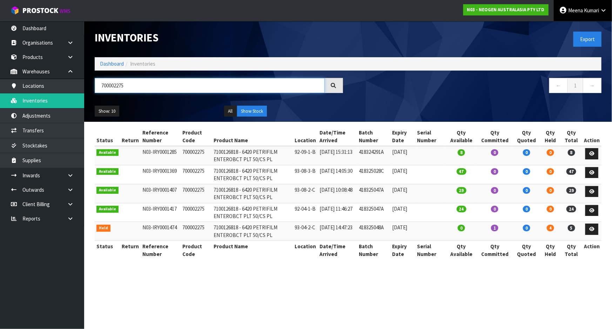
type input "700002275"
